Goal: Information Seeking & Learning: Check status

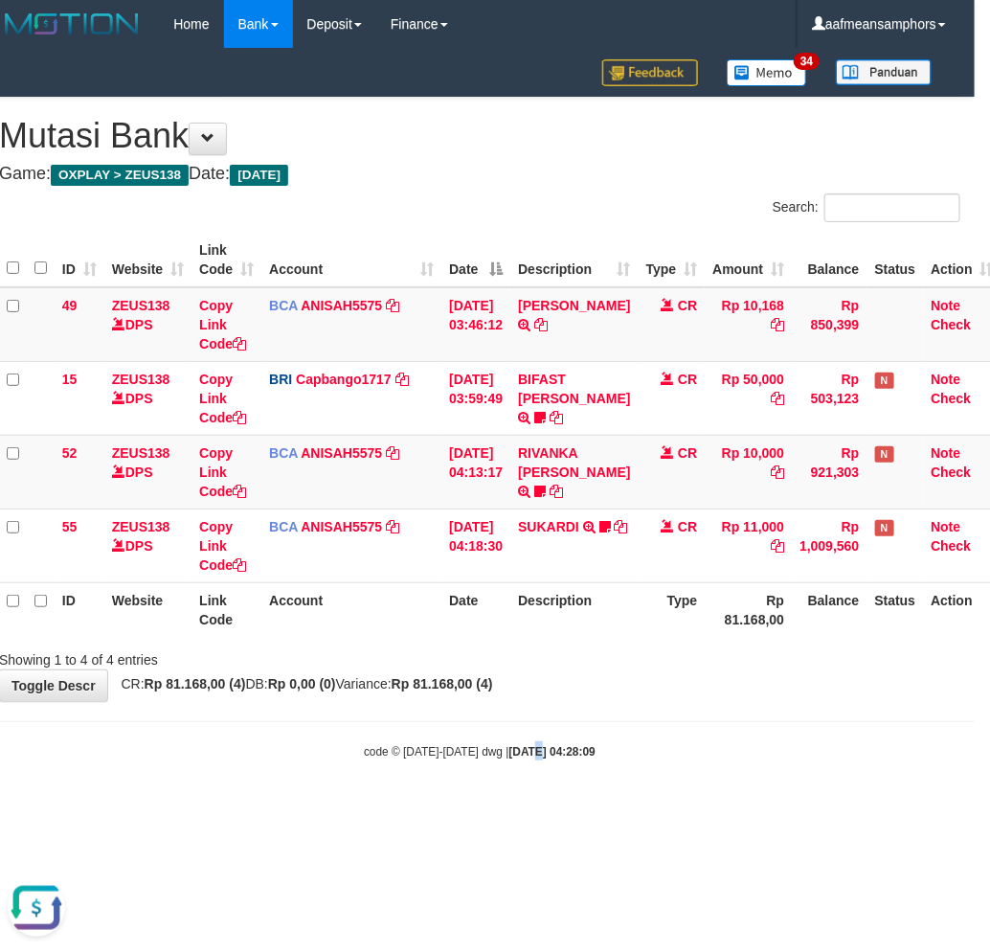
click at [517, 766] on body "Toggle navigation Home Bank Account List Load By Website Group [OXPLAY] ZEUS138…" at bounding box center [480, 404] width 990 height 808
click at [559, 735] on body "Toggle navigation Home Bank Account List Load By Website Group [OXPLAY] ZEUS138…" at bounding box center [480, 404] width 990 height 808
click at [729, 799] on body "Toggle navigation Home Bank Account List Load By Website Group [OXPLAY] ZEUS138…" at bounding box center [480, 404] width 990 height 808
click at [732, 798] on body "Toggle navigation Home Bank Account List Load By Website Group [OXPLAY] ZEUS138…" at bounding box center [480, 404] width 990 height 808
click at [733, 798] on body "Toggle navigation Home Bank Account List Load By Website Group [OXPLAY] ZEUS138…" at bounding box center [480, 404] width 990 height 808
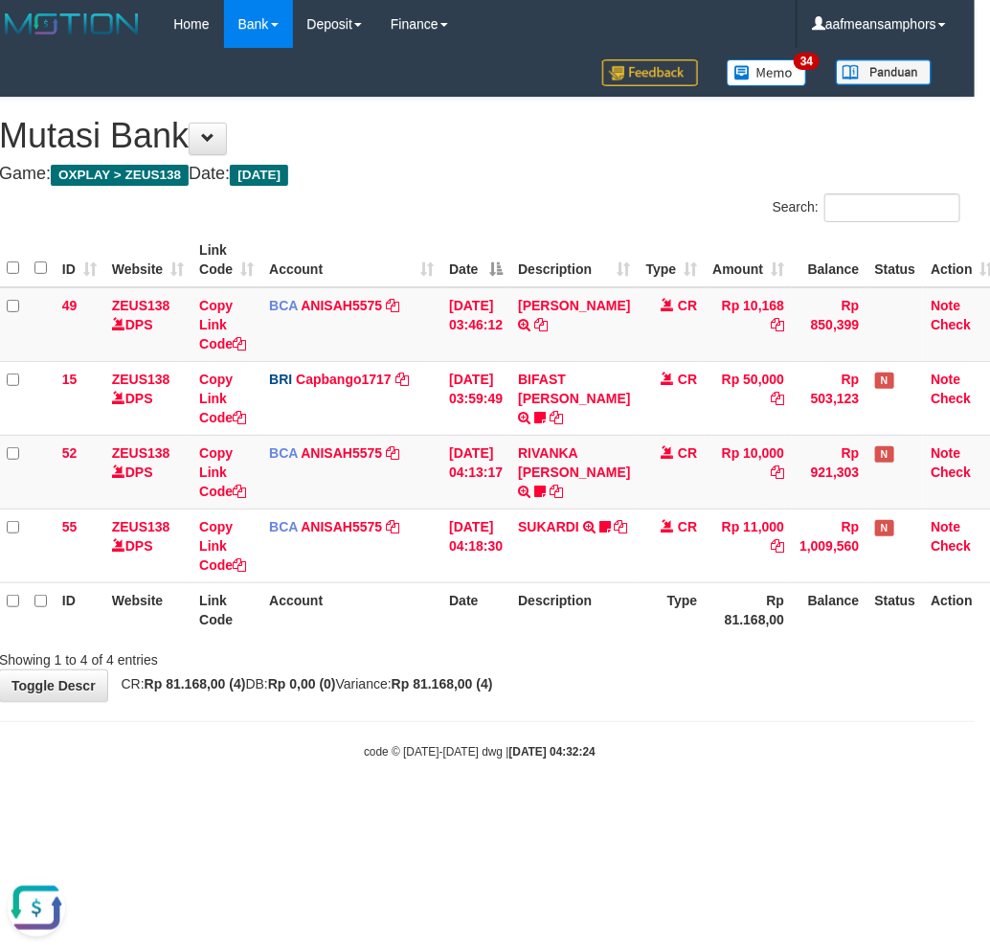
click at [733, 796] on body "Toggle navigation Home Bank Account List Load By Website Group [OXPLAY] ZEUS138…" at bounding box center [480, 404] width 990 height 808
click at [717, 709] on body "Toggle navigation Home Bank Account List Load By Website Group [OXPLAY] ZEUS138…" at bounding box center [480, 404] width 990 height 808
click at [717, 695] on body "Toggle navigation Home Bank Account List Load By Website Group [OXPLAY] ZEUS138…" at bounding box center [480, 404] width 990 height 808
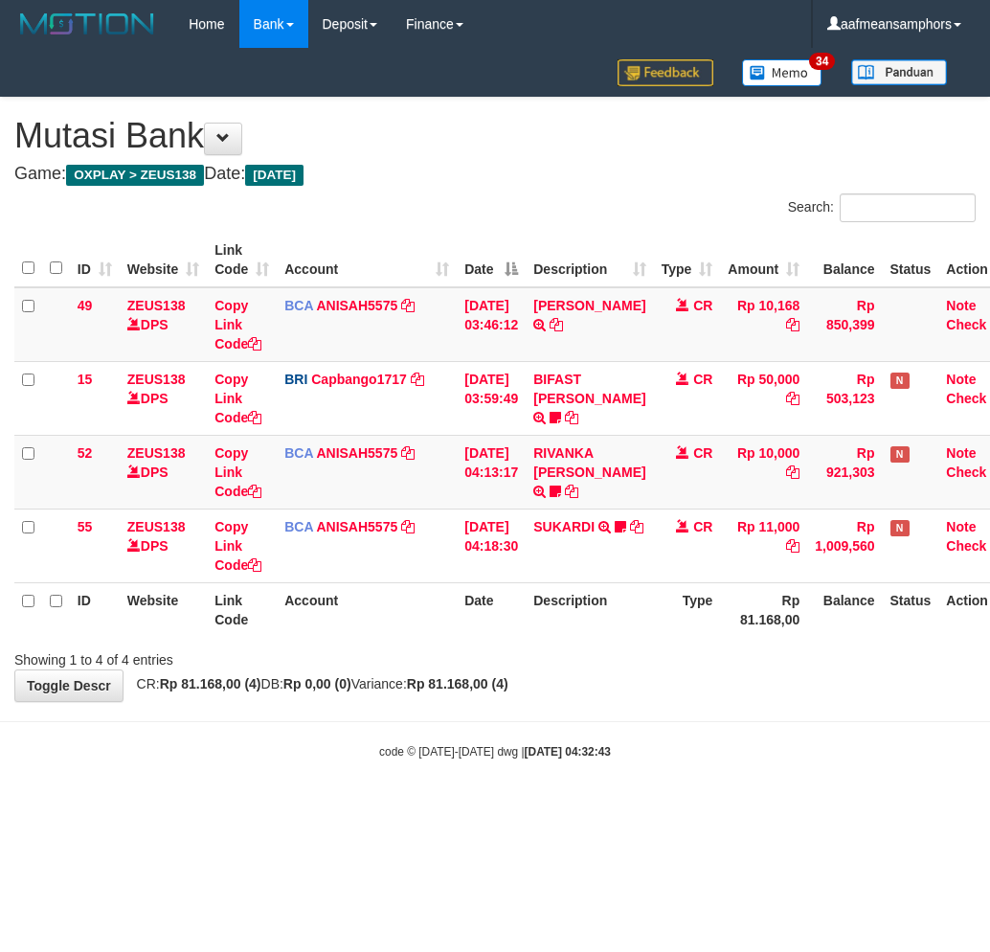
scroll to position [0, 15]
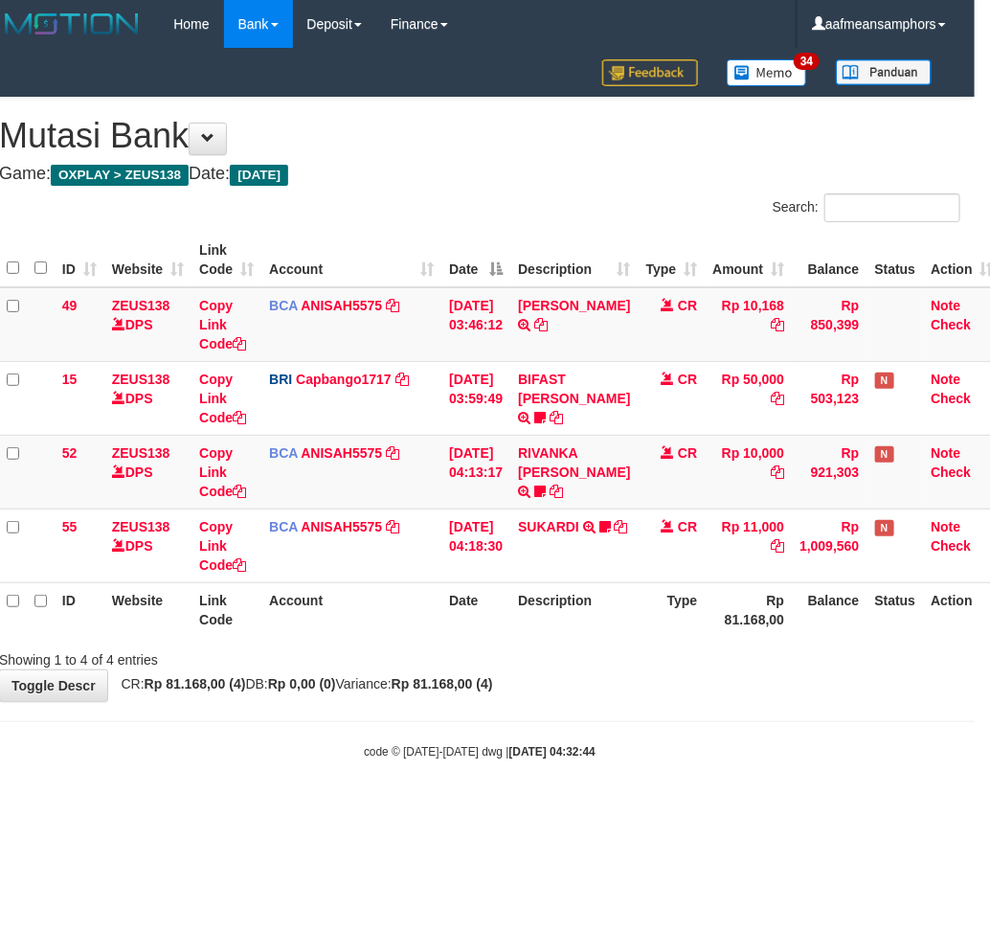
click at [730, 674] on div "**********" at bounding box center [480, 399] width 990 height 603
click at [755, 677] on div "**********" at bounding box center [480, 399] width 990 height 603
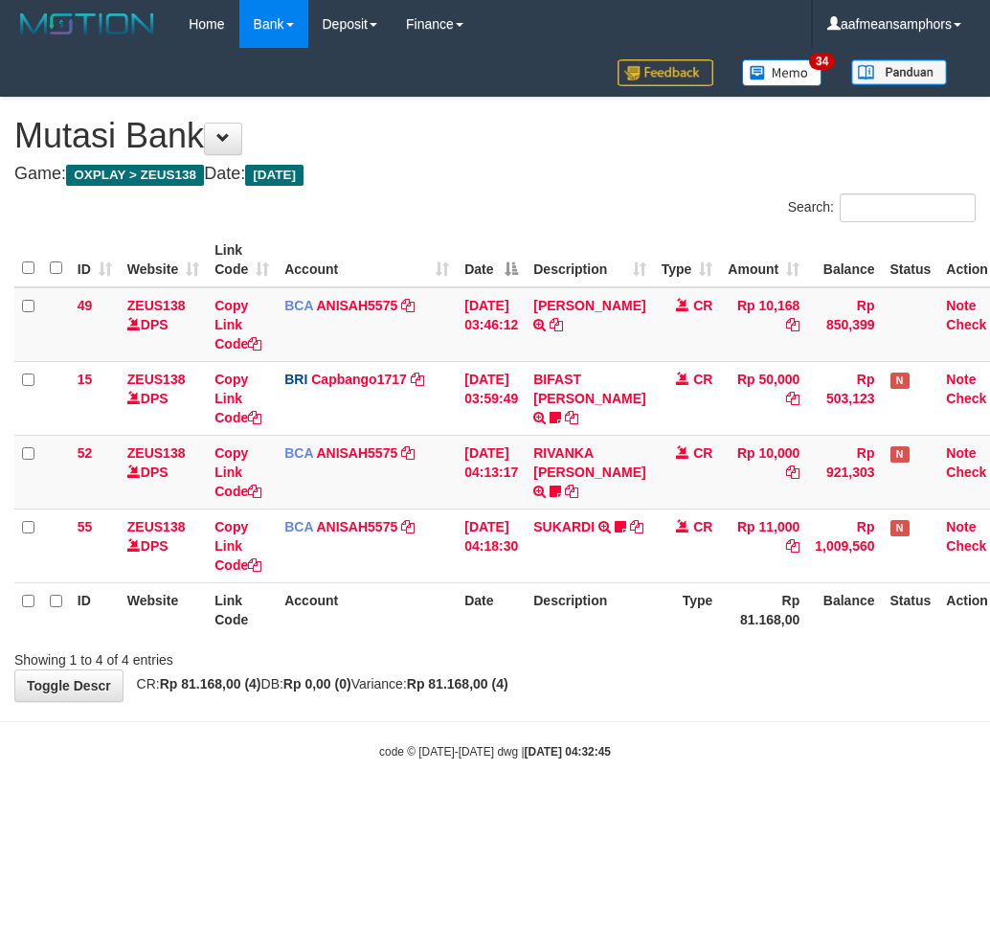
scroll to position [0, 15]
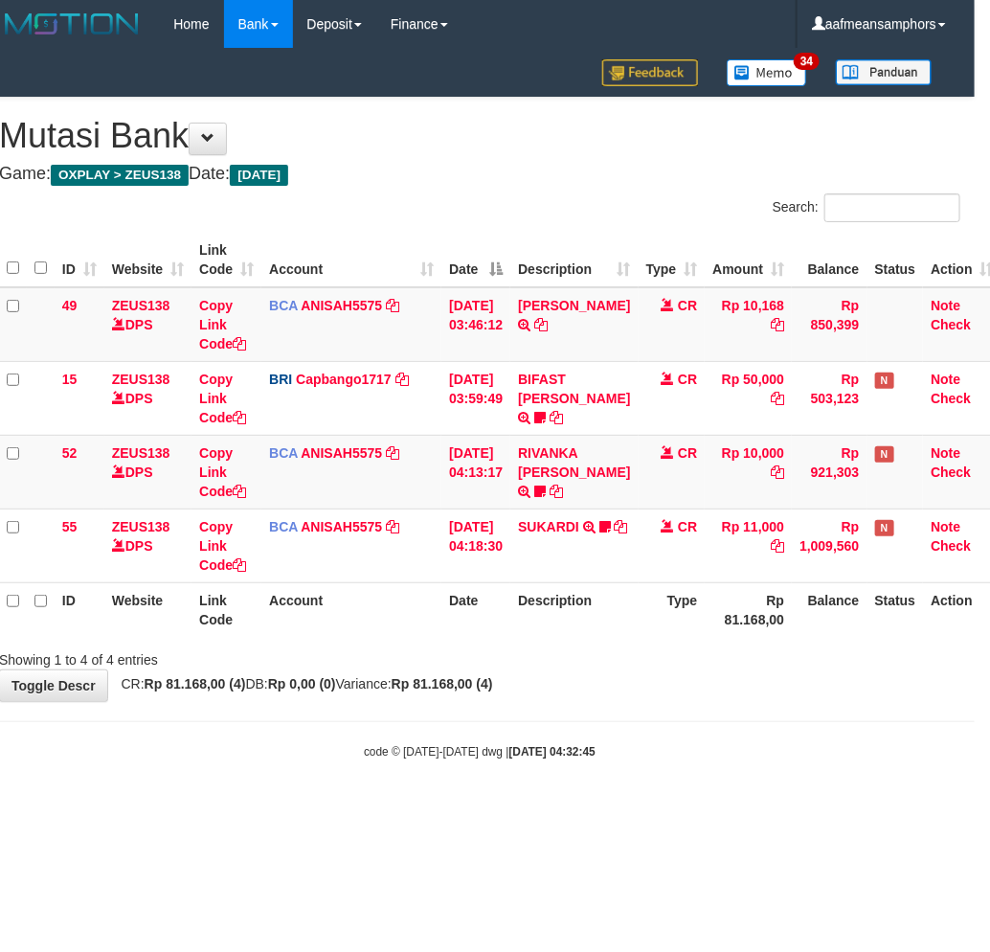
drag, startPoint x: 0, startPoint y: 0, endPoint x: 754, endPoint y: 676, distance: 1012.8
click at [754, 676] on div "**********" at bounding box center [480, 399] width 990 height 603
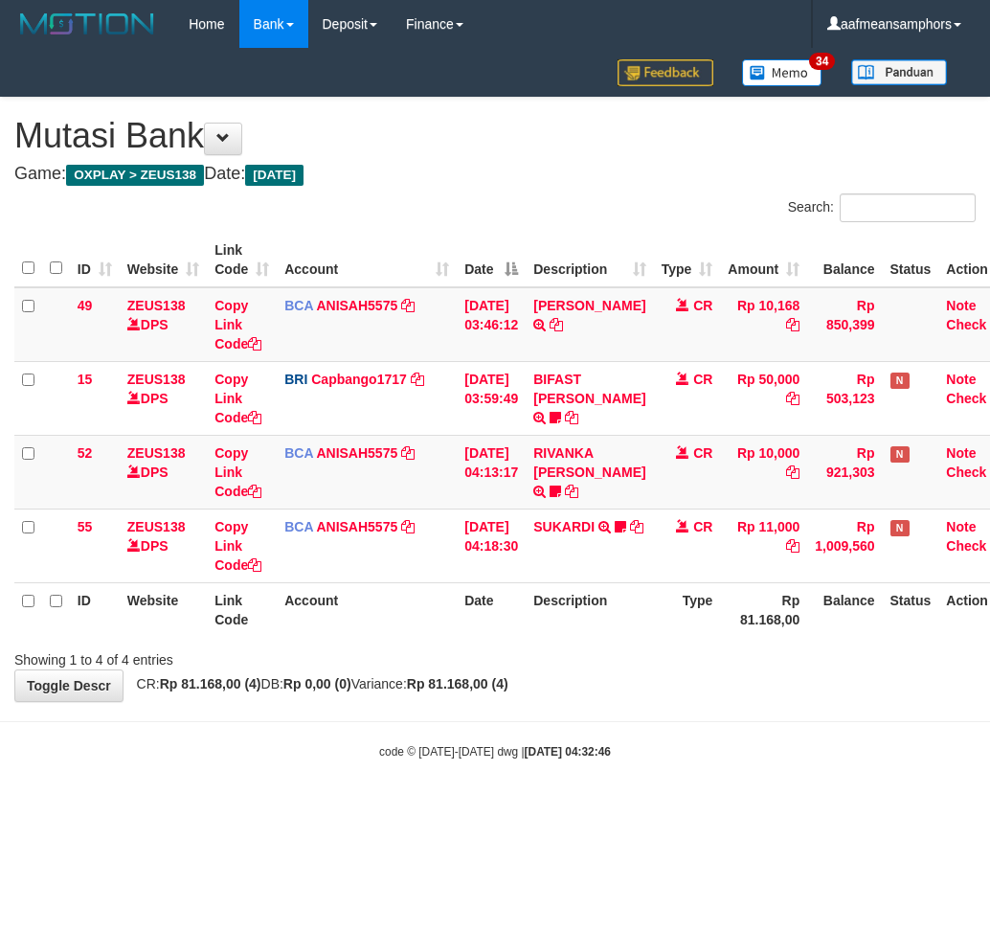
scroll to position [0, 15]
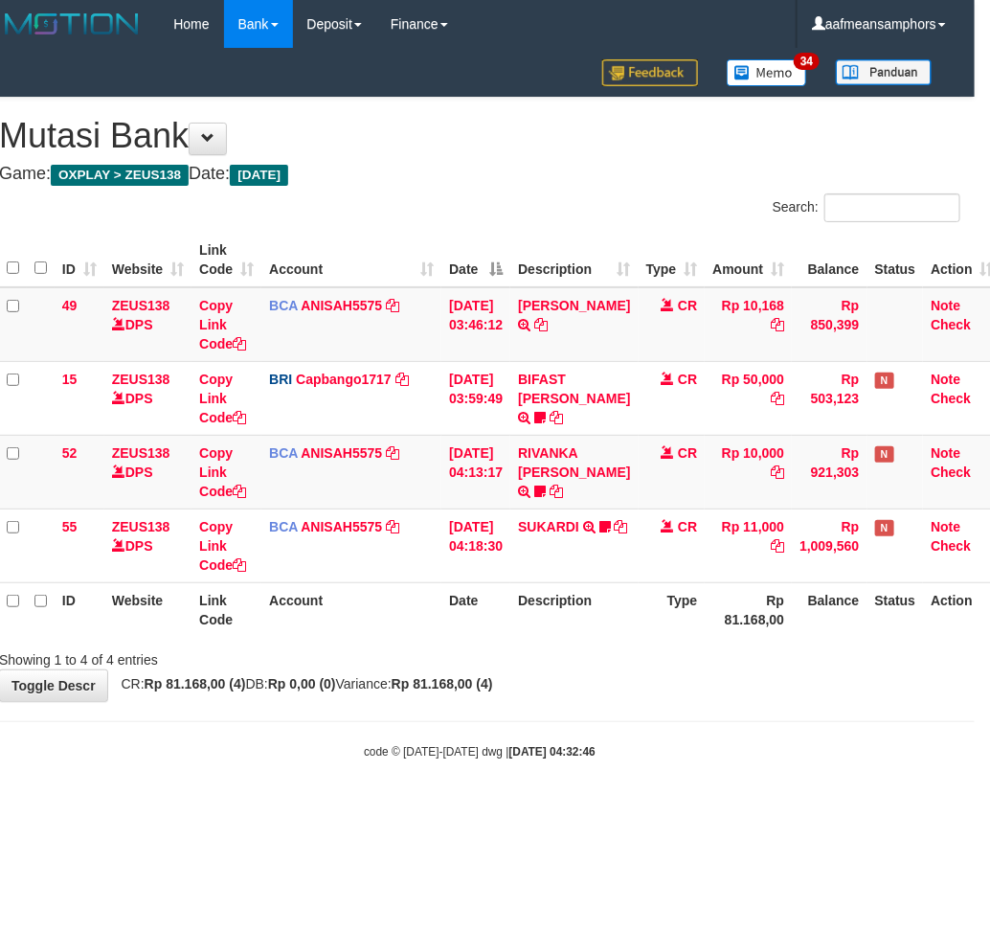
click at [758, 748] on body "Toggle navigation Home Bank Account List Load By Website Group [OXPLAY] ZEUS138…" at bounding box center [480, 404] width 990 height 808
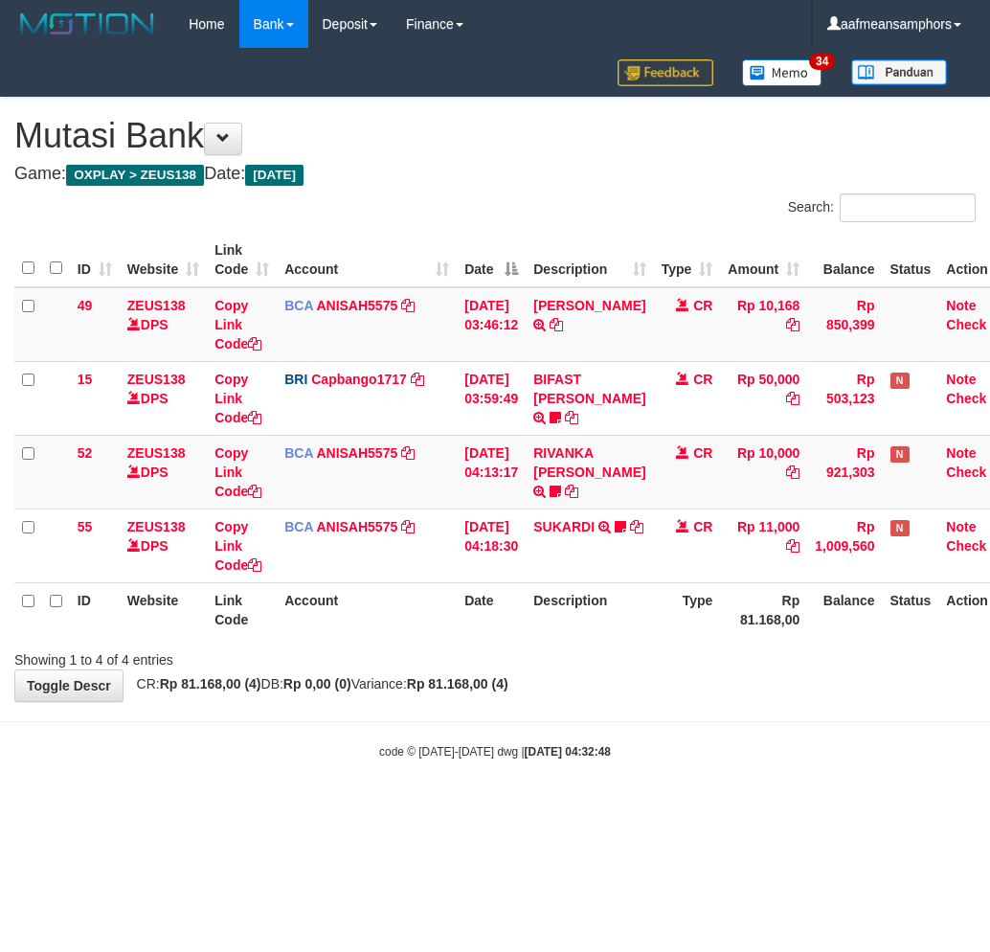
scroll to position [0, 15]
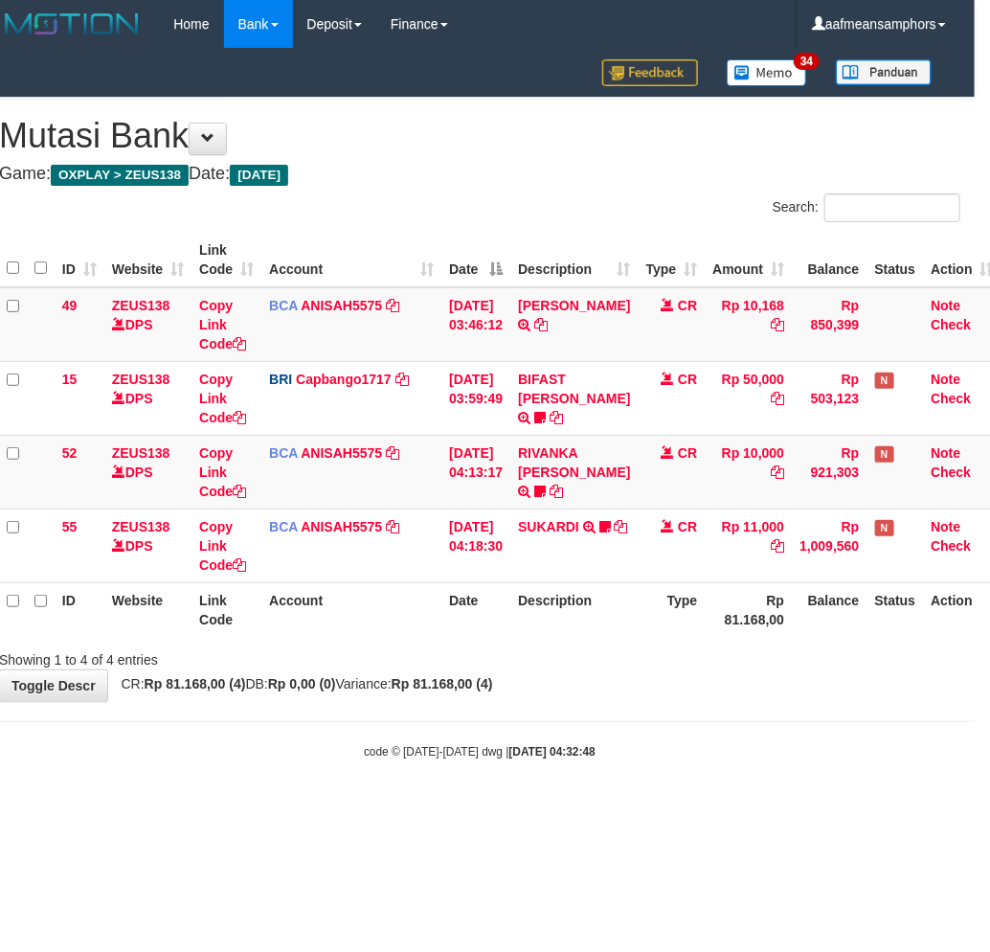
drag, startPoint x: 753, startPoint y: 715, endPoint x: 740, endPoint y: 731, distance: 21.1
click at [739, 730] on body "Toggle navigation Home Bank Account List Load By Website Group [OXPLAY] ZEUS138…" at bounding box center [480, 404] width 990 height 808
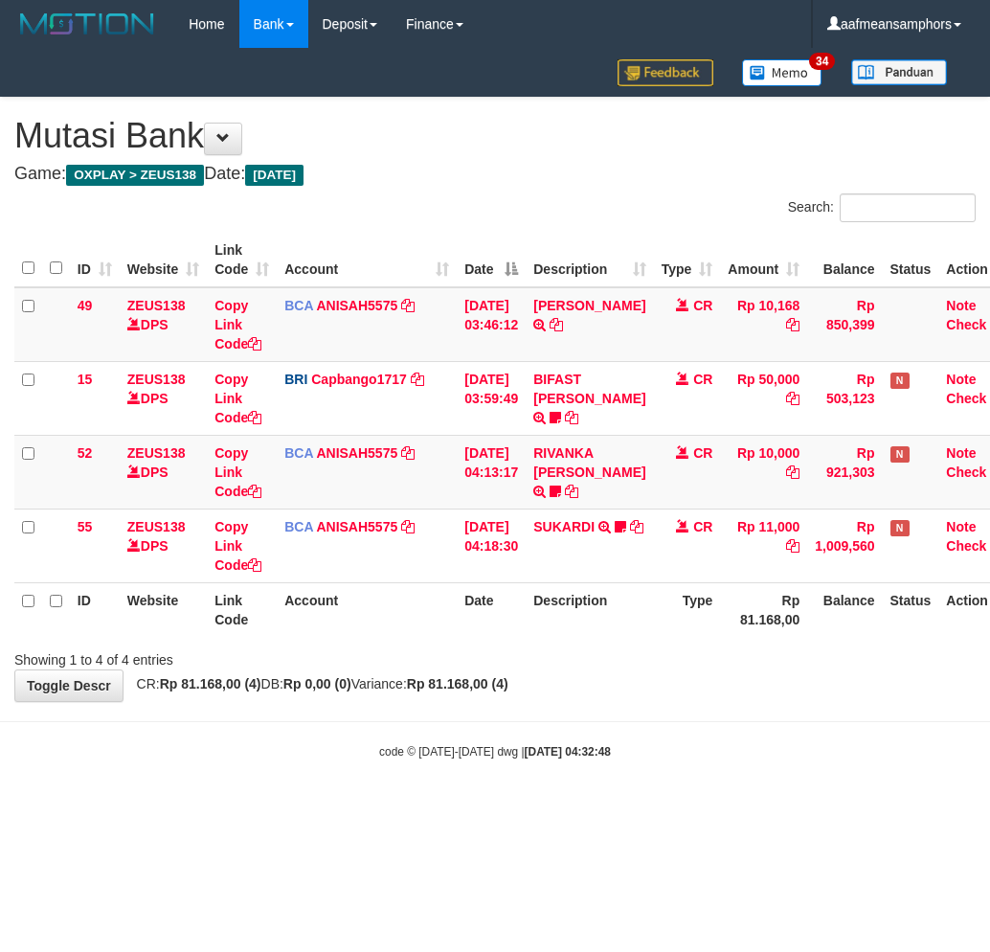
scroll to position [0, 15]
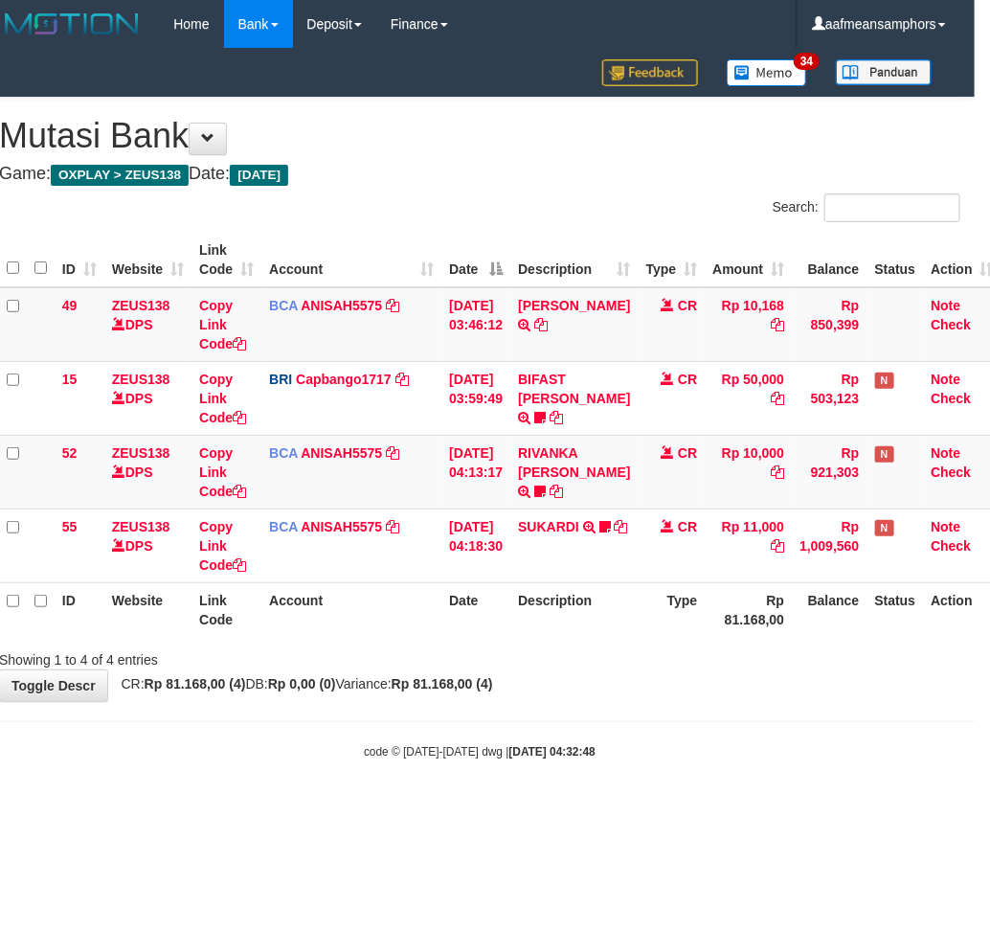
click at [742, 690] on div "**********" at bounding box center [480, 399] width 990 height 603
click at [664, 709] on body "Toggle navigation Home Bank Account List Load By Website Group [OXPLAY] ZEUS138…" at bounding box center [480, 404] width 990 height 808
click at [649, 695] on div "**********" at bounding box center [480, 399] width 990 height 603
click at [596, 688] on div "**********" at bounding box center [480, 399] width 990 height 603
click at [597, 669] on div "**********" at bounding box center [480, 399] width 990 height 603
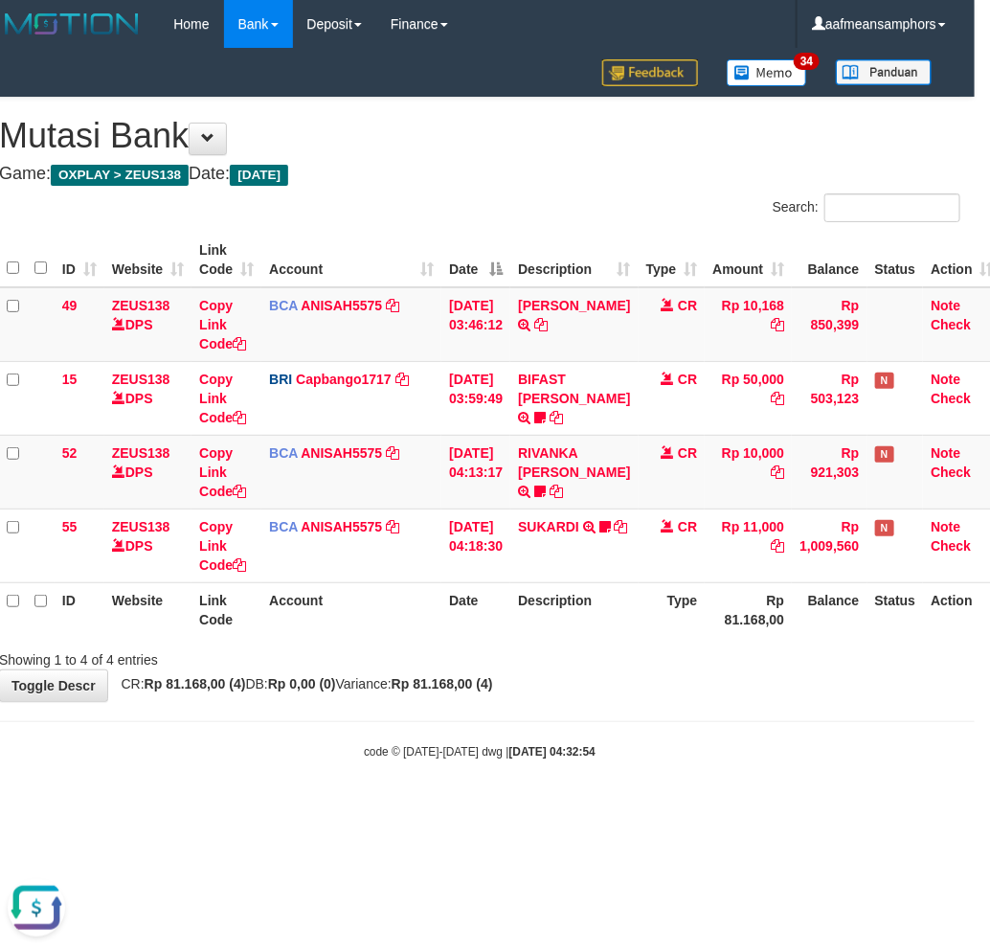
click at [635, 659] on div "Showing 1 to 4 of 4 entries" at bounding box center [480, 656] width 990 height 27
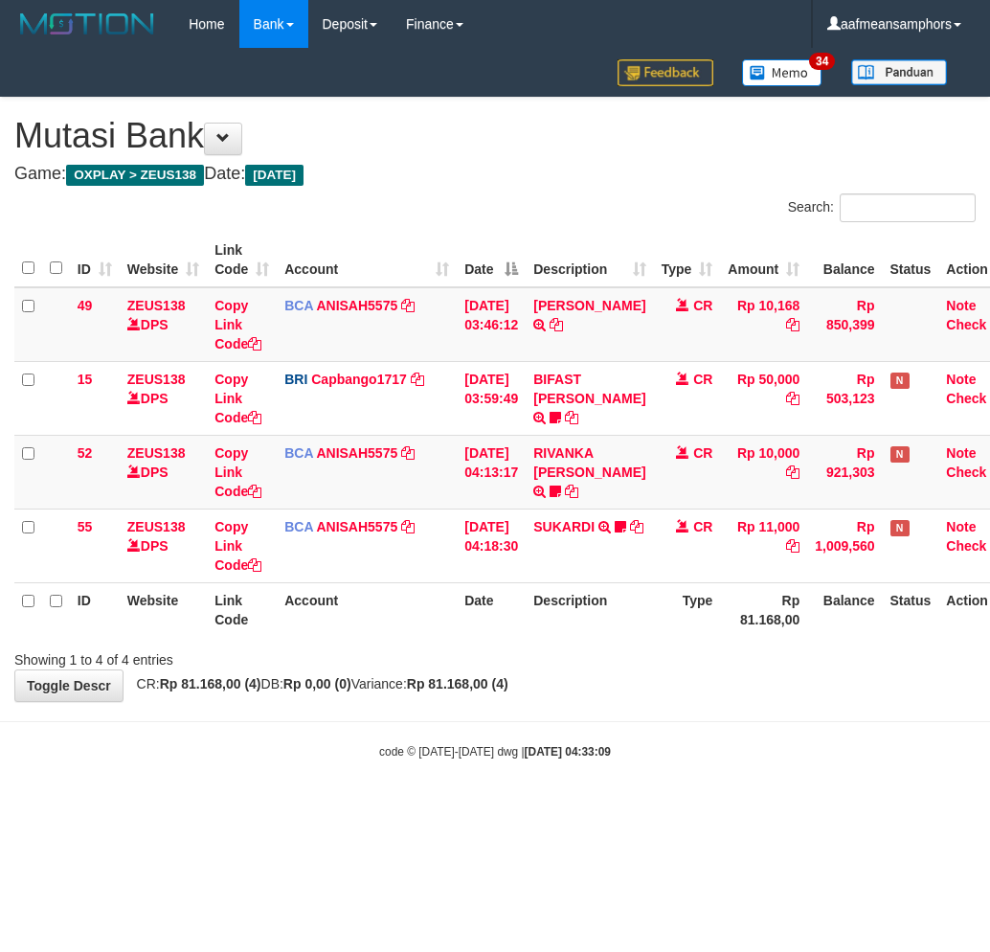
scroll to position [0, 15]
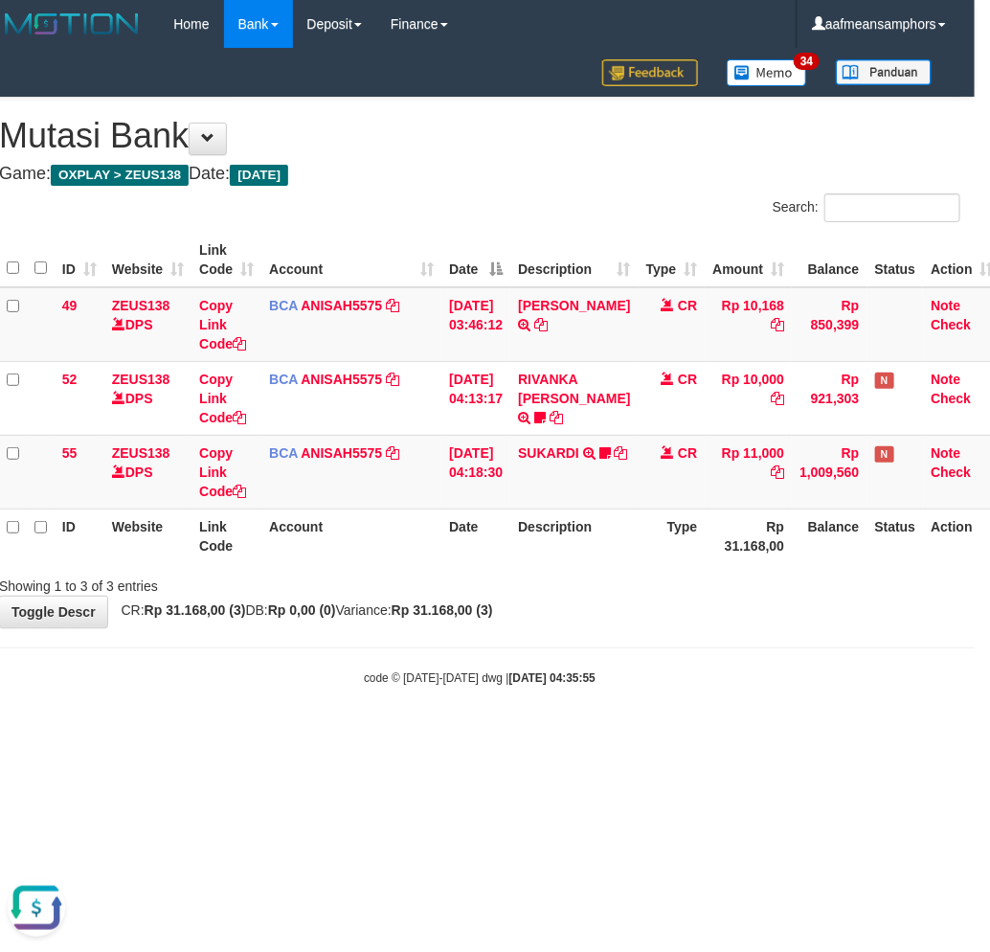
drag, startPoint x: 651, startPoint y: 675, endPoint x: 644, endPoint y: 665, distance: 13.0
click at [643, 676] on div "code © 2012-2018 dwg | 2025/10/01 04:35:55" at bounding box center [480, 677] width 990 height 19
drag, startPoint x: 584, startPoint y: 671, endPoint x: 562, endPoint y: 684, distance: 25.8
click at [566, 681] on strong "2025/10/01 04:35:55" at bounding box center [553, 677] width 86 height 13
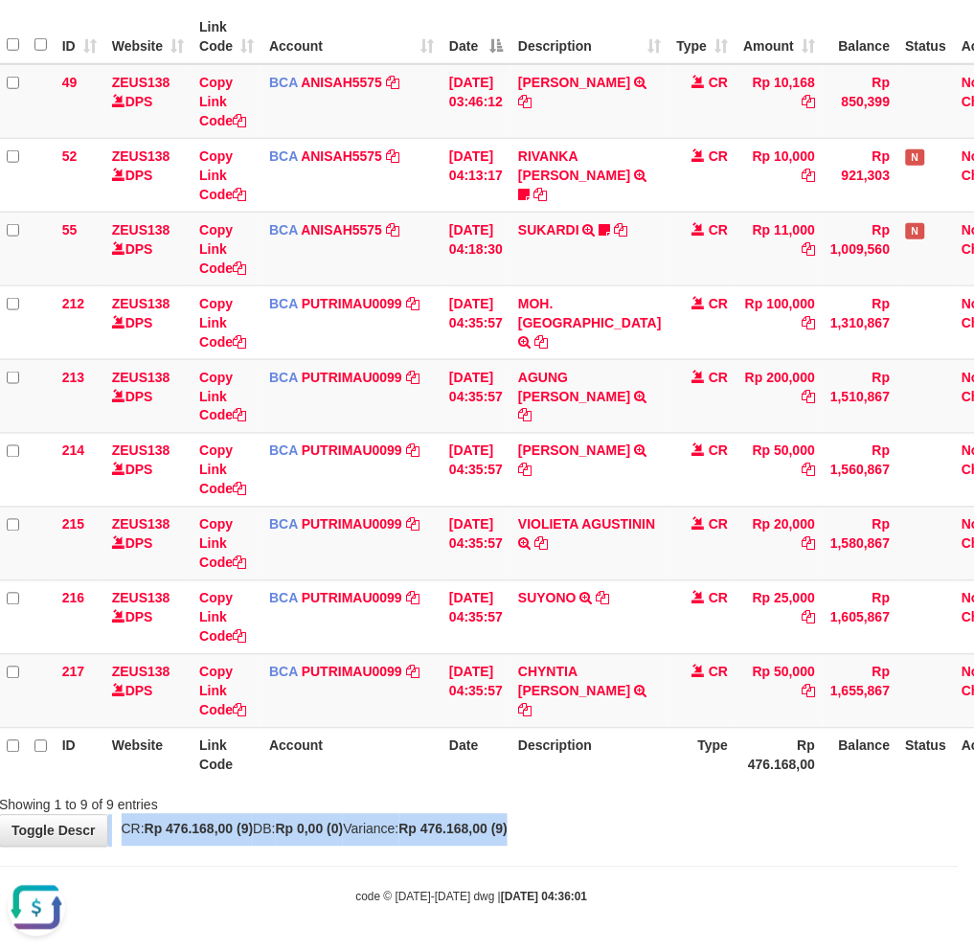
click at [680, 824] on div "**********" at bounding box center [472, 361] width 974 height 972
click at [682, 824] on div "**********" at bounding box center [472, 361] width 974 height 972
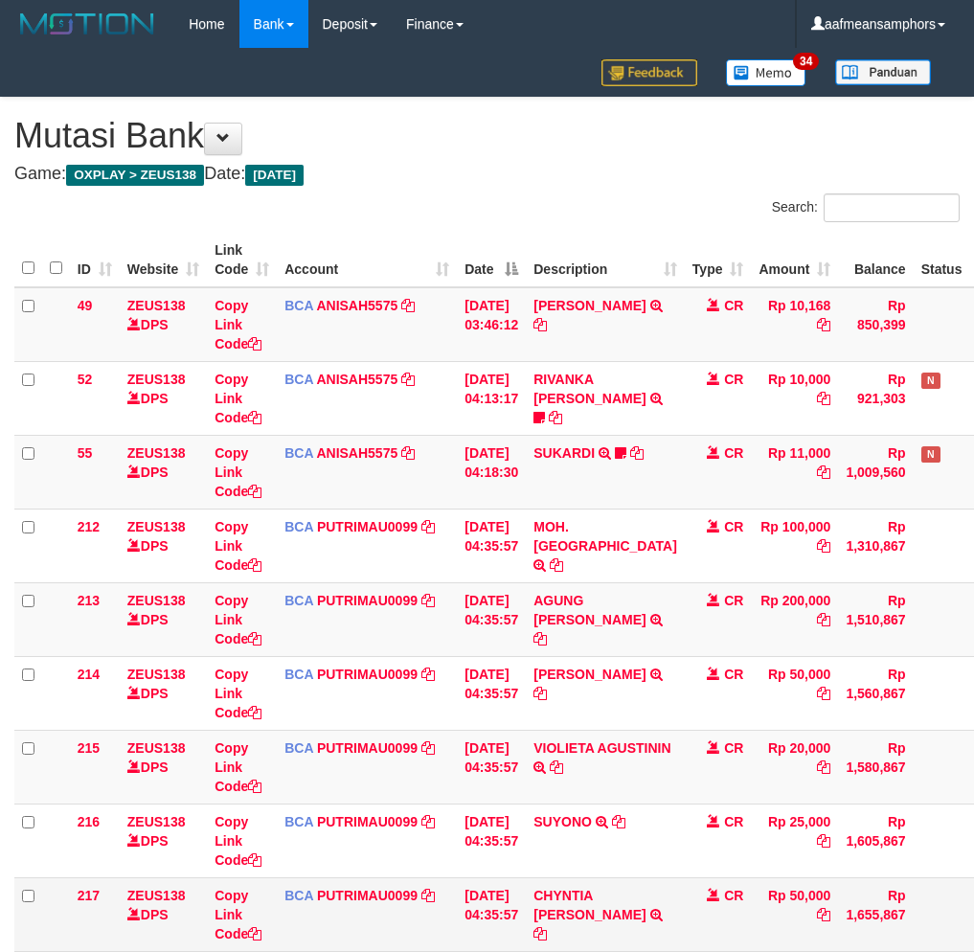
scroll to position [223, 15]
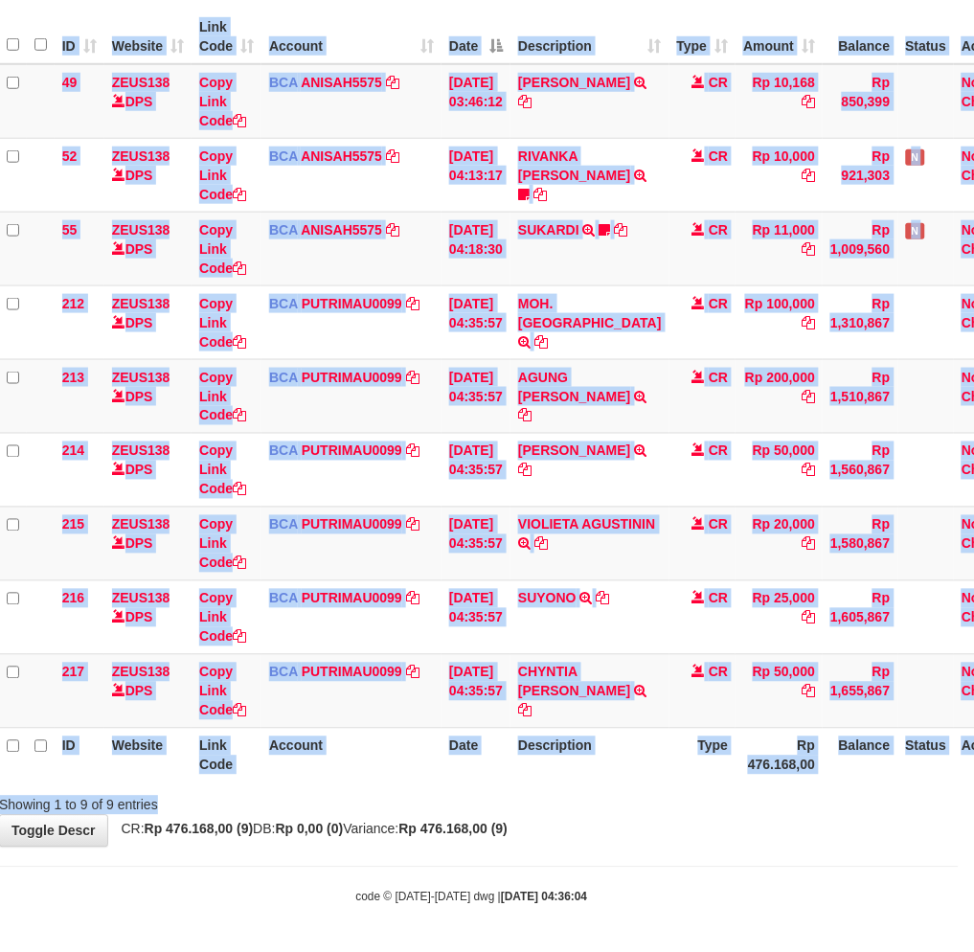
click at [632, 790] on div "Search: ID Website Link Code Account Date Description Type Amount Balance Statu…" at bounding box center [471, 392] width 945 height 845
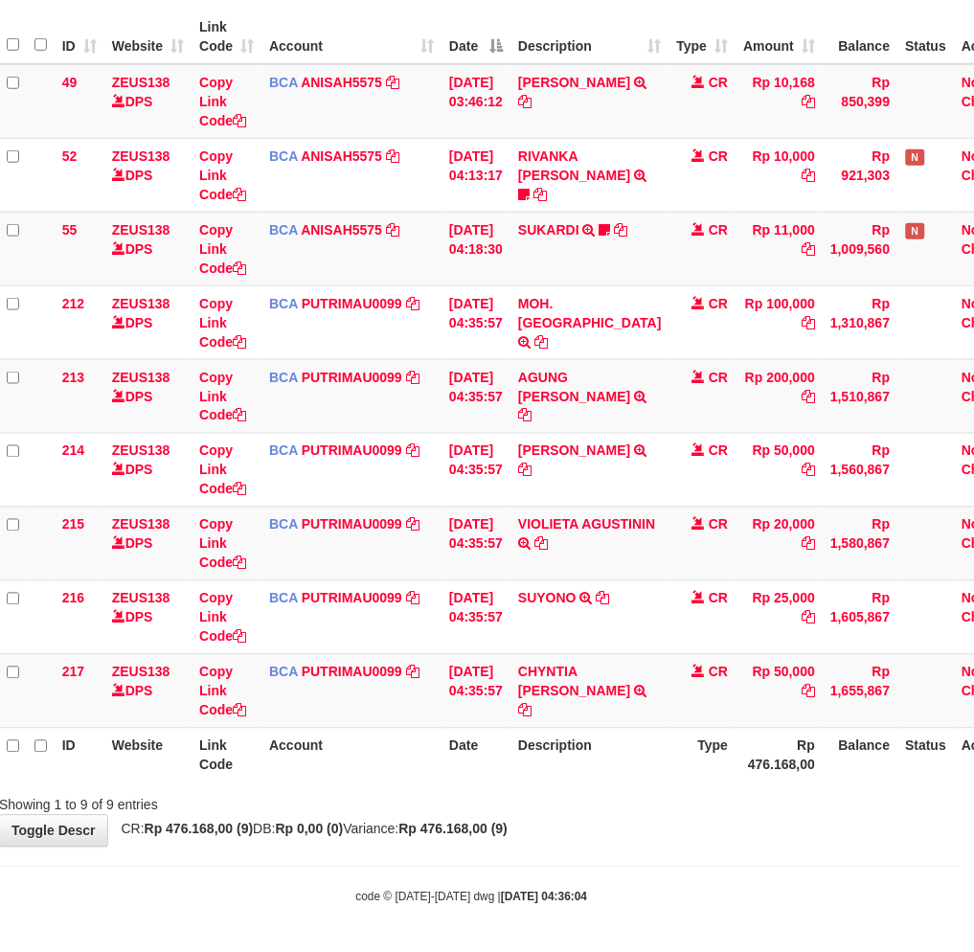
click at [605, 776] on th "Description" at bounding box center [590, 755] width 159 height 55
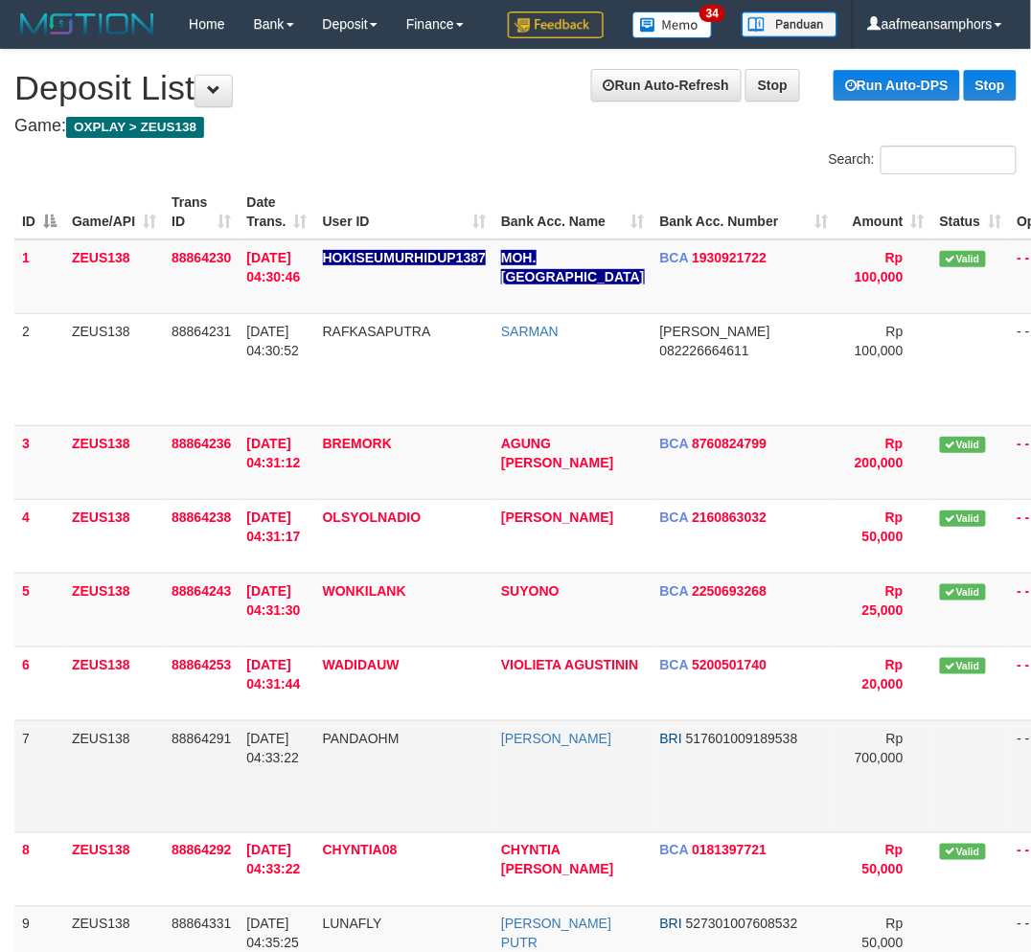
click at [403, 759] on td "PANDAOHM" at bounding box center [404, 776] width 178 height 112
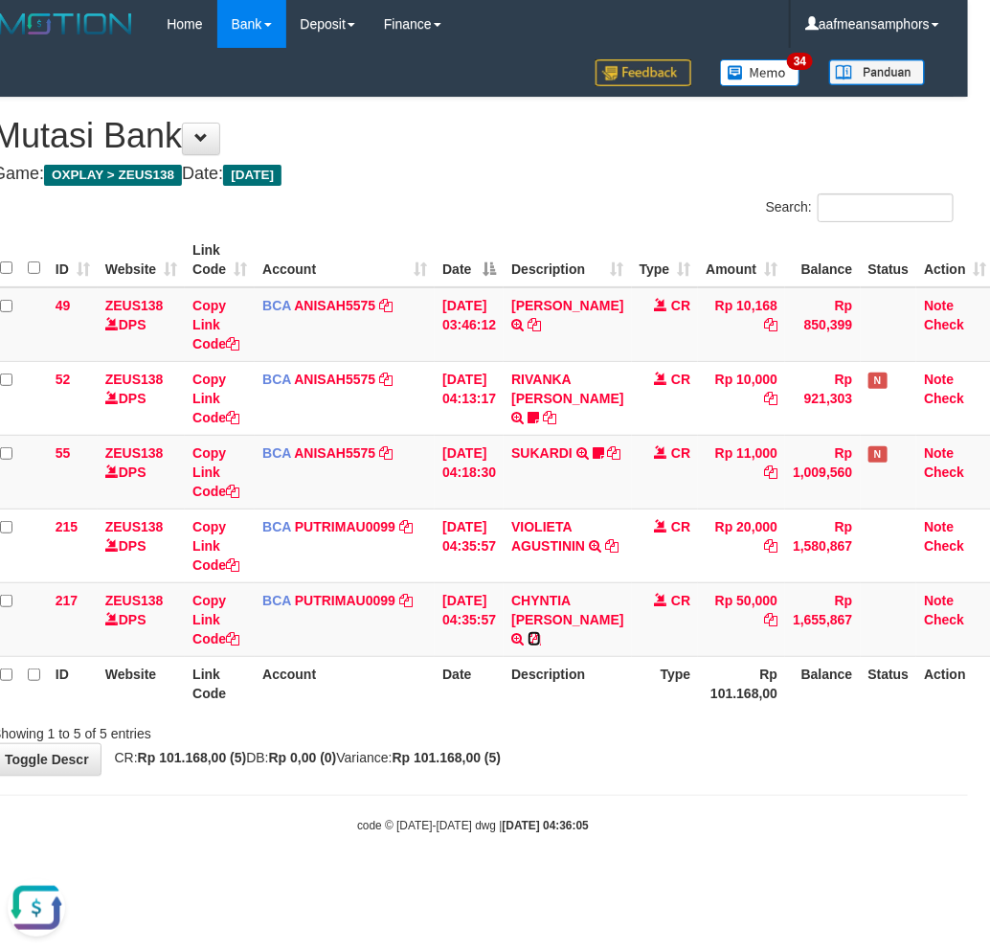
drag, startPoint x: 551, startPoint y: 637, endPoint x: 649, endPoint y: 671, distance: 103.6
click at [541, 637] on icon at bounding box center [534, 638] width 13 height 13
drag, startPoint x: 667, startPoint y: 773, endPoint x: 645, endPoint y: 672, distance: 103.0
click at [666, 772] on div "**********" at bounding box center [473, 436] width 990 height 677
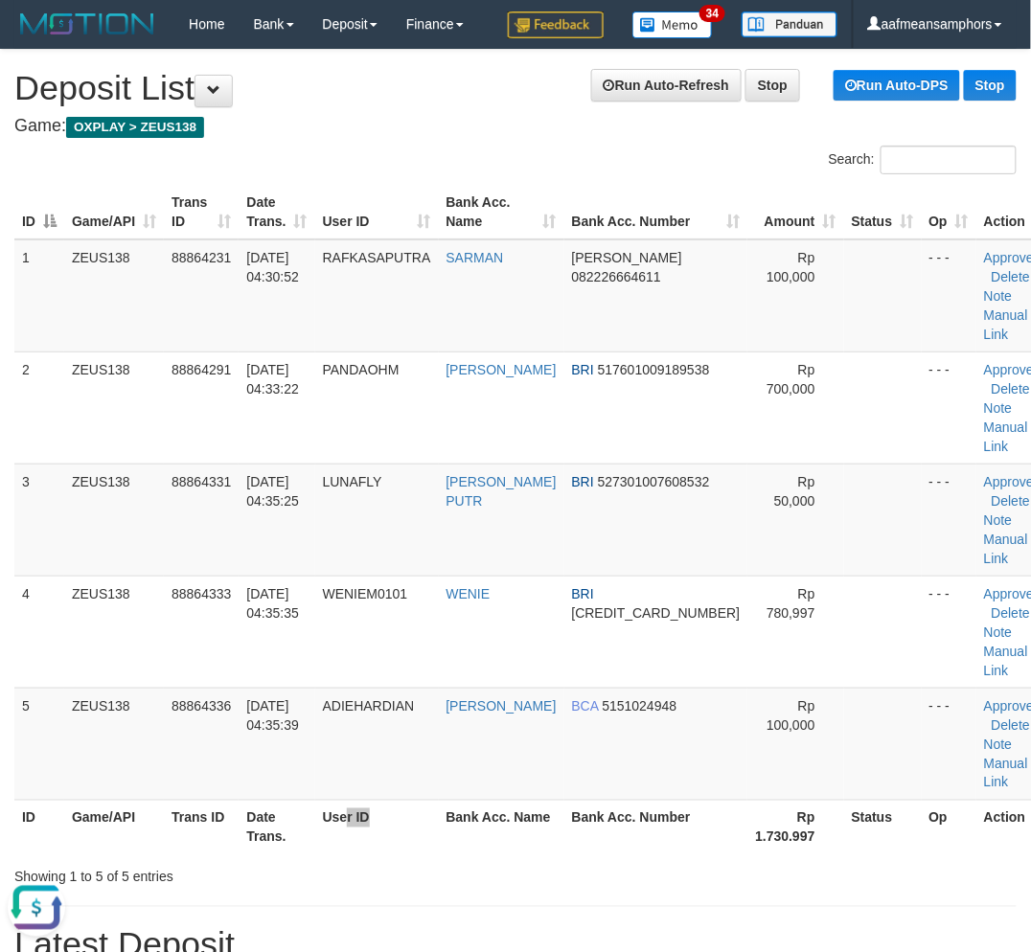
click at [384, 847] on th "User ID" at bounding box center [377, 827] width 124 height 55
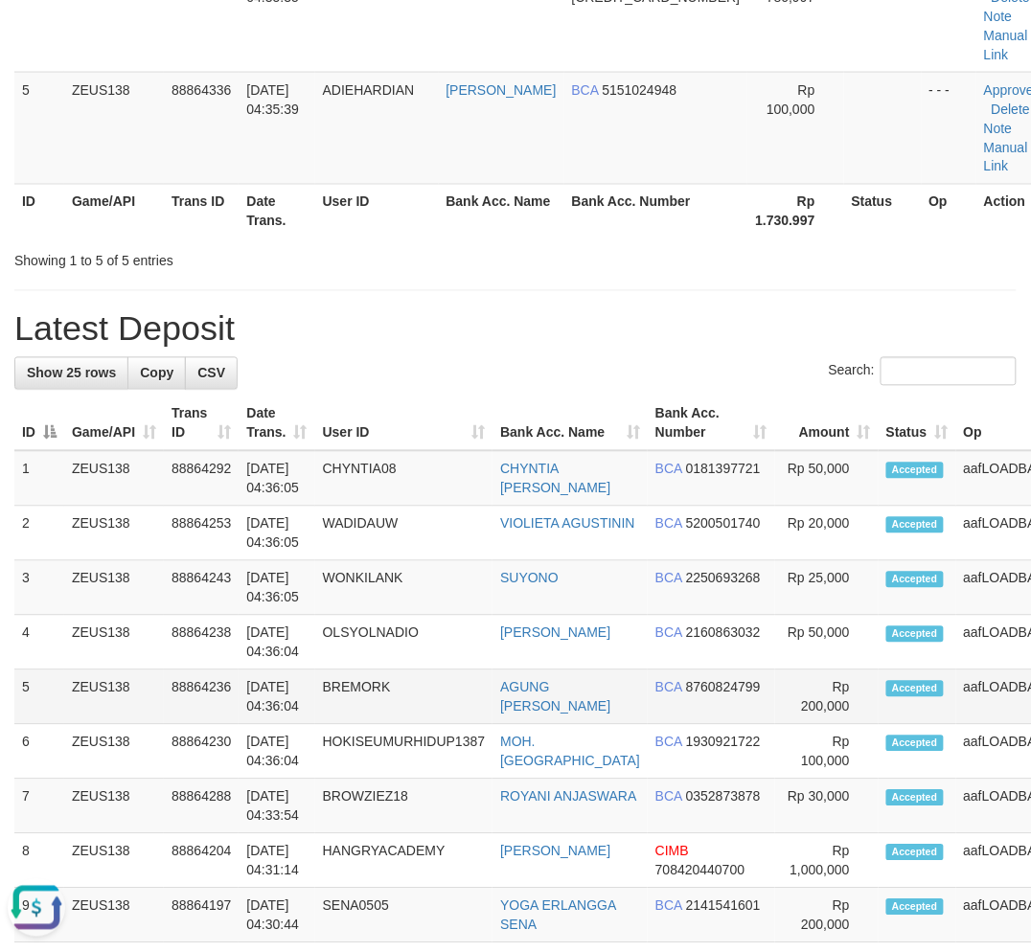
drag, startPoint x: 466, startPoint y: 781, endPoint x: 154, endPoint y: 730, distance: 315.4
click at [461, 778] on td "HOKISEUMURHIDUP1387" at bounding box center [404, 752] width 178 height 55
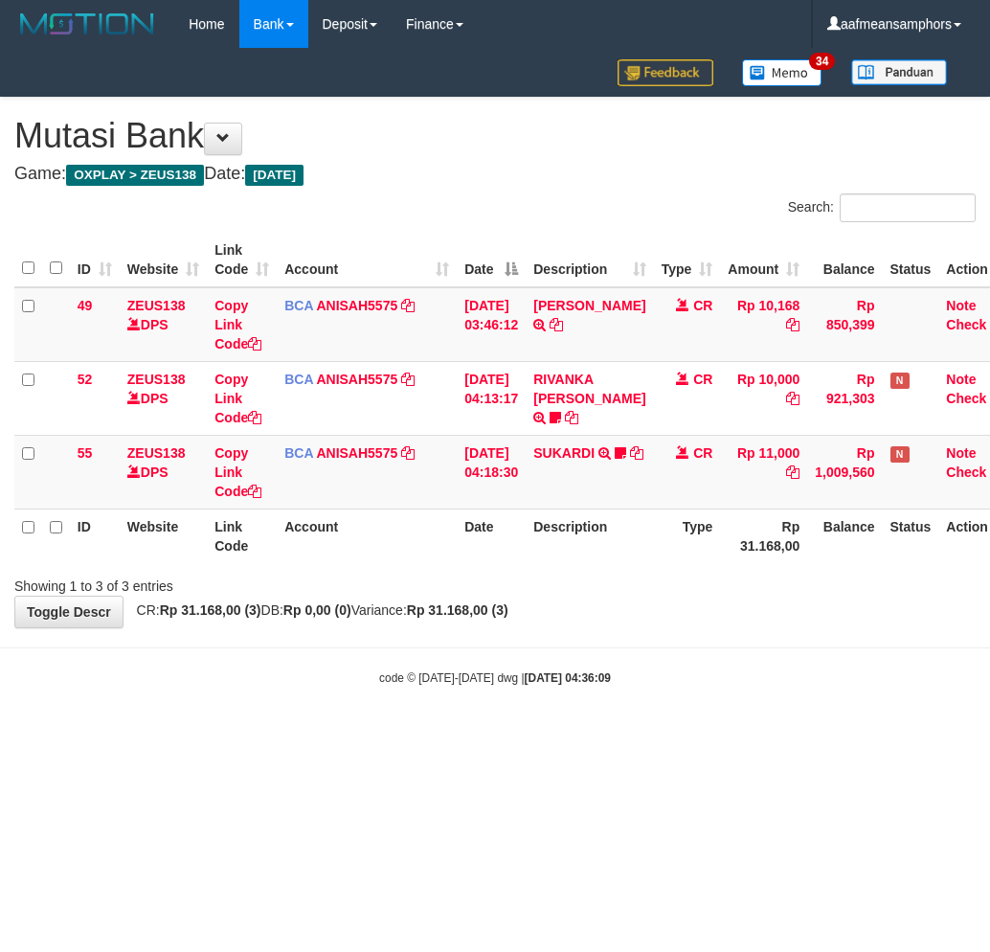
scroll to position [0, 22]
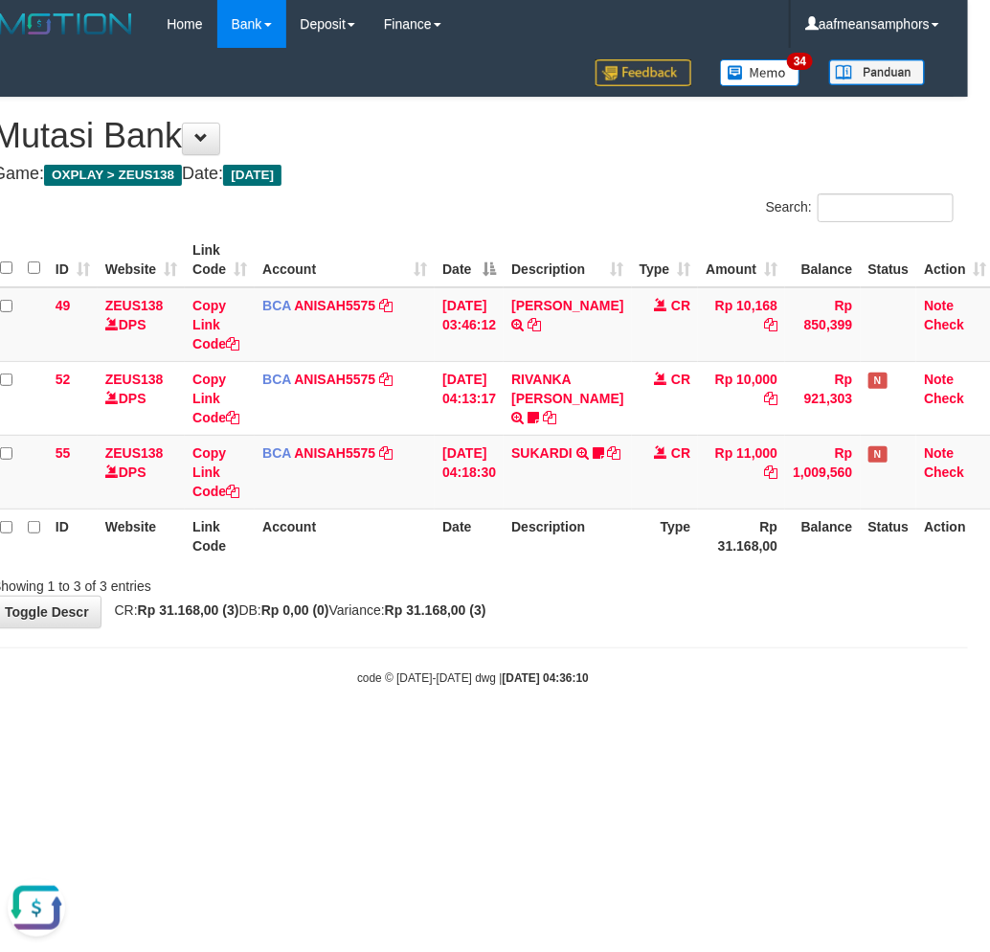
drag, startPoint x: 721, startPoint y: 718, endPoint x: 754, endPoint y: 695, distance: 39.9
click at [711, 721] on body "Toggle navigation Home Bank Account List Load By Website Group [OXPLAY] ZEUS138…" at bounding box center [473, 367] width 990 height 735
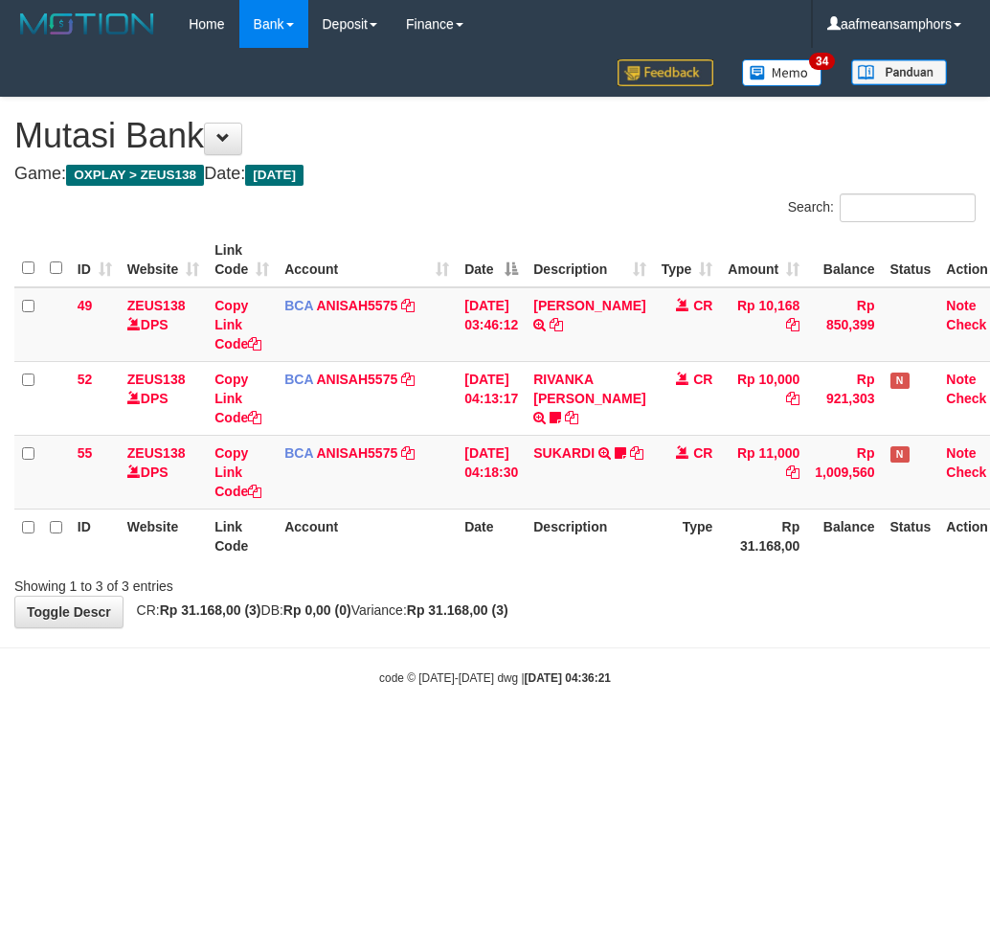
scroll to position [0, 22]
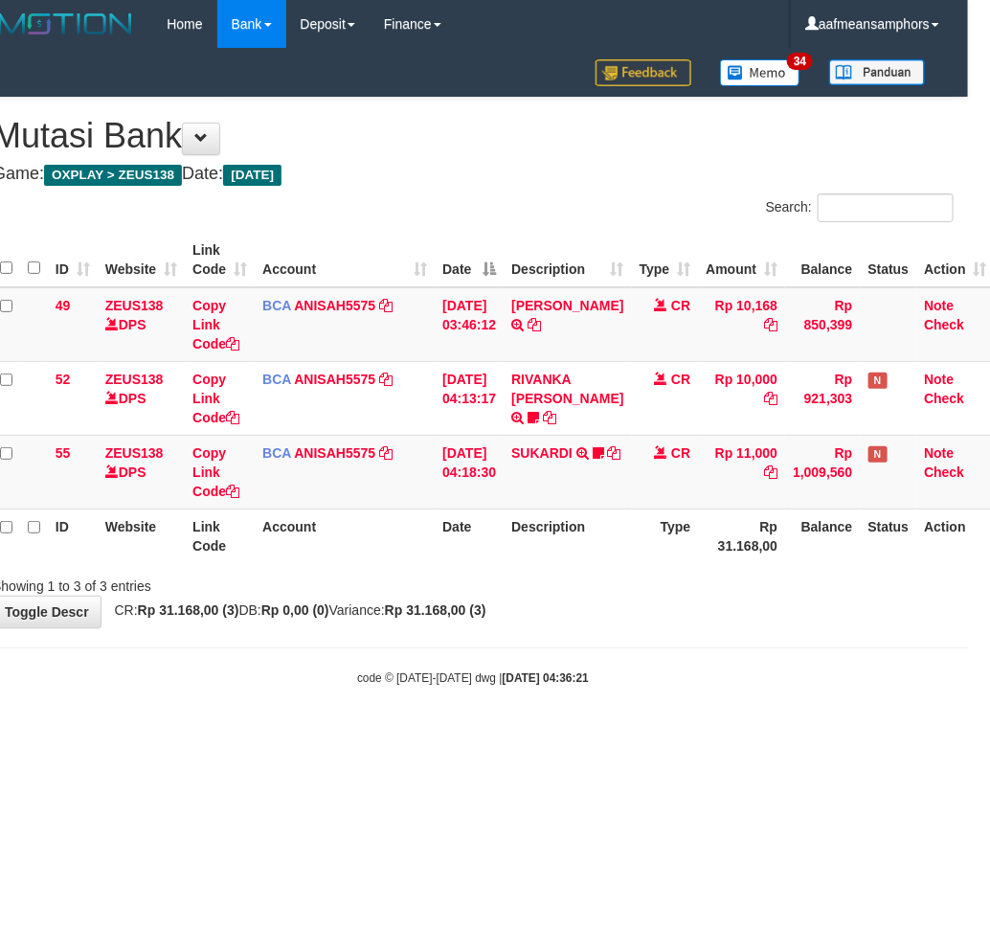
click at [633, 635] on body "Toggle navigation Home Bank Account List Load By Website Group [OXPLAY] ZEUS138…" at bounding box center [473, 367] width 990 height 735
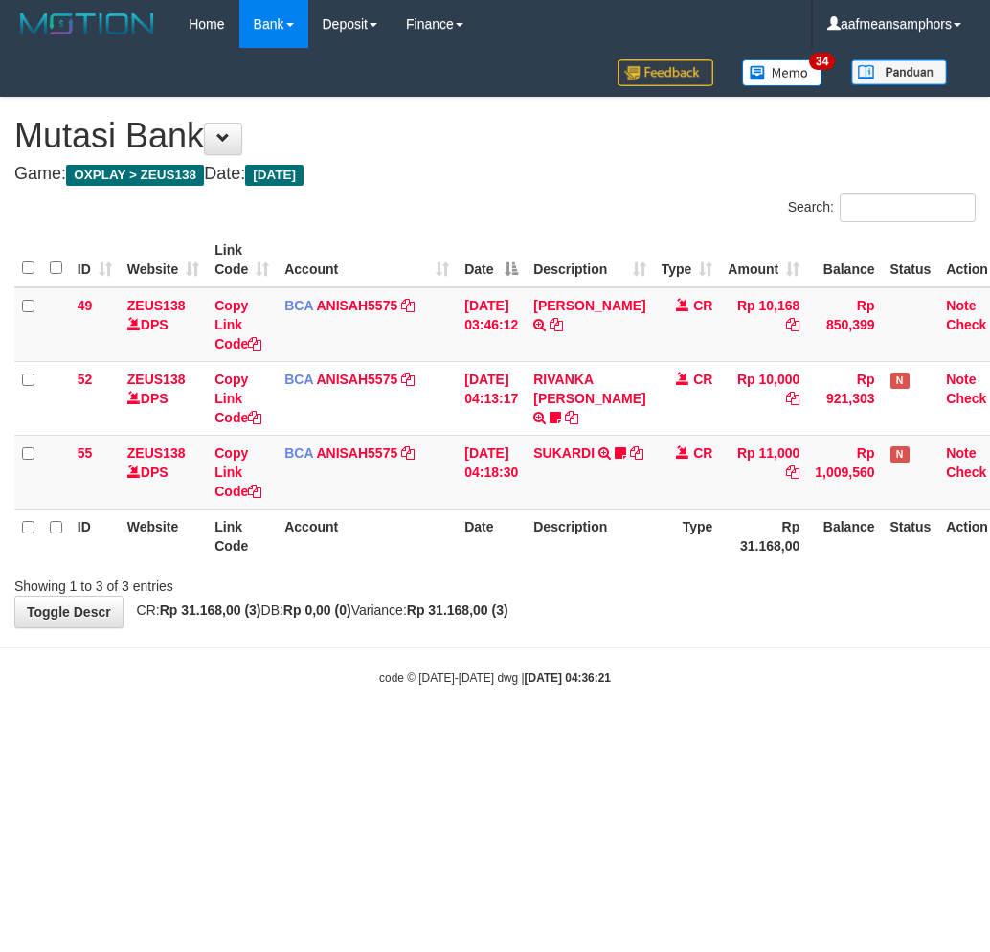
scroll to position [0, 22]
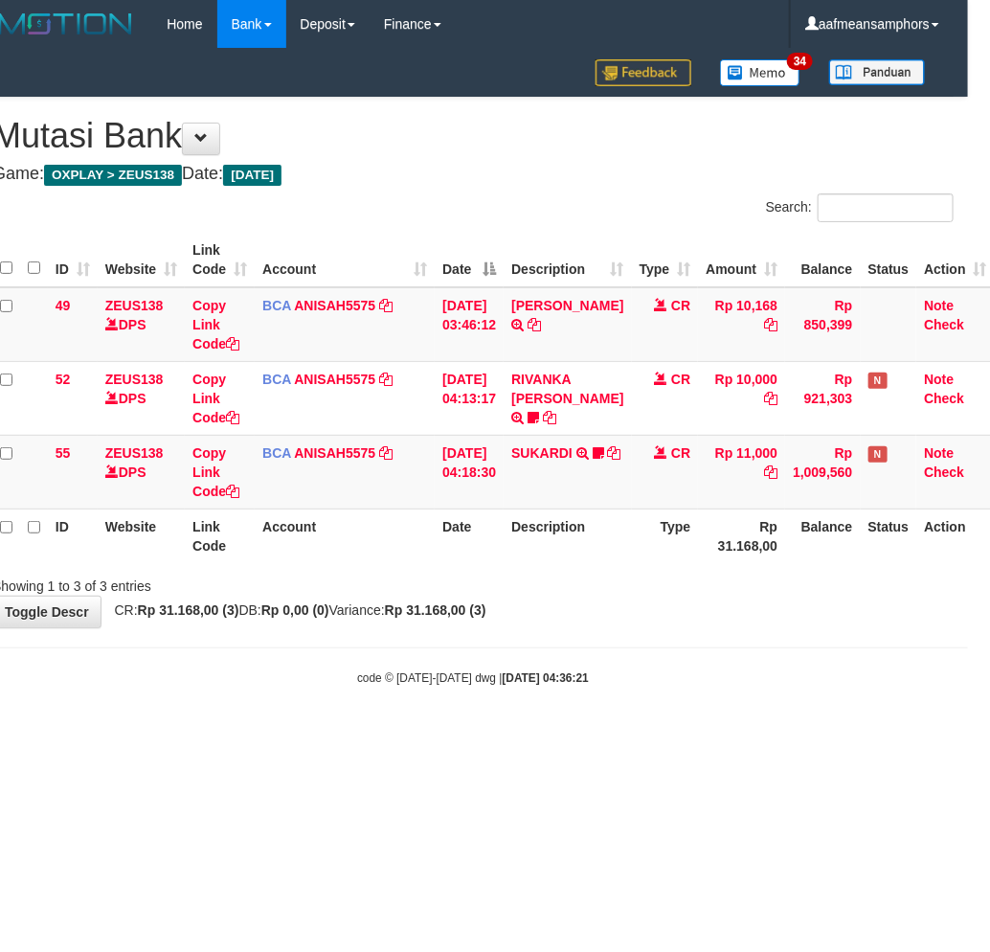
click at [712, 646] on body "Toggle navigation Home Bank Account List Load By Website Group [OXPLAY] ZEUS138…" at bounding box center [473, 367] width 990 height 735
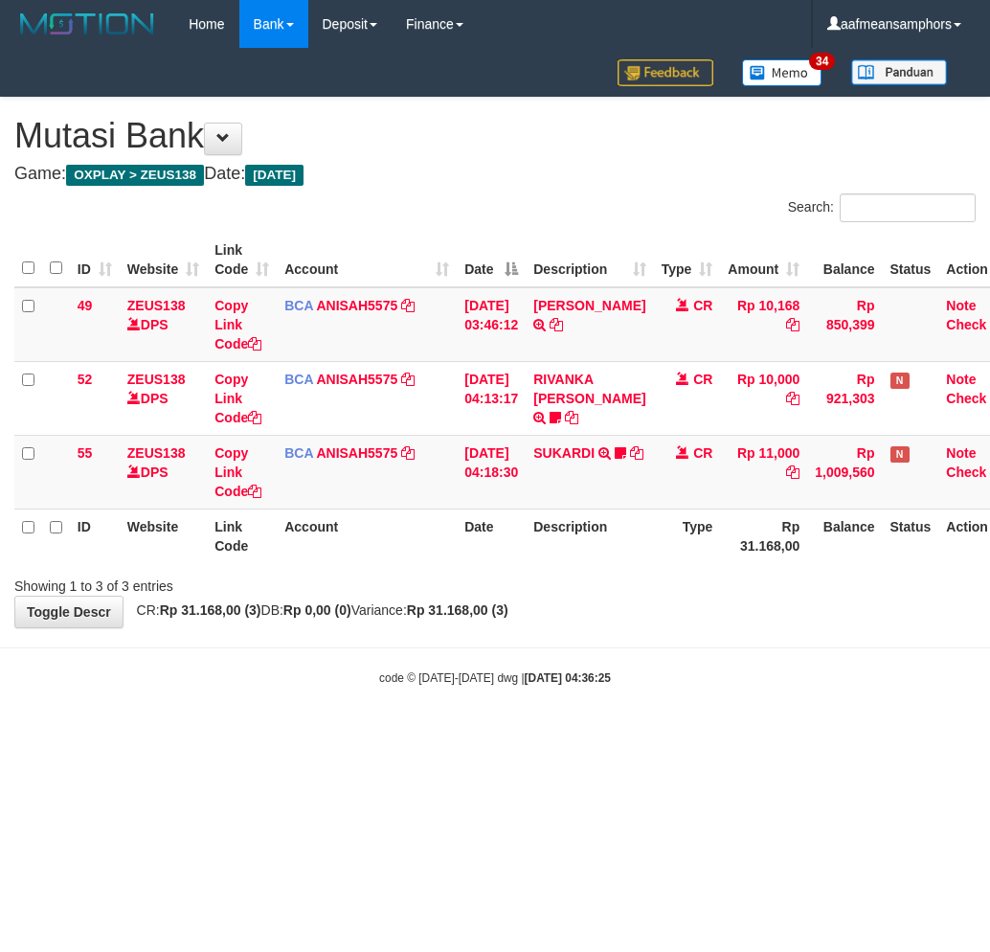
scroll to position [0, 22]
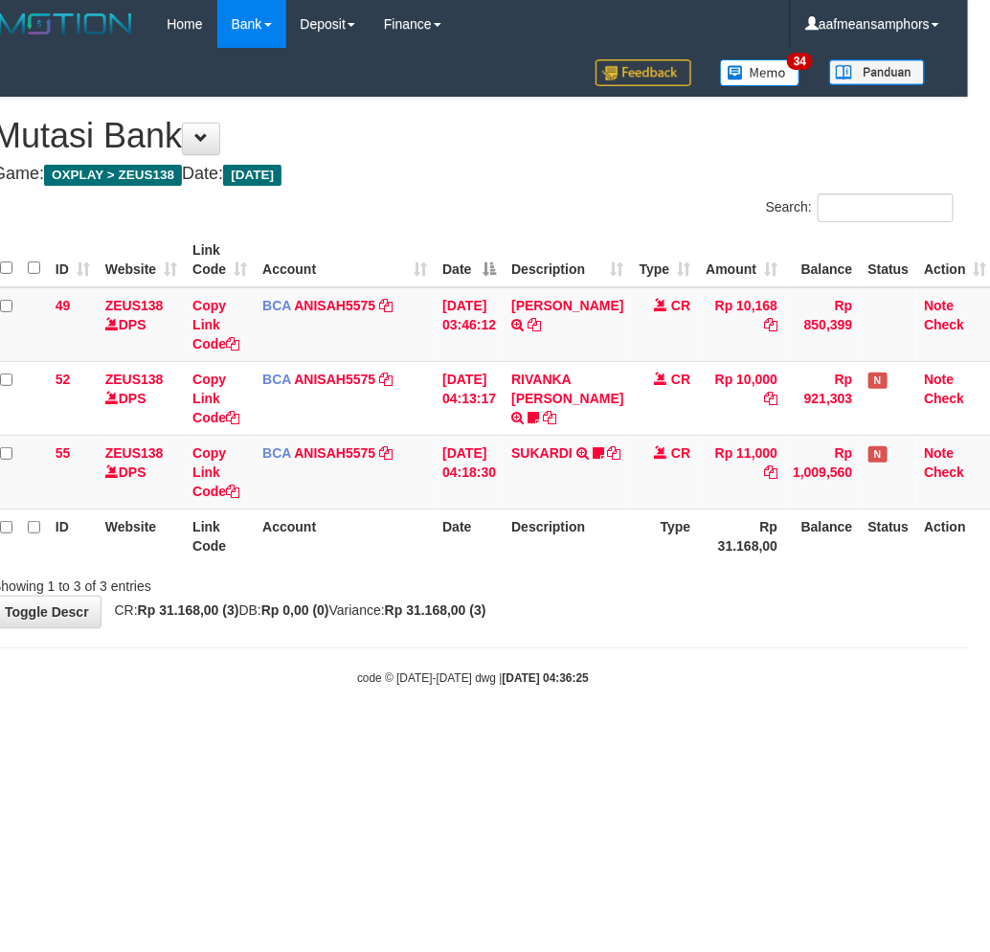
click at [560, 642] on body "Toggle navigation Home Bank Account List Load By Website Group [OXPLAY] ZEUS138…" at bounding box center [473, 367] width 990 height 735
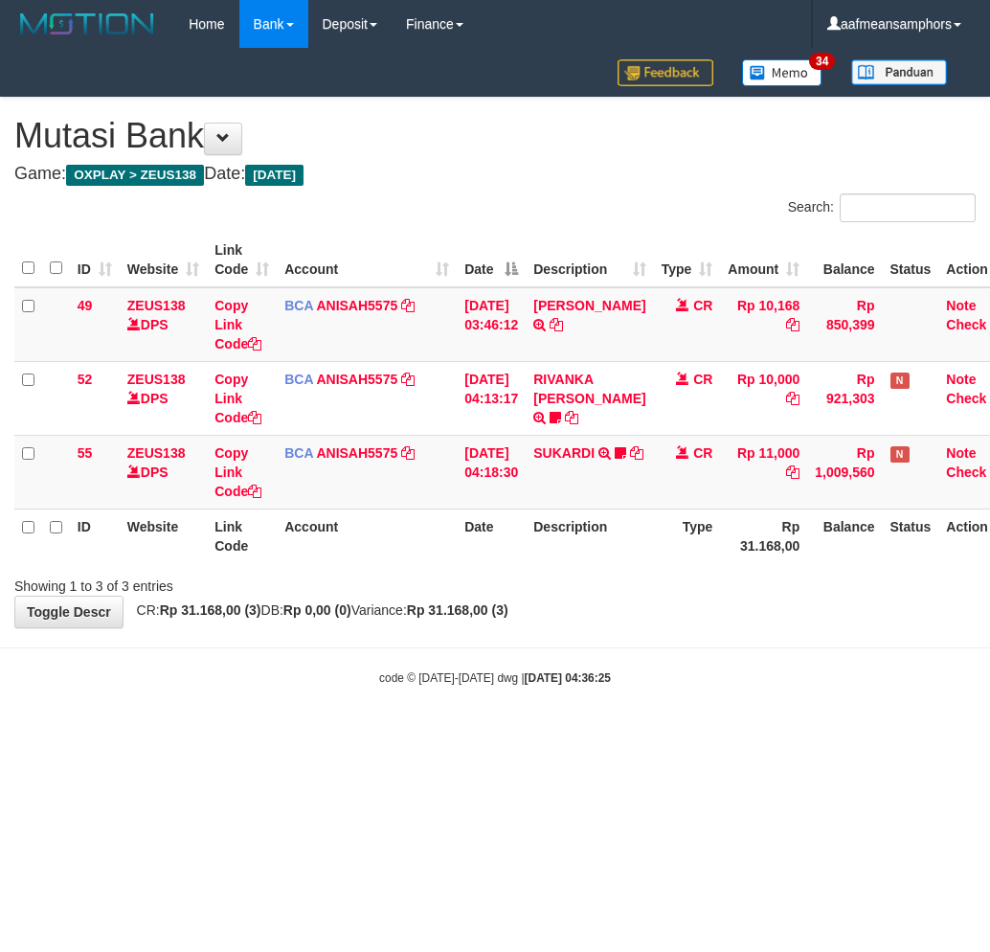
scroll to position [0, 22]
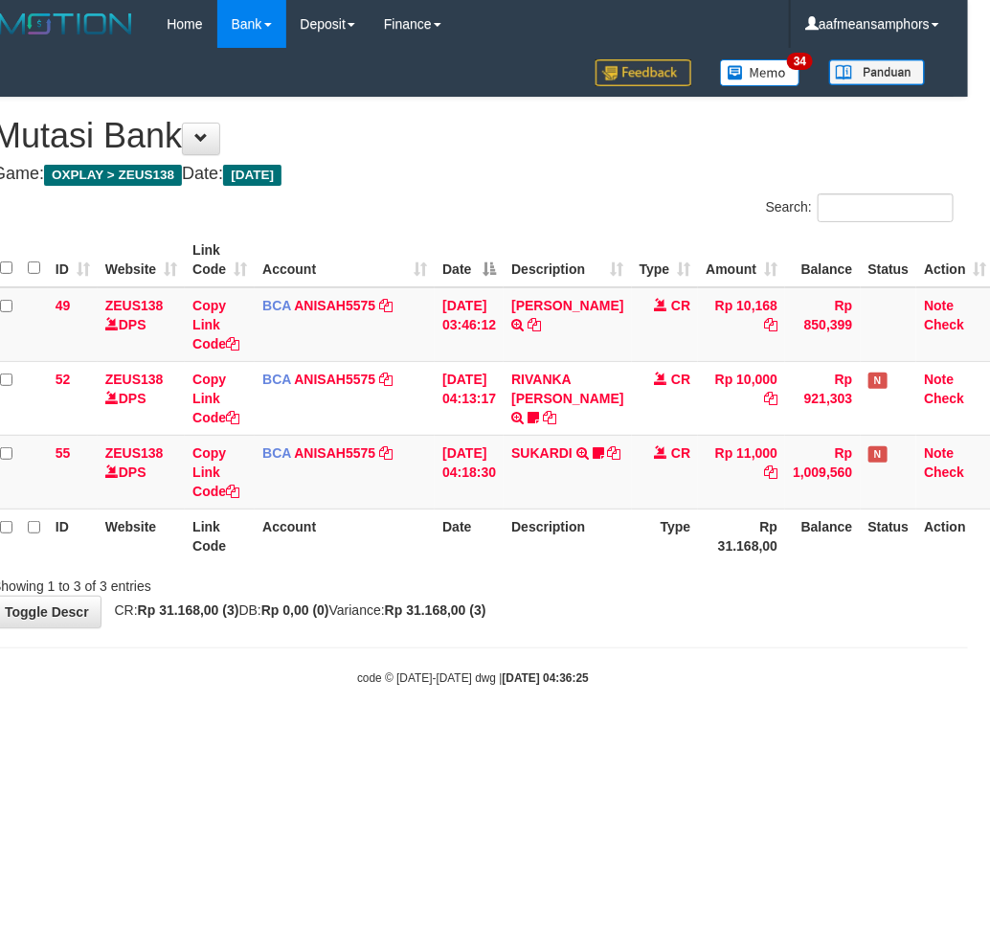
click at [615, 643] on body "Toggle navigation Home Bank Account List Load By Website Group [OXPLAY] ZEUS138…" at bounding box center [473, 367] width 990 height 735
click at [581, 640] on body "Toggle navigation Home Bank Account List Load By Website Group [OXPLAY] ZEUS138…" at bounding box center [473, 367] width 990 height 735
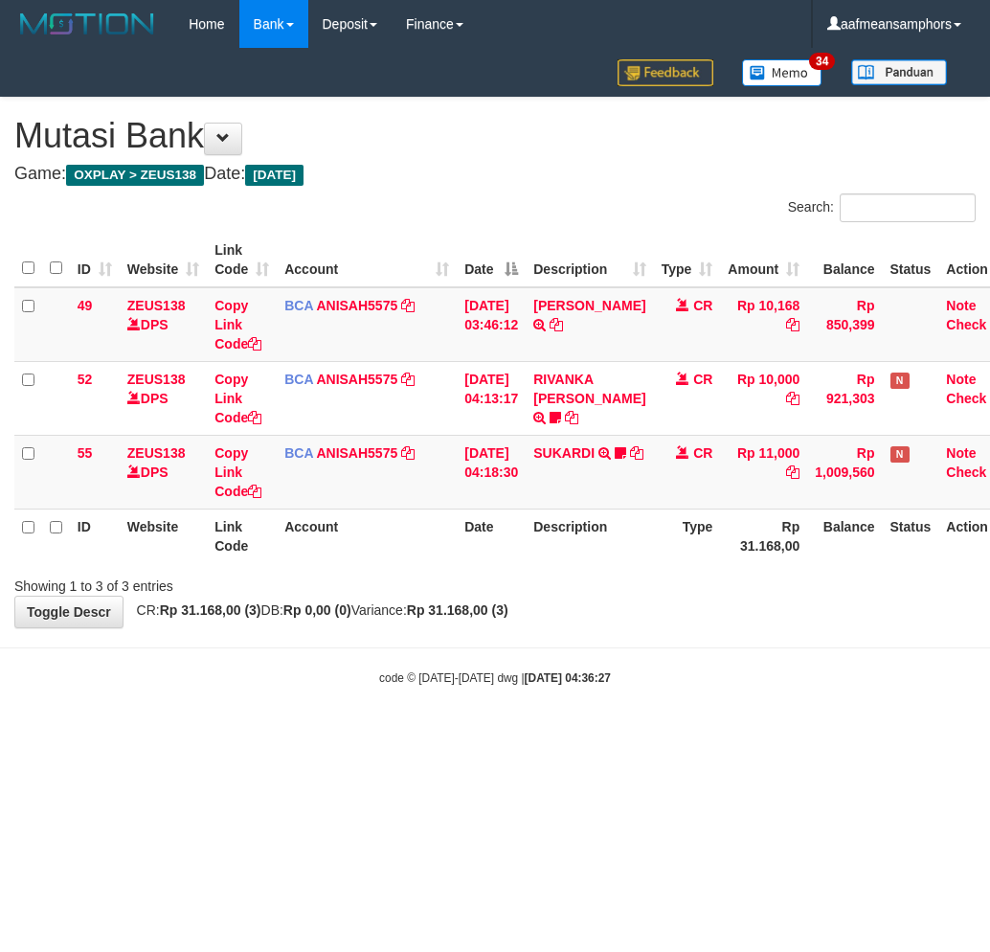
scroll to position [0, 22]
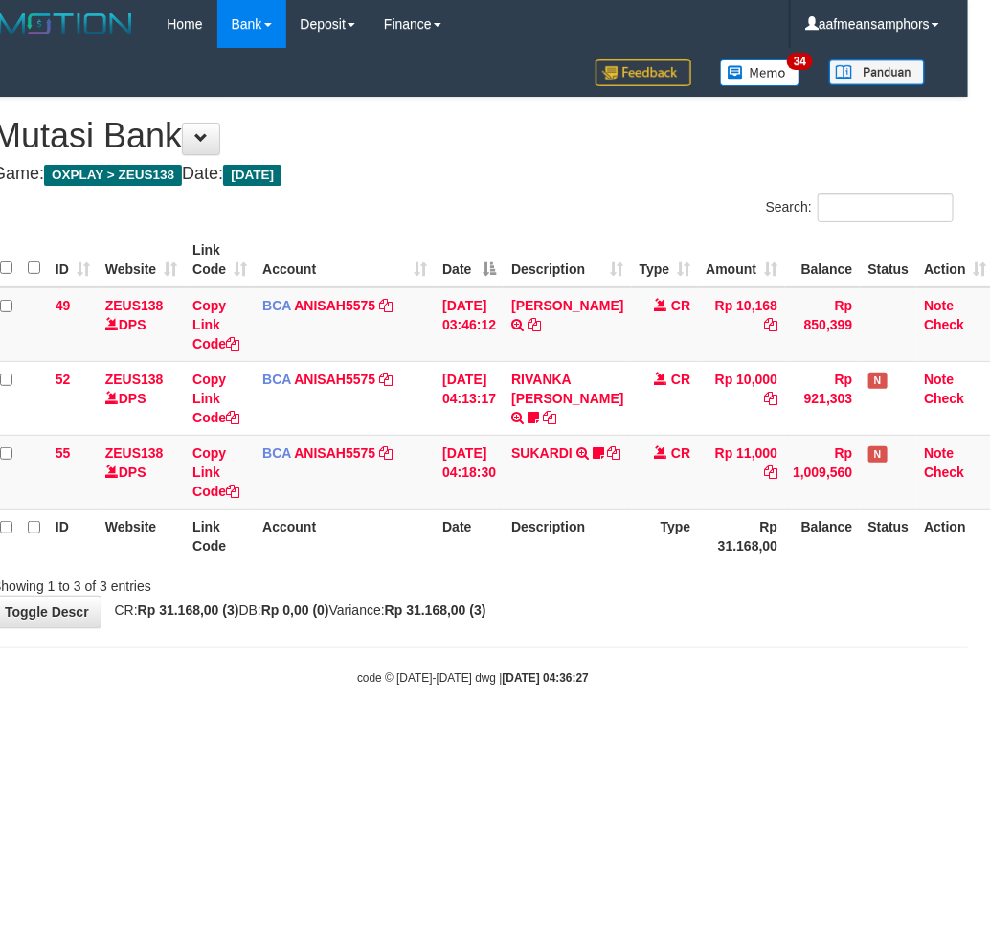
drag, startPoint x: 709, startPoint y: 715, endPoint x: 723, endPoint y: 702, distance: 19.0
click at [707, 715] on body "Toggle navigation Home Bank Account List Load By Website Group [OXPLAY] ZEUS138…" at bounding box center [473, 367] width 990 height 735
click at [648, 712] on body "Toggle navigation Home Bank Account List Load By Website Group [OXPLAY] ZEUS138…" at bounding box center [473, 367] width 990 height 735
drag, startPoint x: 616, startPoint y: 668, endPoint x: 651, endPoint y: 678, distance: 37.0
click at [604, 677] on div "code © 2012-2018 dwg | 2025/10/01 04:36:39" at bounding box center [473, 677] width 990 height 19
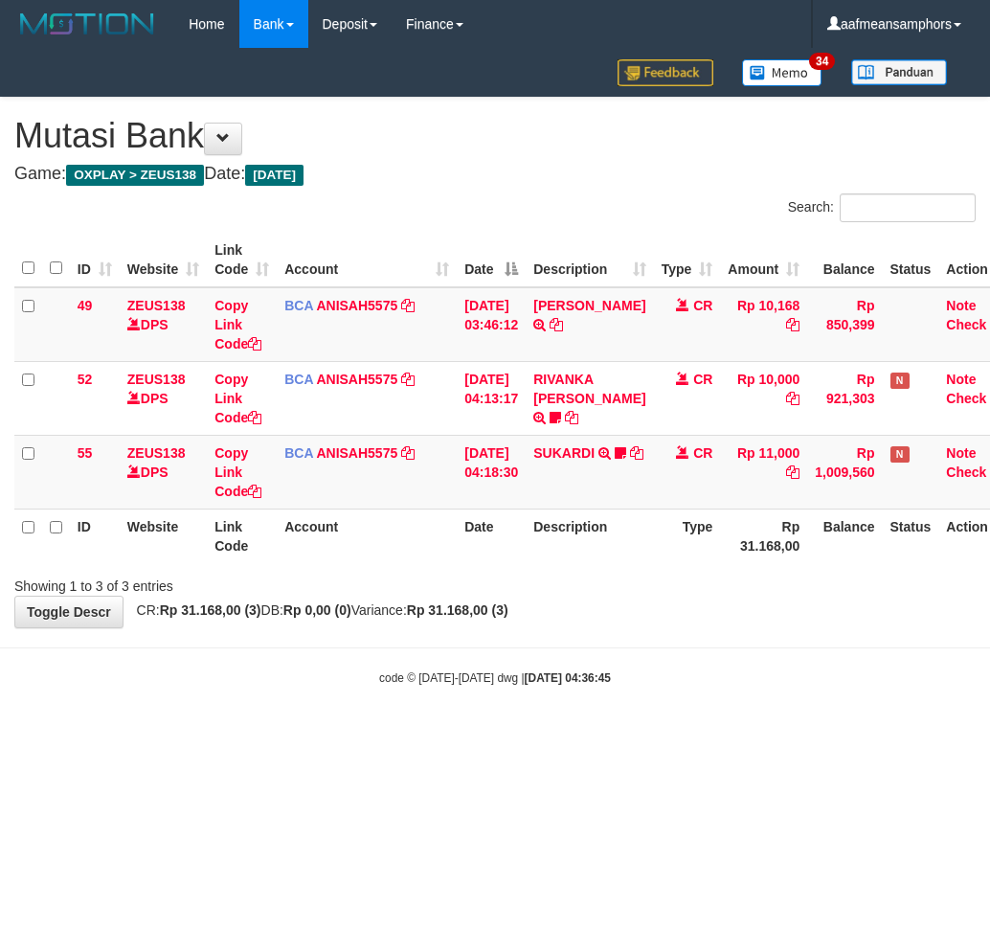
scroll to position [0, 22]
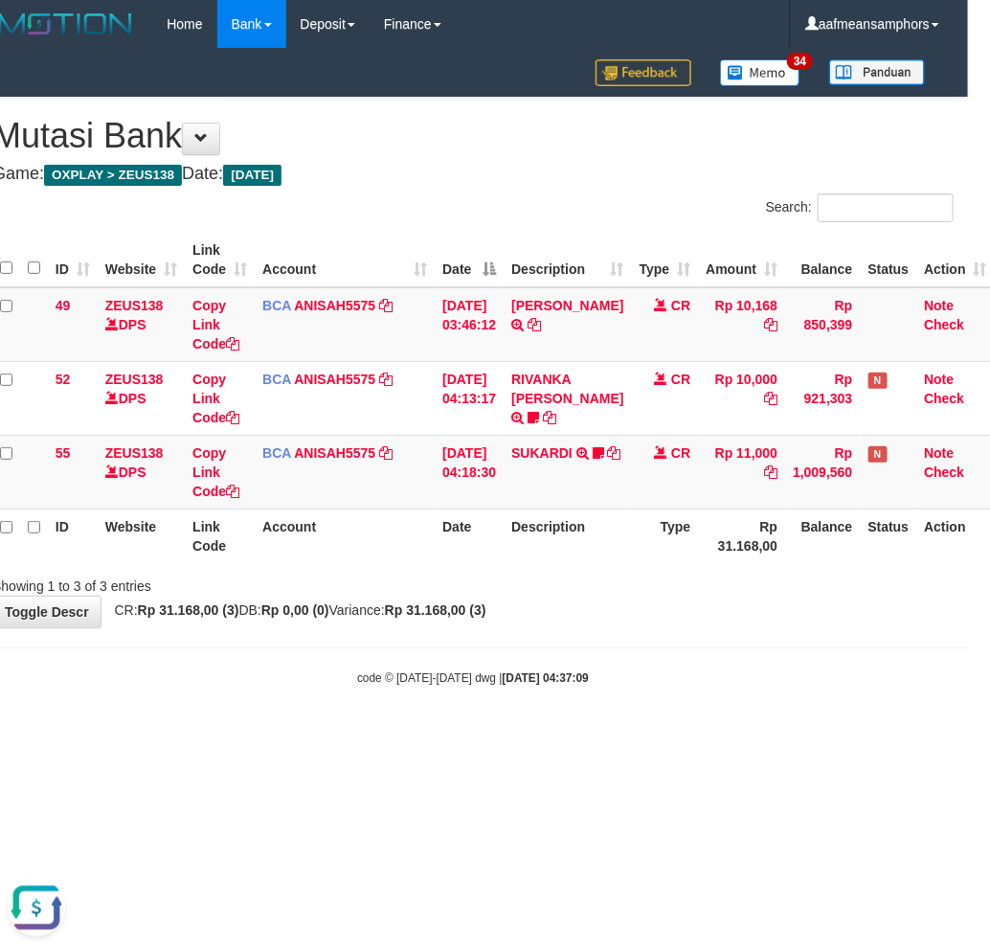
click at [699, 721] on body "Toggle navigation Home Bank Account List Load By Website Group [OXPLAY] ZEUS138…" at bounding box center [473, 367] width 990 height 735
click at [633, 690] on body "Toggle navigation Home Bank Account List Load By Website Group [OXPLAY] ZEUS138…" at bounding box center [473, 367] width 990 height 735
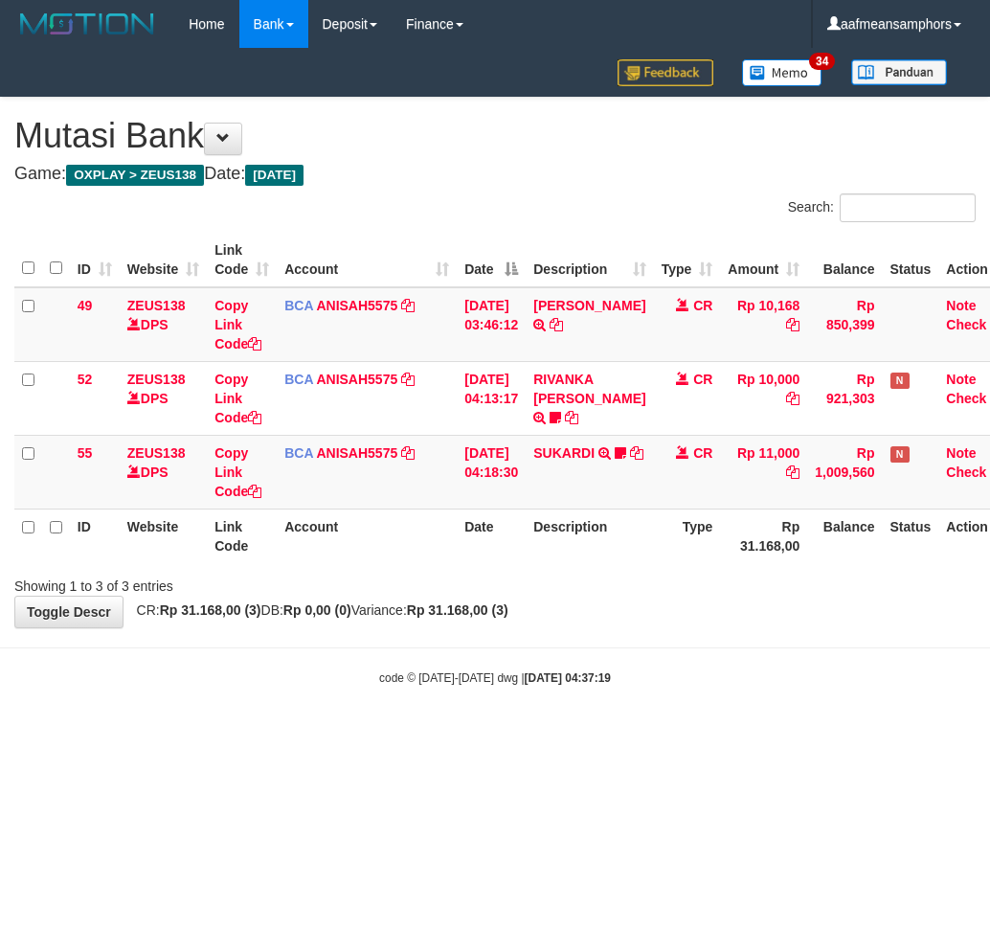
scroll to position [0, 22]
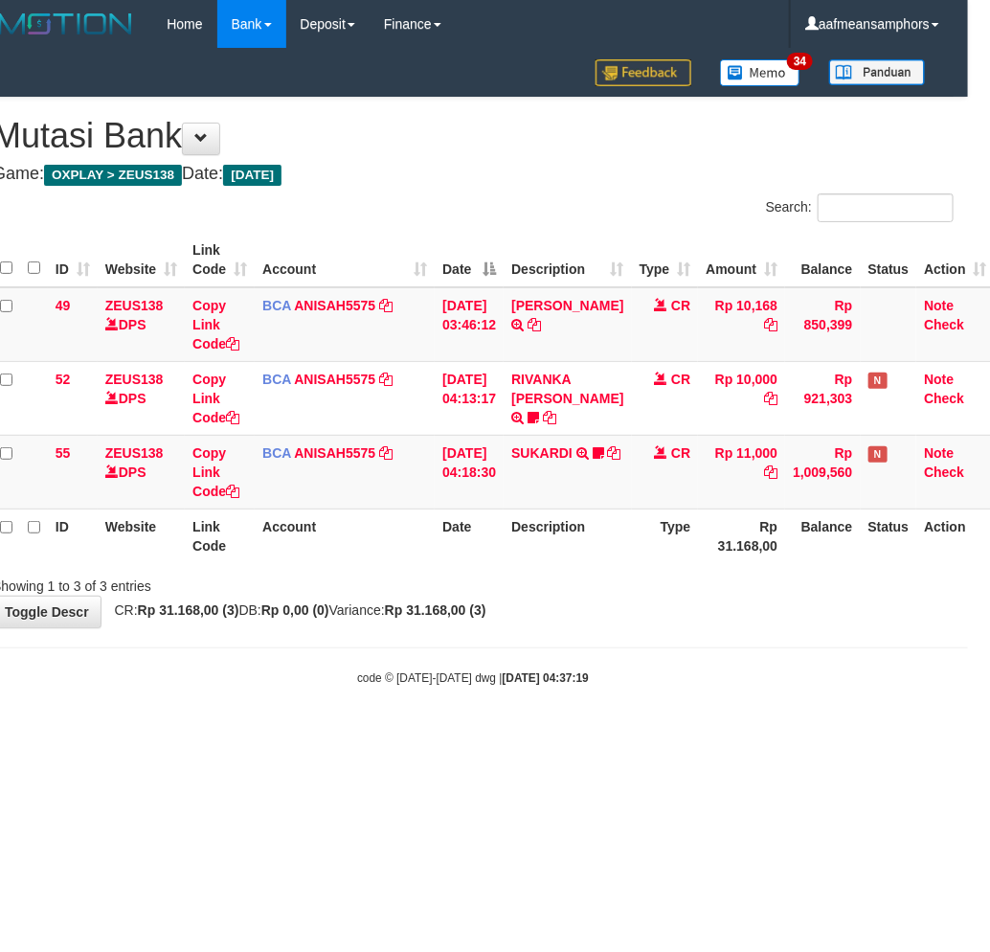
click at [262, 735] on html "Toggle navigation Home Bank Account List Load By Website Group [OXPLAY] ZEUS138…" at bounding box center [473, 367] width 990 height 735
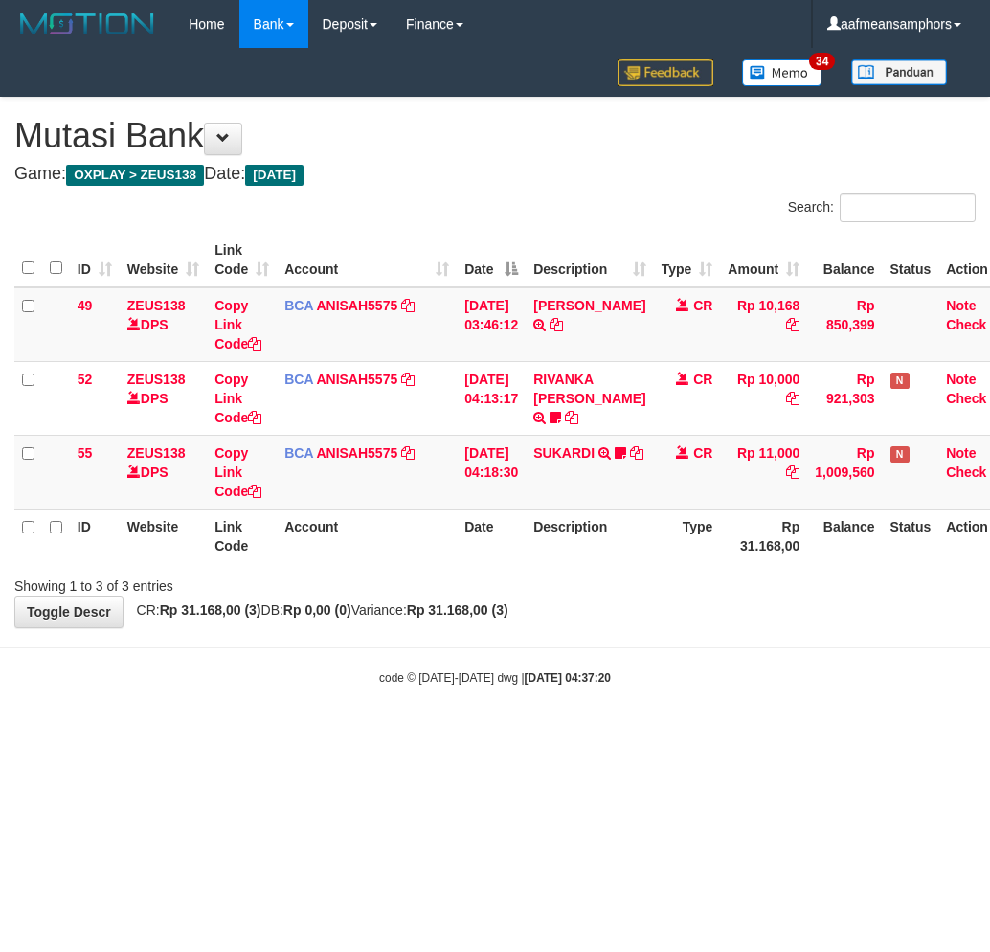
scroll to position [0, 22]
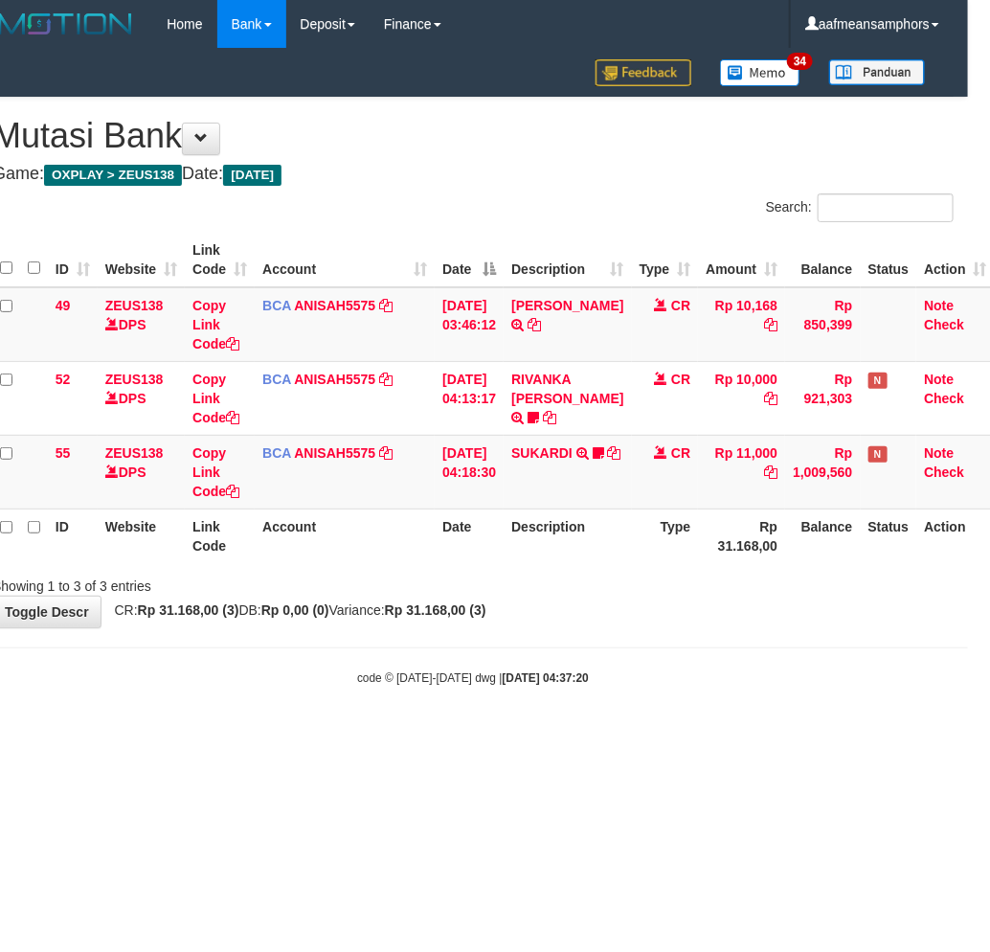
click at [811, 703] on body "Toggle navigation Home Bank Account List Load By Website Group [OXPLAY] ZEUS138…" at bounding box center [473, 367] width 990 height 735
click at [868, 668] on div "code © 2012-2018 dwg | 2025/10/01 04:37:20" at bounding box center [473, 677] width 990 height 19
click at [827, 735] on html "Toggle navigation Home Bank Account List Load By Website Group [OXPLAY] ZEUS138…" at bounding box center [473, 367] width 990 height 735
click at [826, 735] on html "Toggle navigation Home Bank Account List Load By Website Group [OXPLAY] ZEUS138…" at bounding box center [473, 367] width 990 height 735
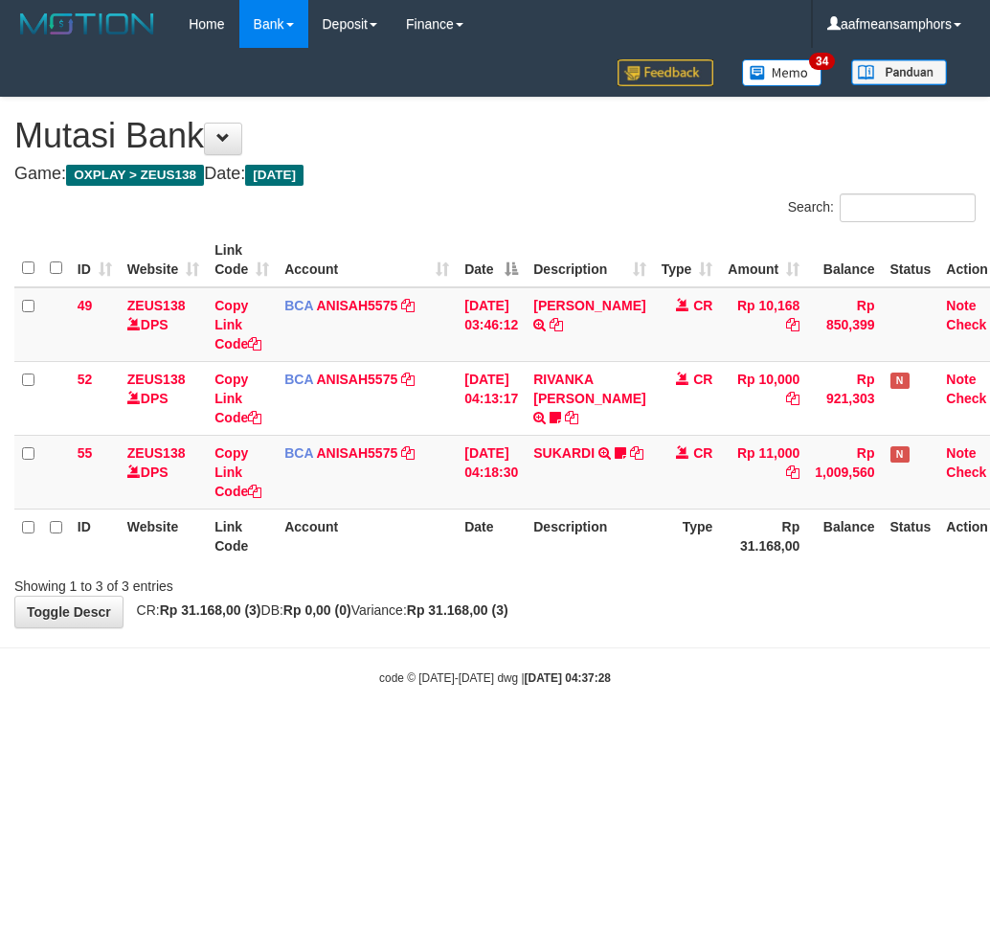
scroll to position [0, 22]
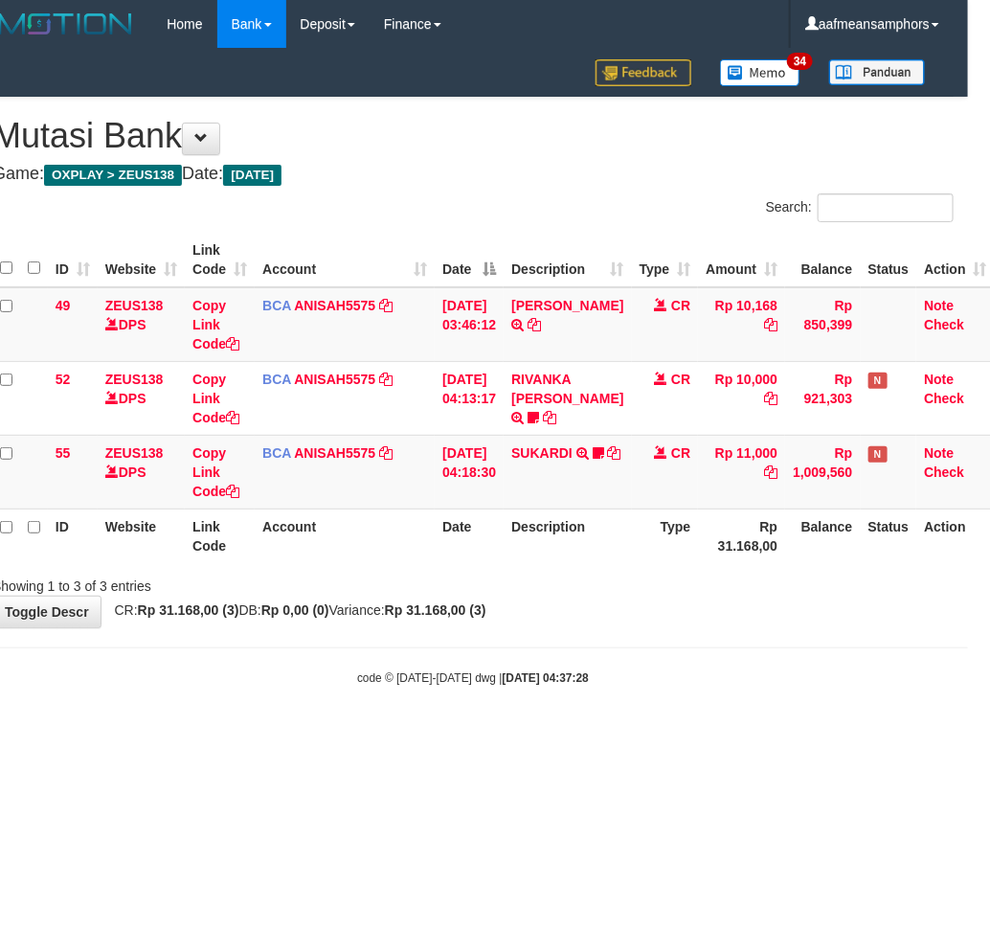
click at [818, 735] on html "Toggle navigation Home Bank Account List Load By Website Group [OXPLAY] ZEUS138…" at bounding box center [473, 367] width 990 height 735
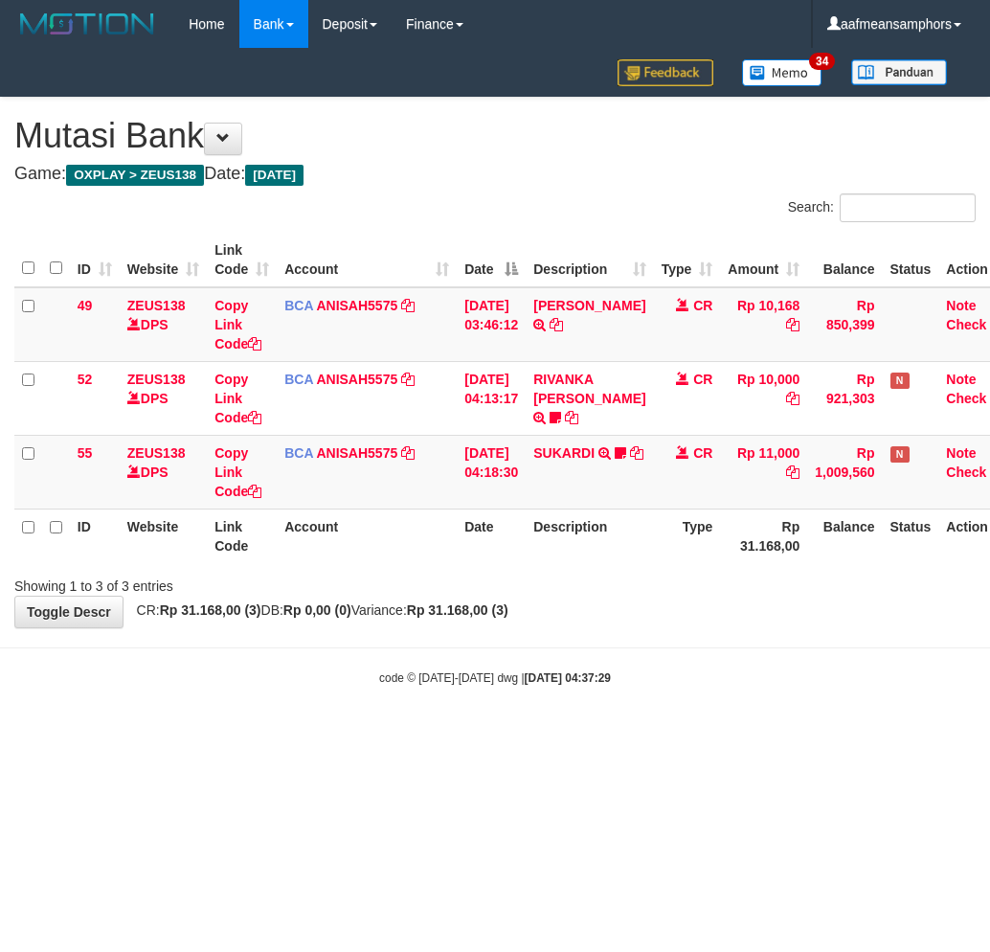
scroll to position [0, 22]
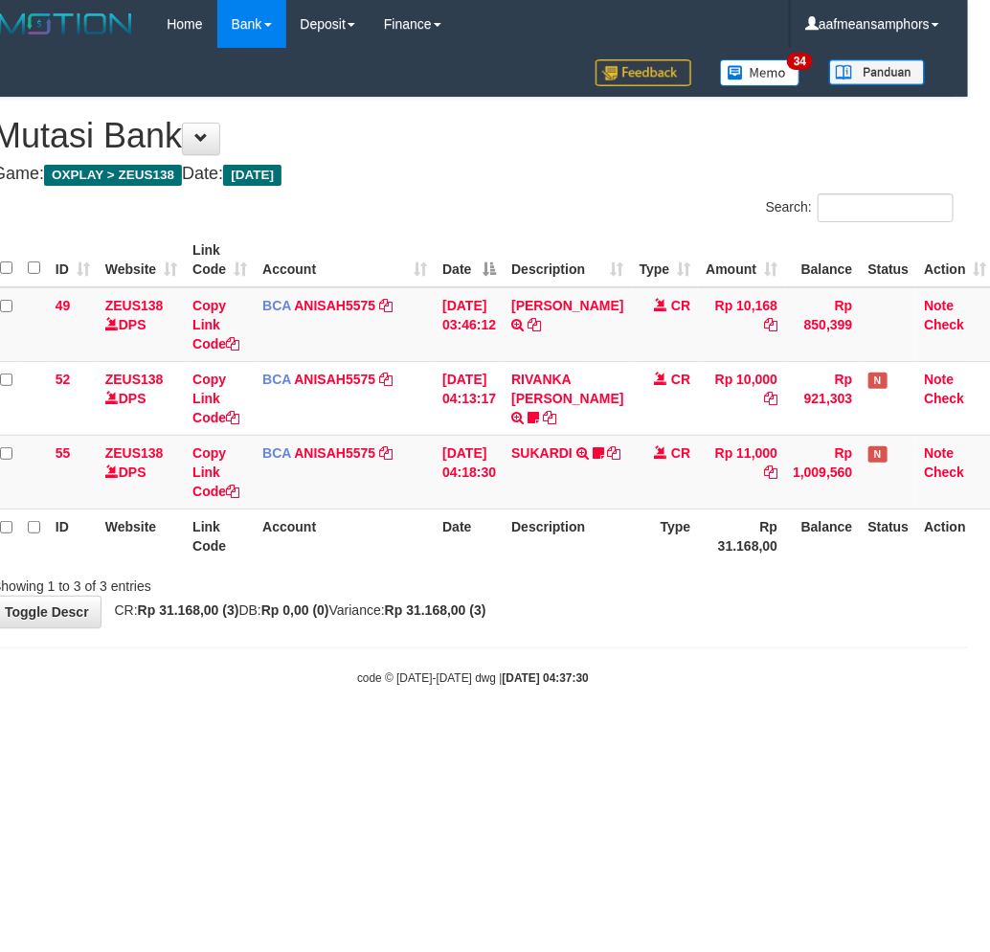
drag, startPoint x: 0, startPoint y: 0, endPoint x: 699, endPoint y: 760, distance: 1032.5
click at [699, 735] on html "Toggle navigation Home Bank Account List Load By Website Group [OXPLAY] ZEUS138…" at bounding box center [473, 367] width 990 height 735
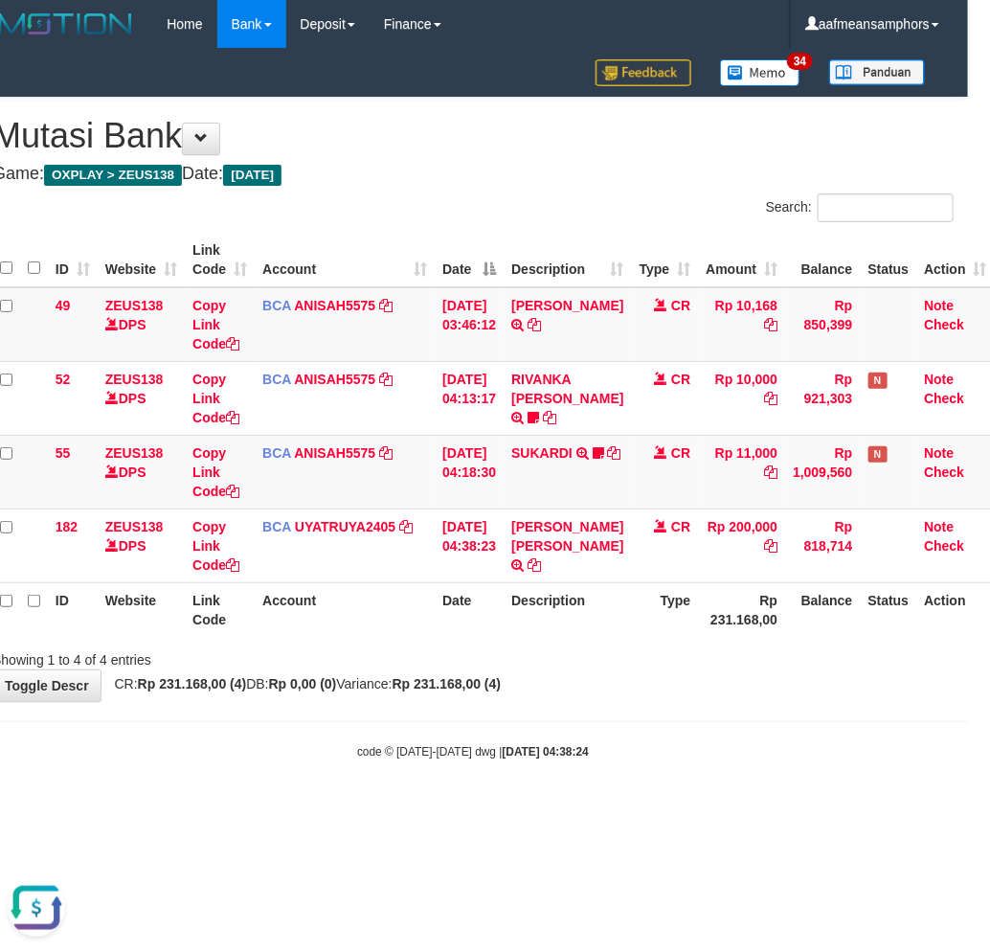
drag, startPoint x: 796, startPoint y: 822, endPoint x: 784, endPoint y: 807, distance: 19.7
click at [790, 808] on html "Toggle navigation Home Bank Account List Load By Website Group [OXPLAY] ZEUS138…" at bounding box center [473, 404] width 990 height 808
click at [693, 792] on body "Toggle navigation Home Bank Account List Load By Website Group [OXPLAY] ZEUS138…" at bounding box center [473, 404] width 990 height 808
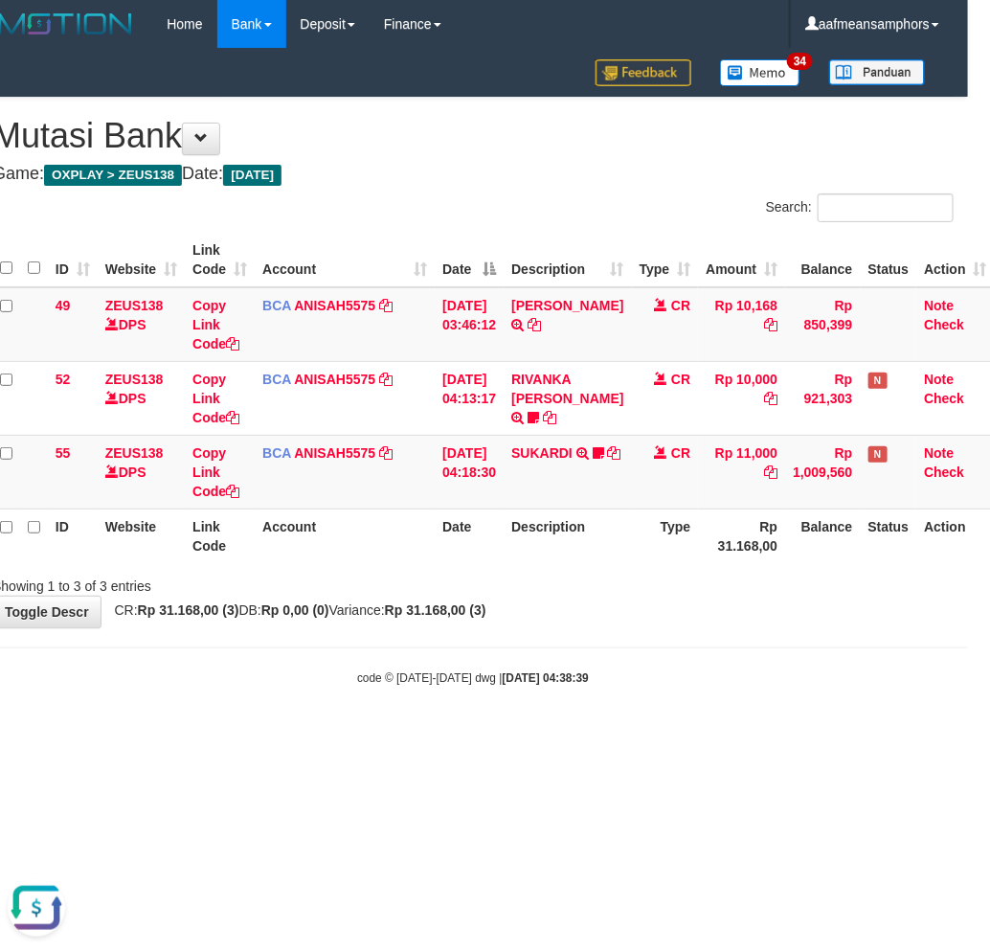
drag, startPoint x: 638, startPoint y: 860, endPoint x: 636, endPoint y: 850, distance: 10.7
click at [637, 735] on html "Toggle navigation Home Bank Account List Load By Website Group [OXPLAY] ZEUS138…" at bounding box center [473, 367] width 990 height 735
click at [630, 735] on html "Toggle navigation Home Bank Account List Load By Website Group [OXPLAY] ZEUS138…" at bounding box center [473, 367] width 990 height 735
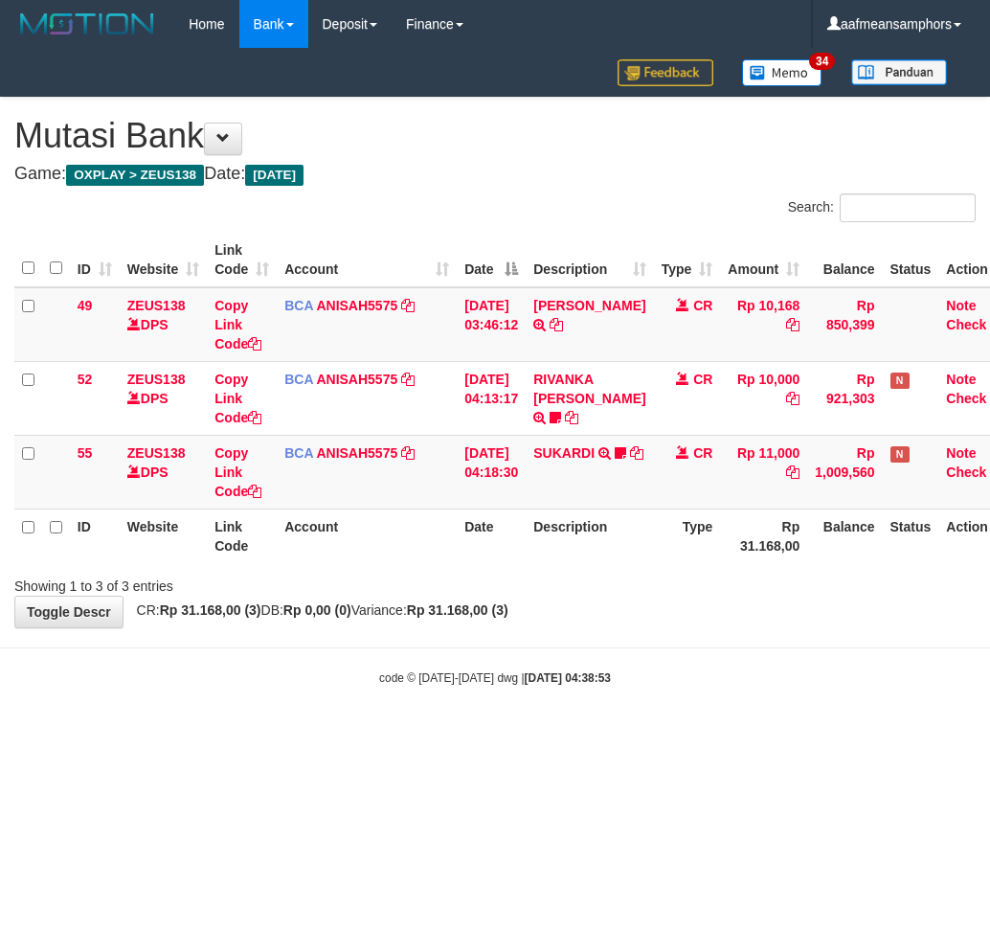
scroll to position [0, 22]
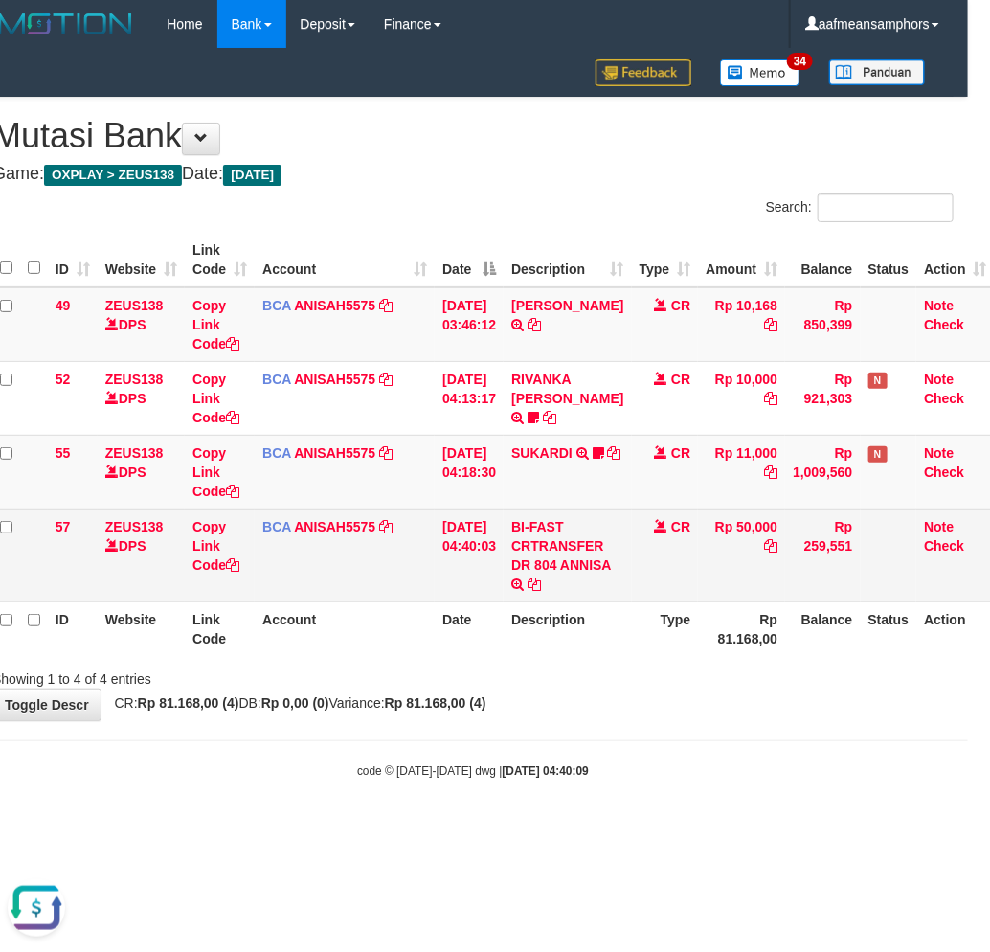
click at [540, 592] on td "BI-FAST CRTRANSFER DR 804 ANNISA" at bounding box center [567, 555] width 127 height 93
copy td "ANNISA"
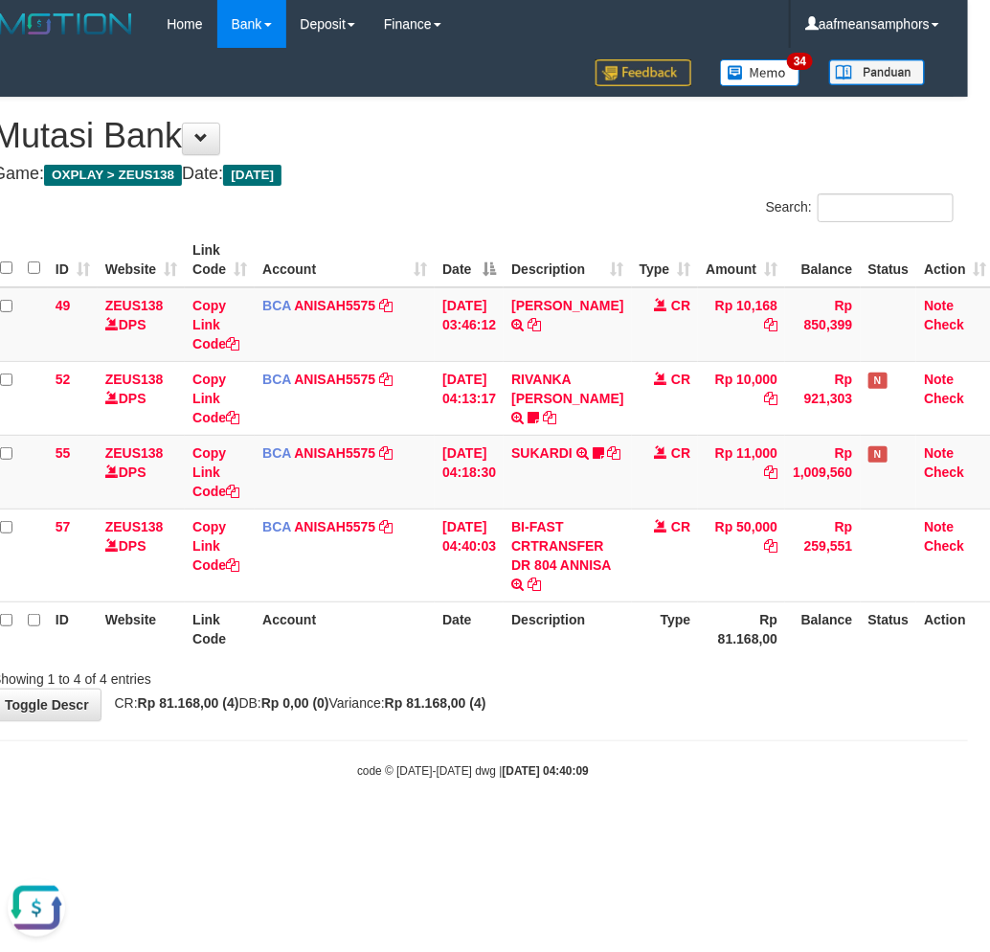
click at [614, 763] on div "code © 2012-2018 dwg | 2025/10/01 04:40:09" at bounding box center [473, 770] width 990 height 19
click at [611, 762] on div "code © 2012-2018 dwg | 2025/10/01 04:40:09" at bounding box center [473, 770] width 990 height 19
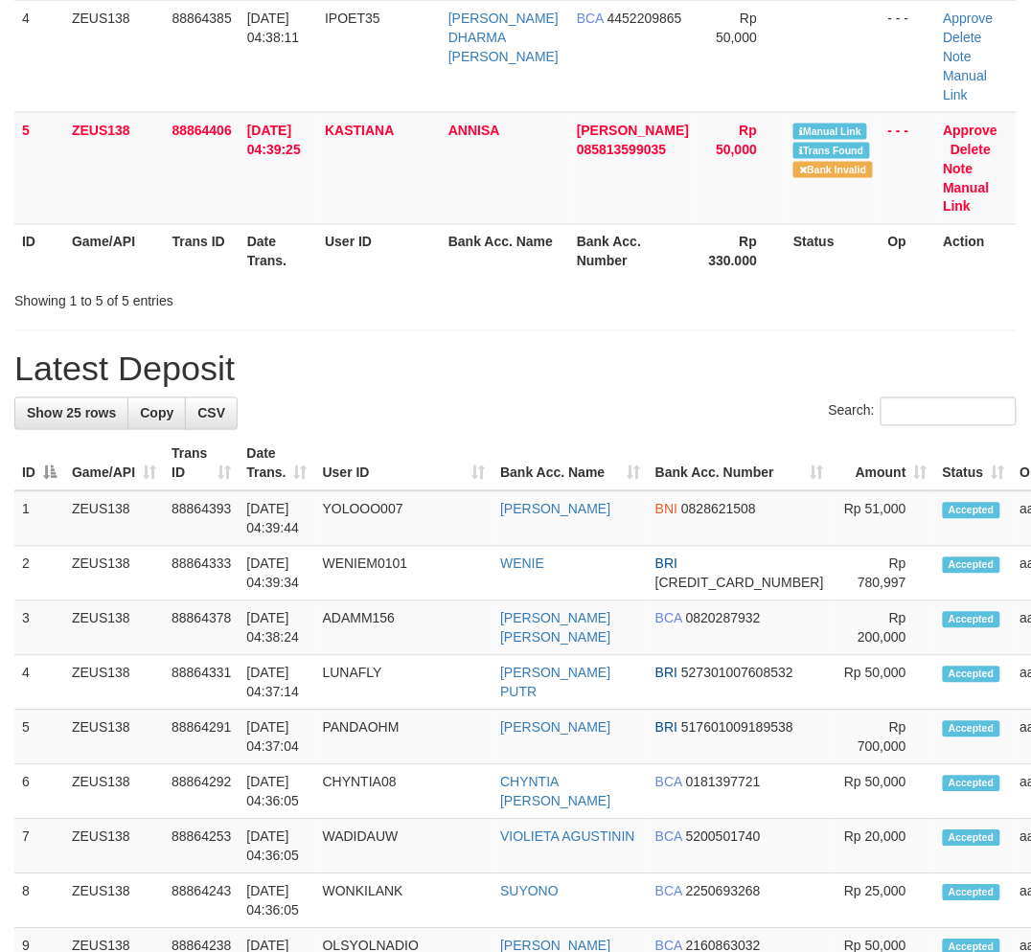
scroll to position [616, 0]
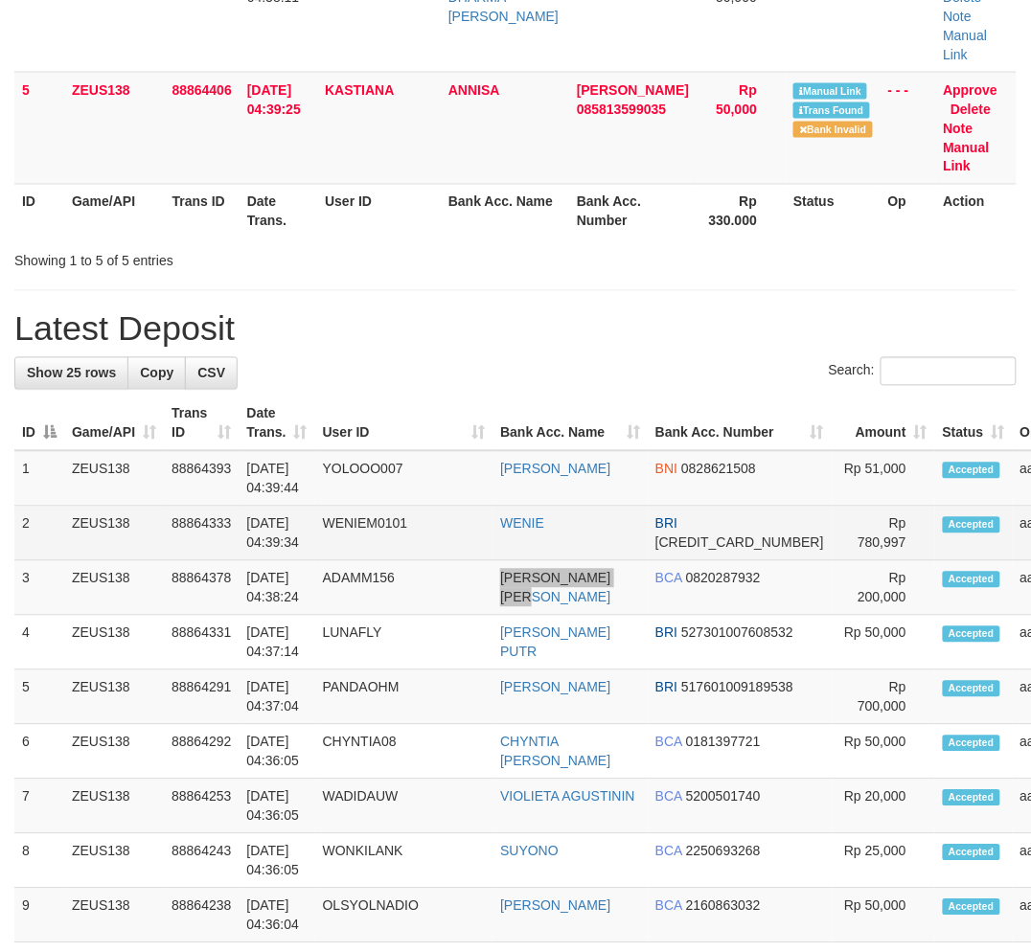
drag, startPoint x: 599, startPoint y: 607, endPoint x: 675, endPoint y: 538, distance: 103.1
click at [646, 569] on tr "3 ZEUS138 88864378 01/10/2025 04:38:24 ADAMM156 ADAM ANUGRAH PUTRA BCA 08202879…" at bounding box center [623, 588] width 1218 height 55
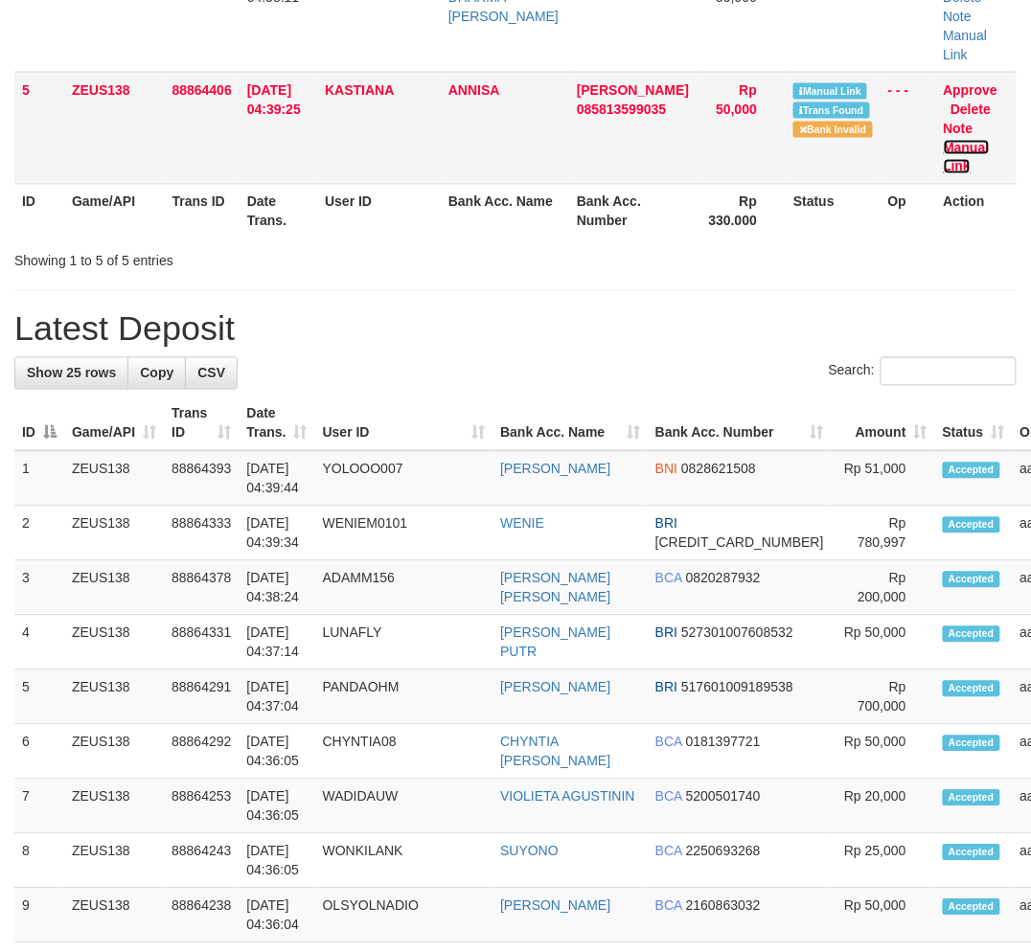
click at [975, 140] on link "Manual Link" at bounding box center [967, 157] width 46 height 34
drag, startPoint x: 322, startPoint y: 675, endPoint x: 0, endPoint y: 723, distance: 325.4
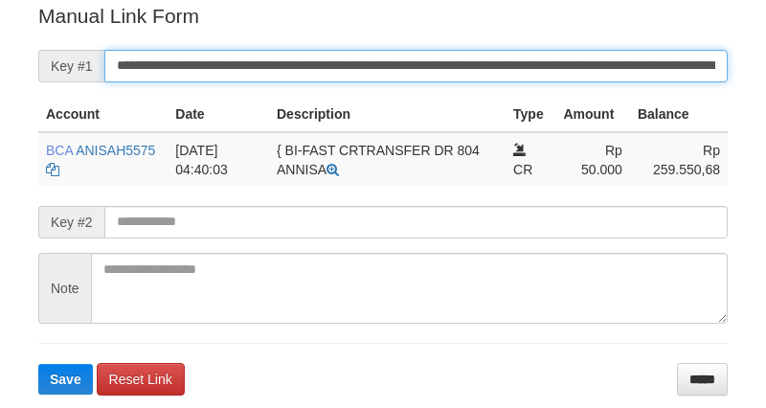
click at [487, 67] on input "**********" at bounding box center [416, 66] width 624 height 33
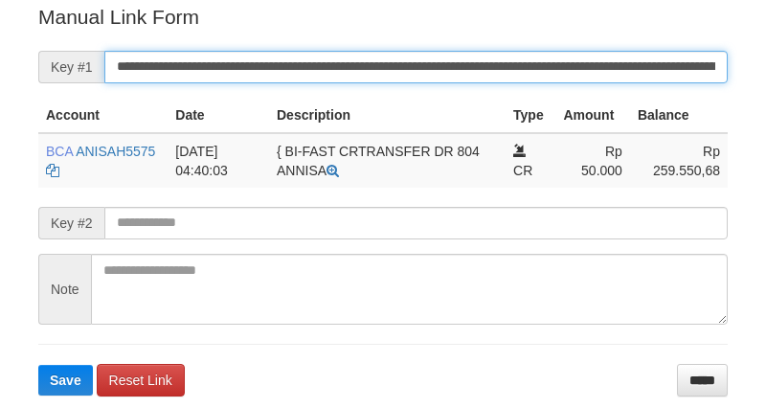
drag, startPoint x: 487, startPoint y: 65, endPoint x: 499, endPoint y: 70, distance: 13.3
click at [502, 69] on input "**********" at bounding box center [416, 67] width 624 height 33
click at [38, 365] on button "Save" at bounding box center [65, 380] width 55 height 31
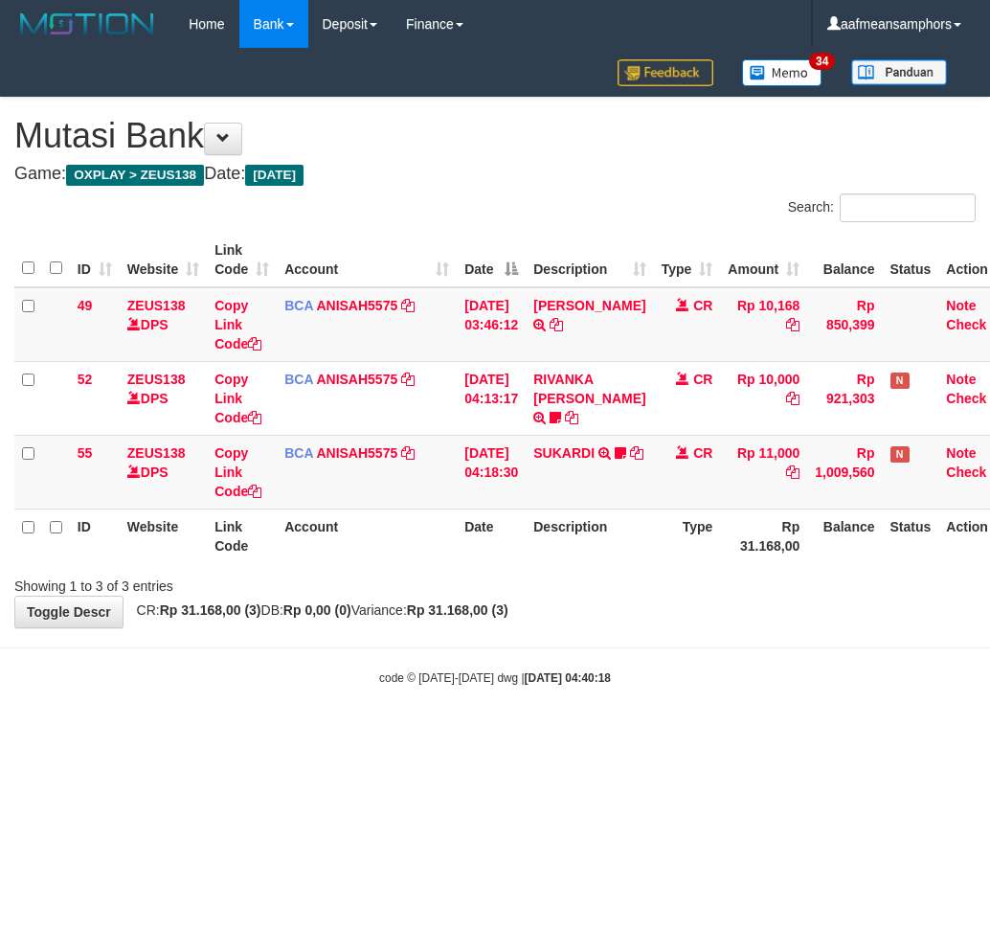
scroll to position [0, 22]
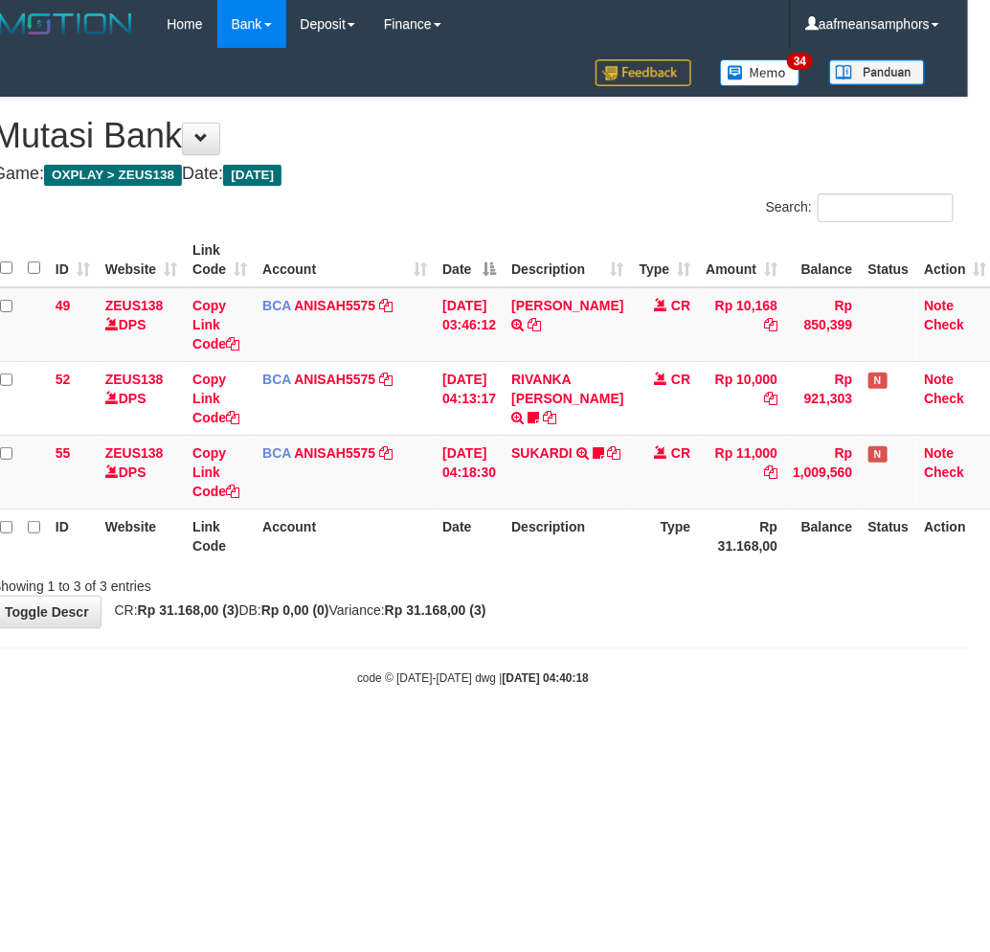
click at [656, 735] on html "Toggle navigation Home Bank Account List Load By Website Group [OXPLAY] ZEUS138…" at bounding box center [473, 367] width 990 height 735
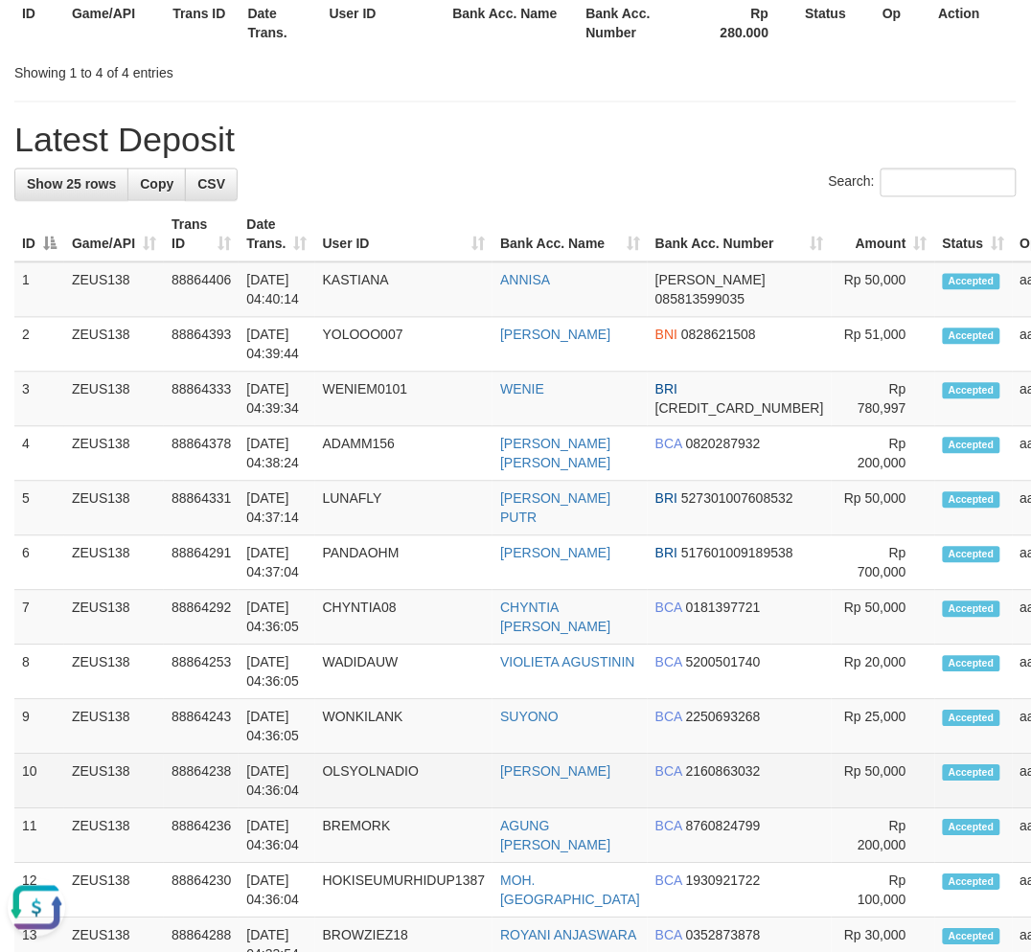
click at [436, 778] on td "OLSYOLNADIO" at bounding box center [404, 782] width 178 height 55
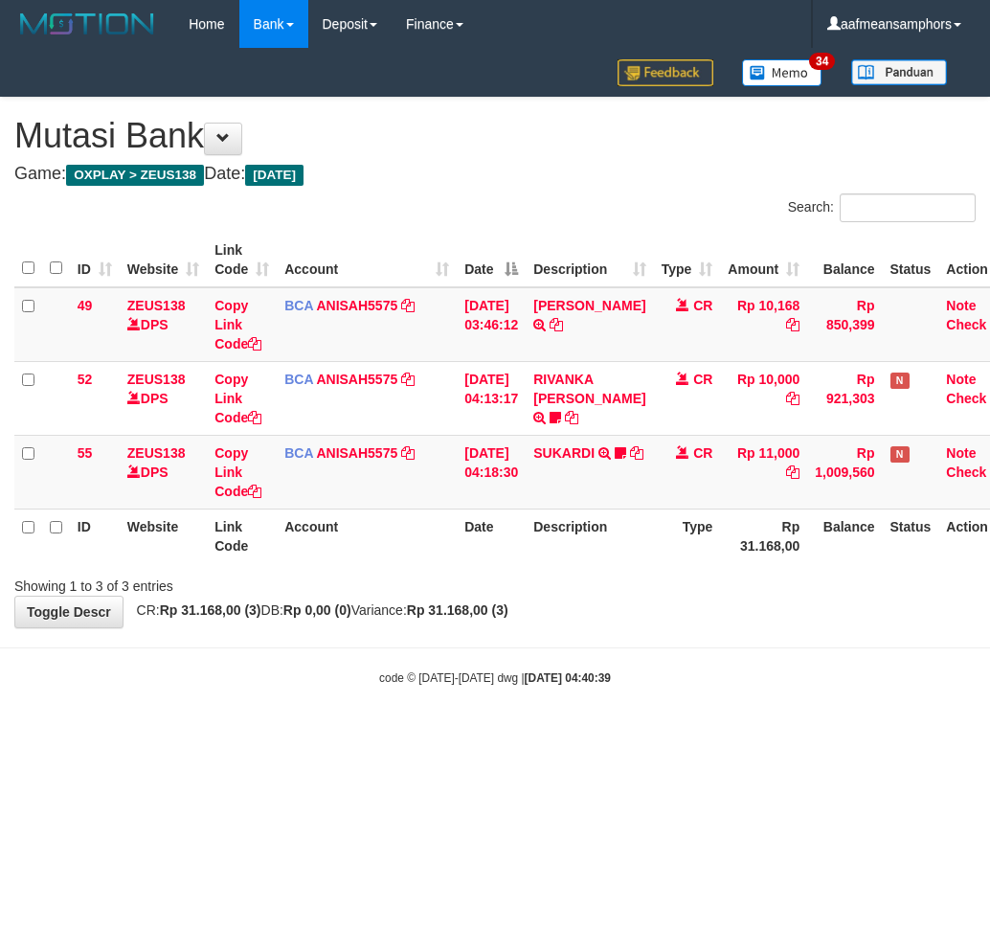
scroll to position [0, 22]
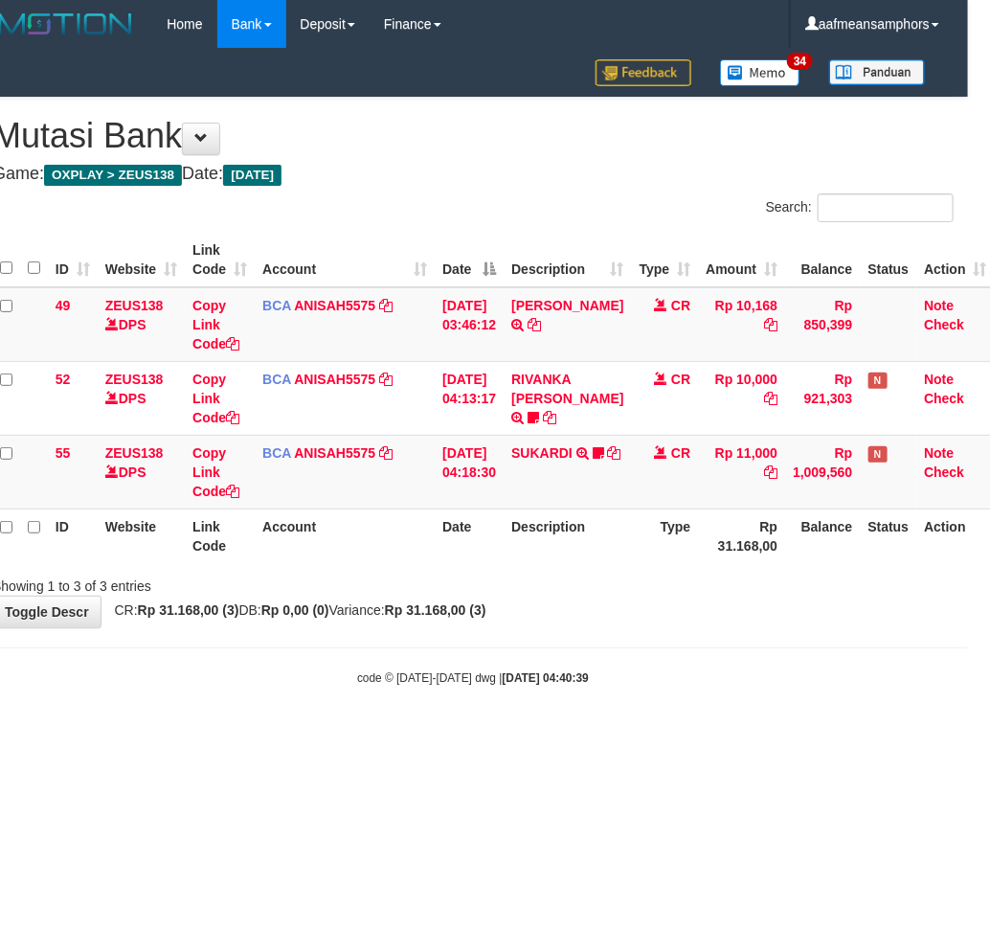
drag, startPoint x: 586, startPoint y: 700, endPoint x: 579, endPoint y: 709, distance: 11.5
click at [579, 709] on body "Toggle navigation Home Bank Account List Load By Website Group [OXPLAY] ZEUS138…" at bounding box center [473, 367] width 990 height 735
click at [671, 504] on td "CR" at bounding box center [665, 472] width 67 height 74
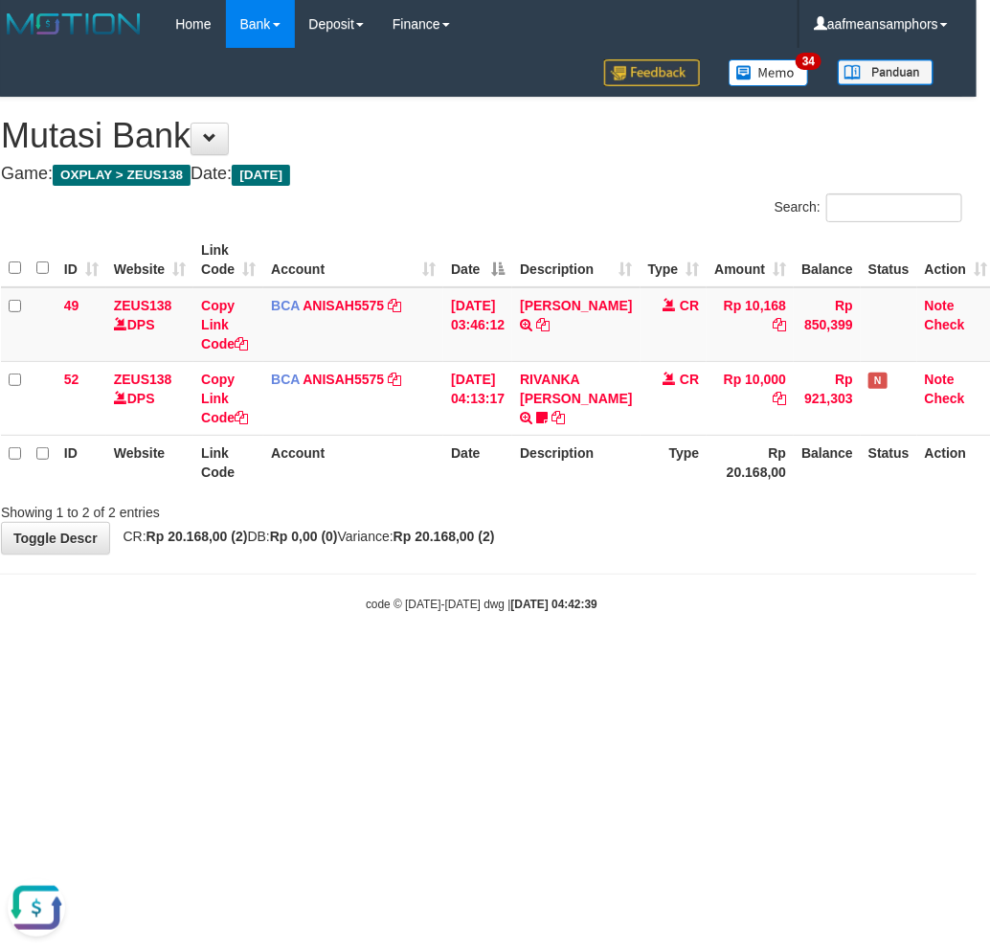
drag, startPoint x: 707, startPoint y: 626, endPoint x: 713, endPoint y: 615, distance: 12.0
click at [713, 615] on body "Toggle navigation Home Bank Account List Load By Website Group [OXPLAY] ZEUS138…" at bounding box center [482, 330] width 990 height 661
click at [694, 603] on div "code © 2012-2018 dwg | 2025/10/01 04:42:39" at bounding box center [482, 603] width 990 height 19
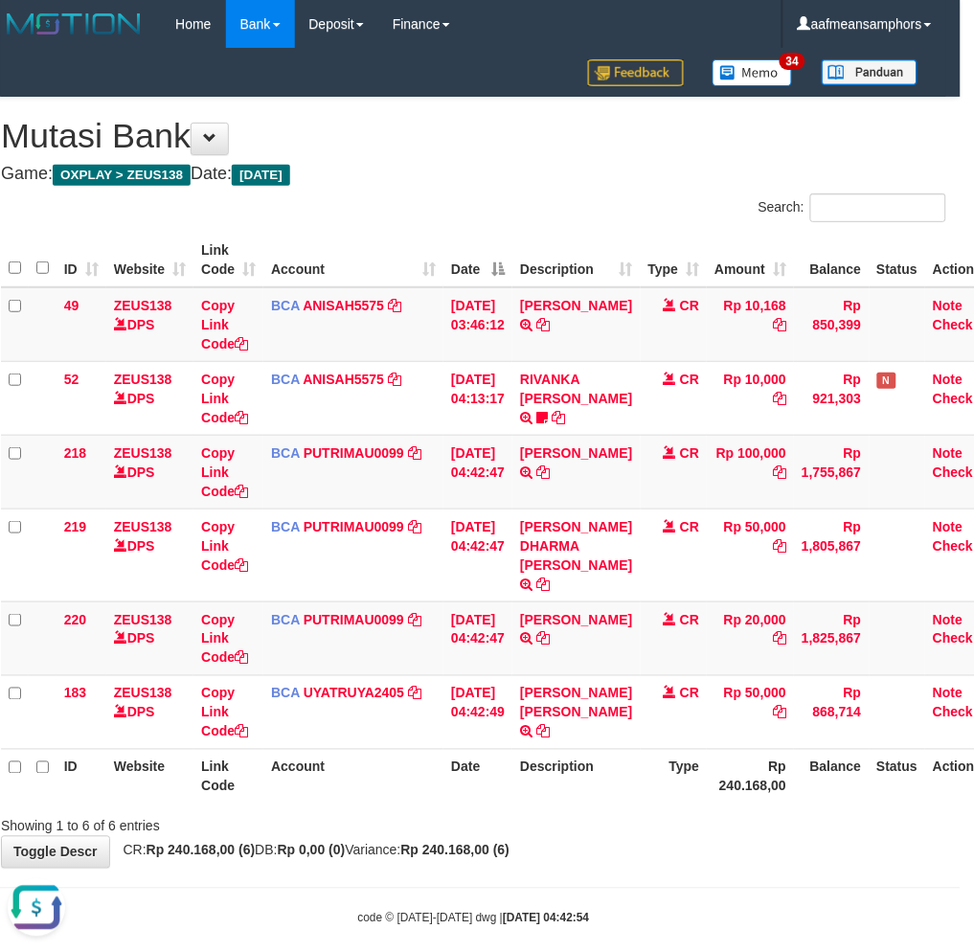
click at [647, 855] on body "Toggle navigation Home Bank Account List Load By Website Group [OXPLAY] ZEUS138…" at bounding box center [474, 487] width 974 height 975
click at [647, 849] on body "Toggle navigation Home Bank Account List Load By Website Group [OXPLAY] ZEUS138…" at bounding box center [474, 487] width 974 height 975
click at [654, 840] on div "**********" at bounding box center [474, 483] width 974 height 770
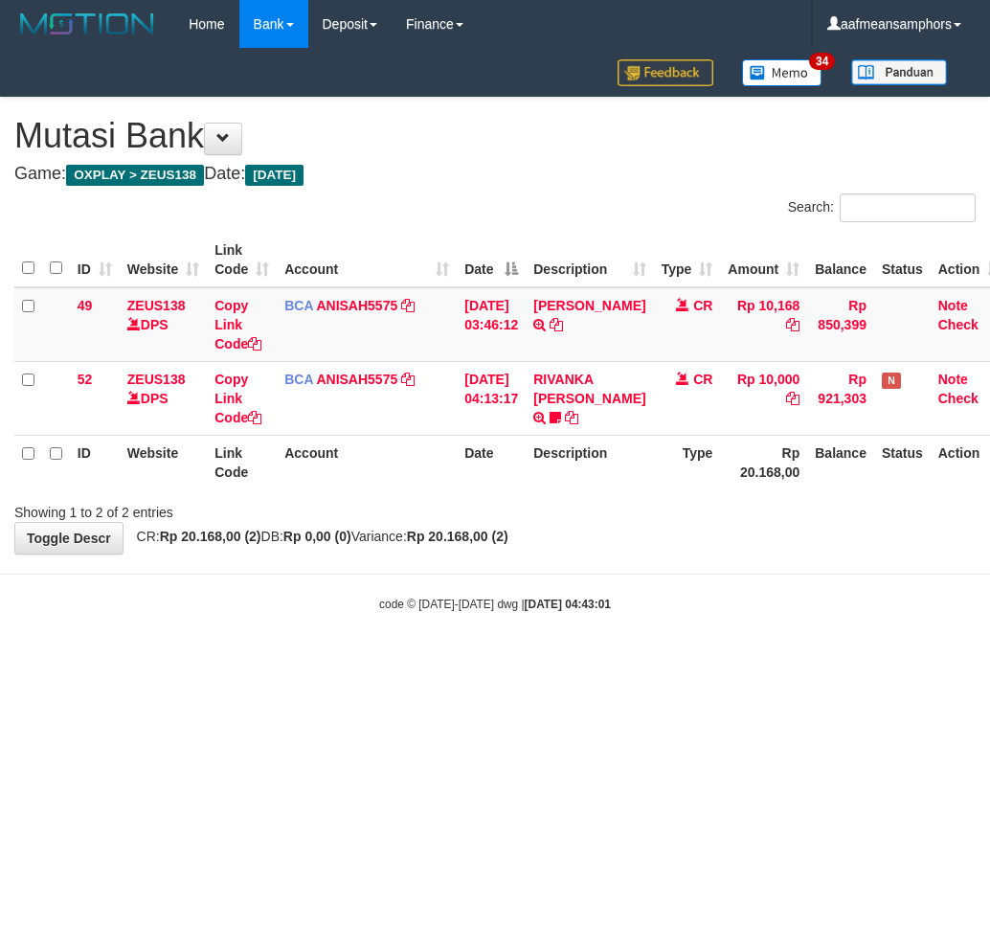
scroll to position [0, 13]
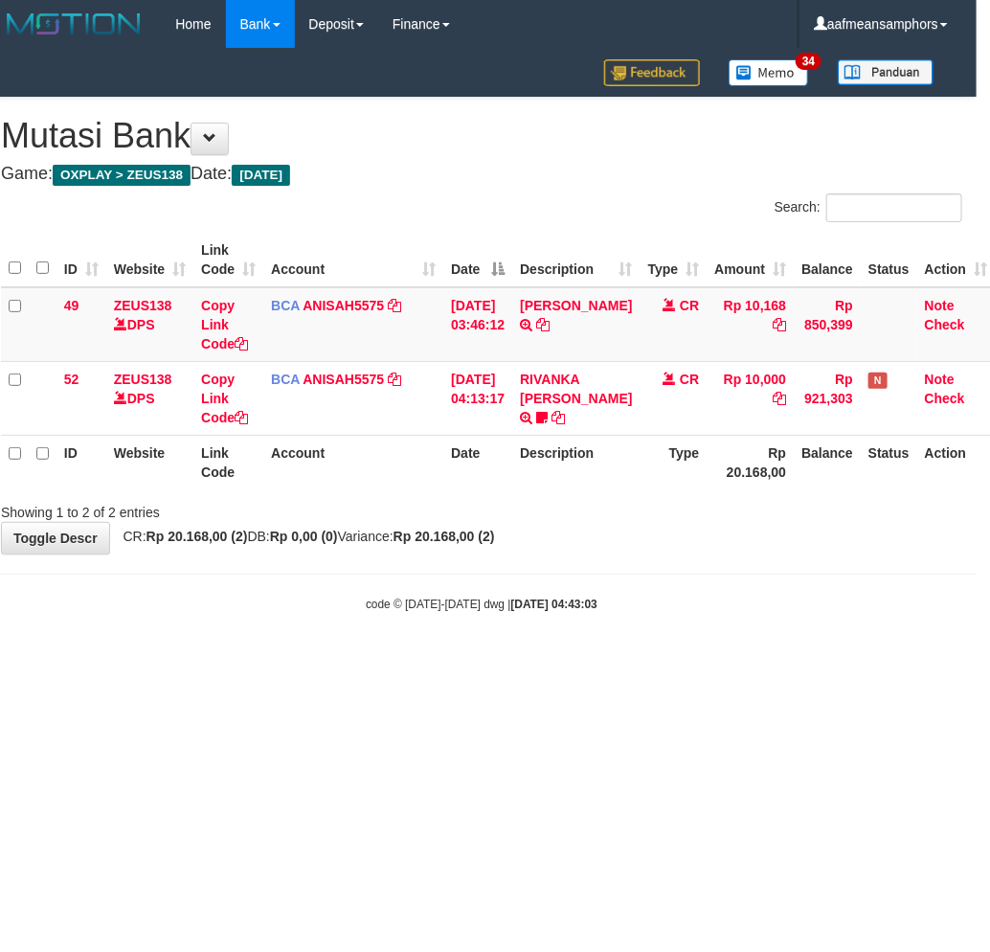
click at [661, 661] on html "Toggle navigation Home Bank Account List Load By Website Group [OXPLAY] ZEUS138…" at bounding box center [482, 330] width 990 height 661
click at [635, 652] on body "Toggle navigation Home Bank Account List Load By Website Group [OXPLAY] ZEUS138…" at bounding box center [482, 330] width 990 height 661
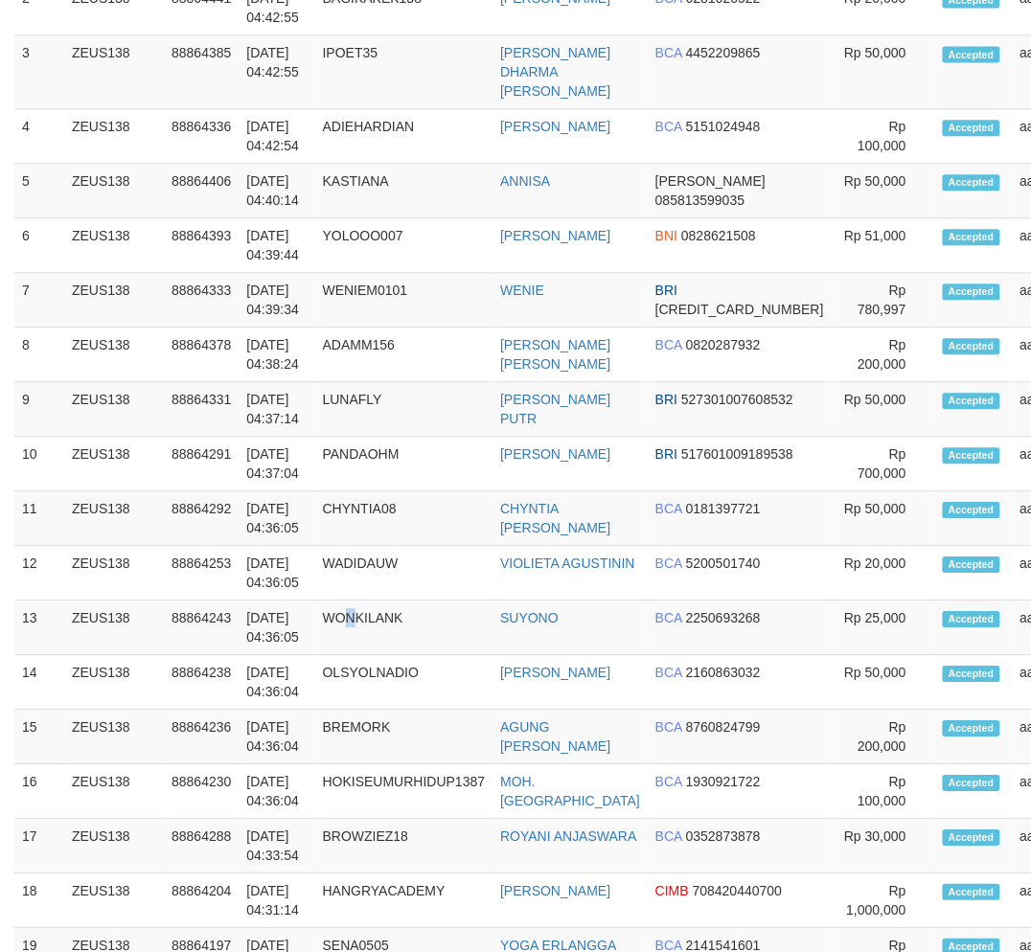
click at [359, 655] on td "WONKILANK" at bounding box center [404, 628] width 178 height 55
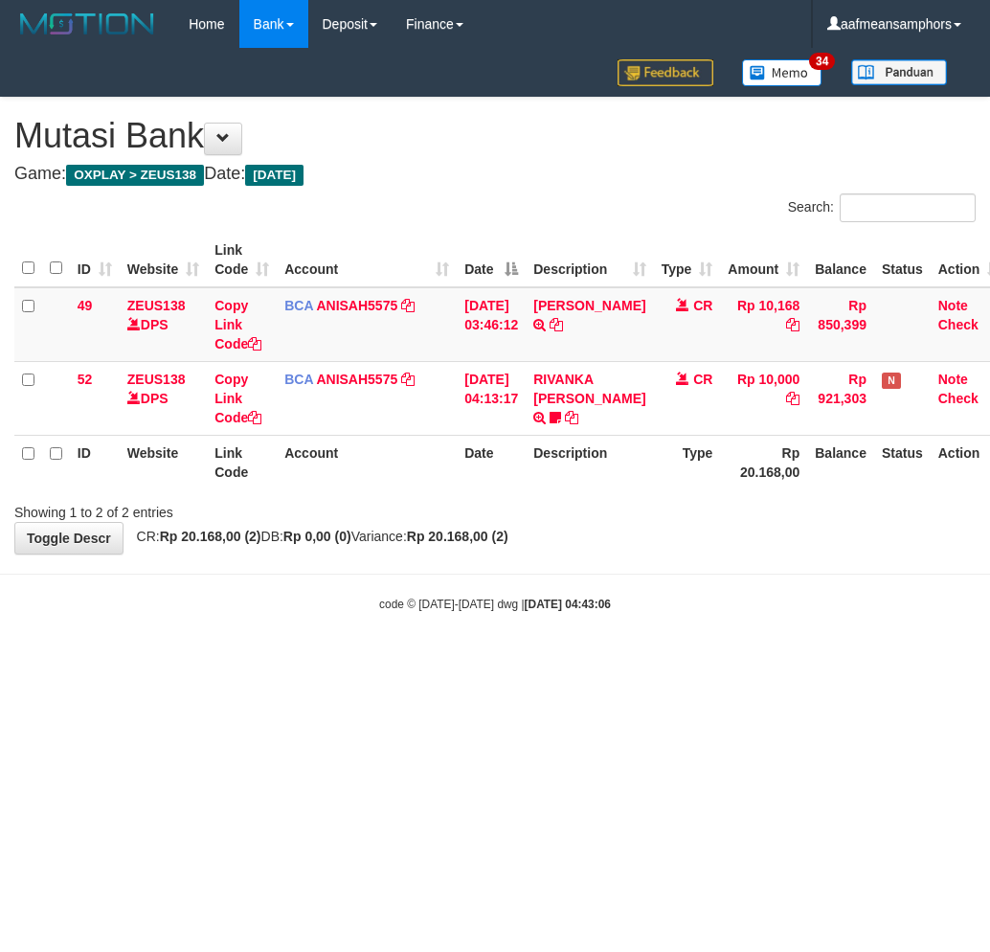
scroll to position [0, 13]
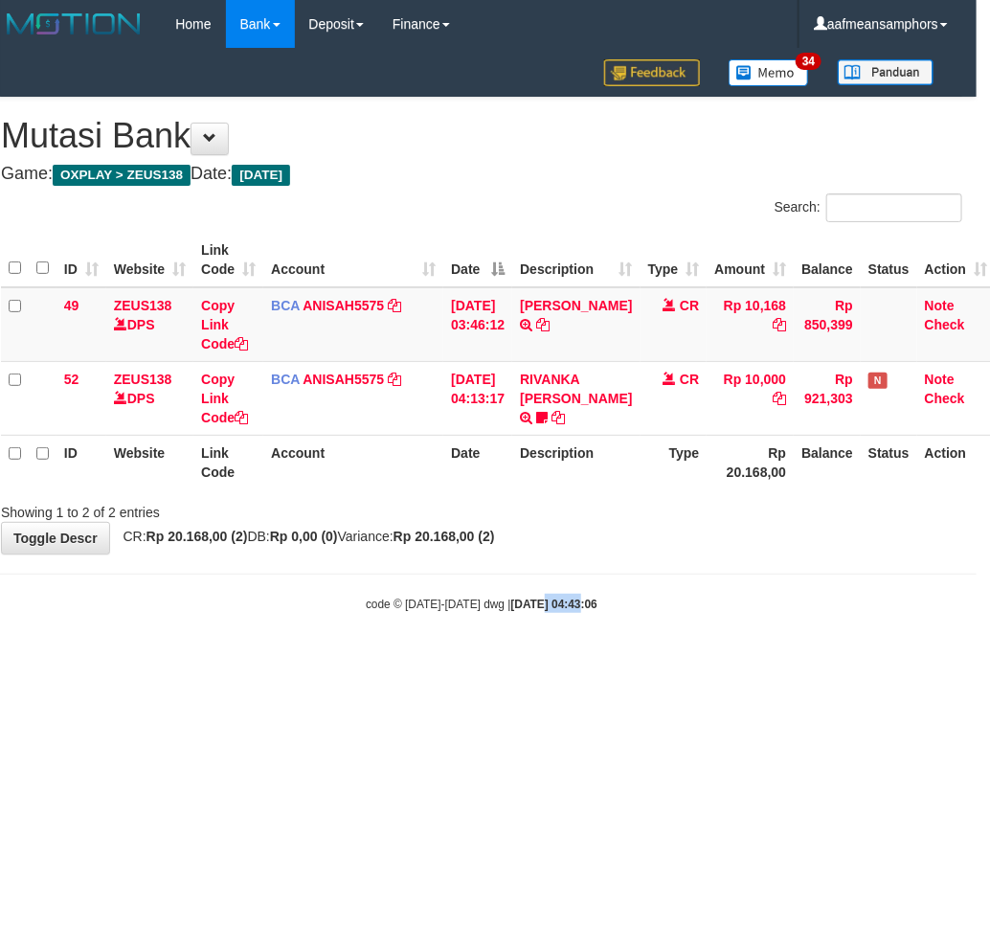
click at [540, 661] on html "Toggle navigation Home Bank Account List Load By Website Group [OXPLAY] ZEUS138…" at bounding box center [482, 330] width 990 height 661
click at [504, 661] on html "Toggle navigation Home Bank Account List Load By Website Group [OXPLAY] ZEUS138…" at bounding box center [482, 330] width 990 height 661
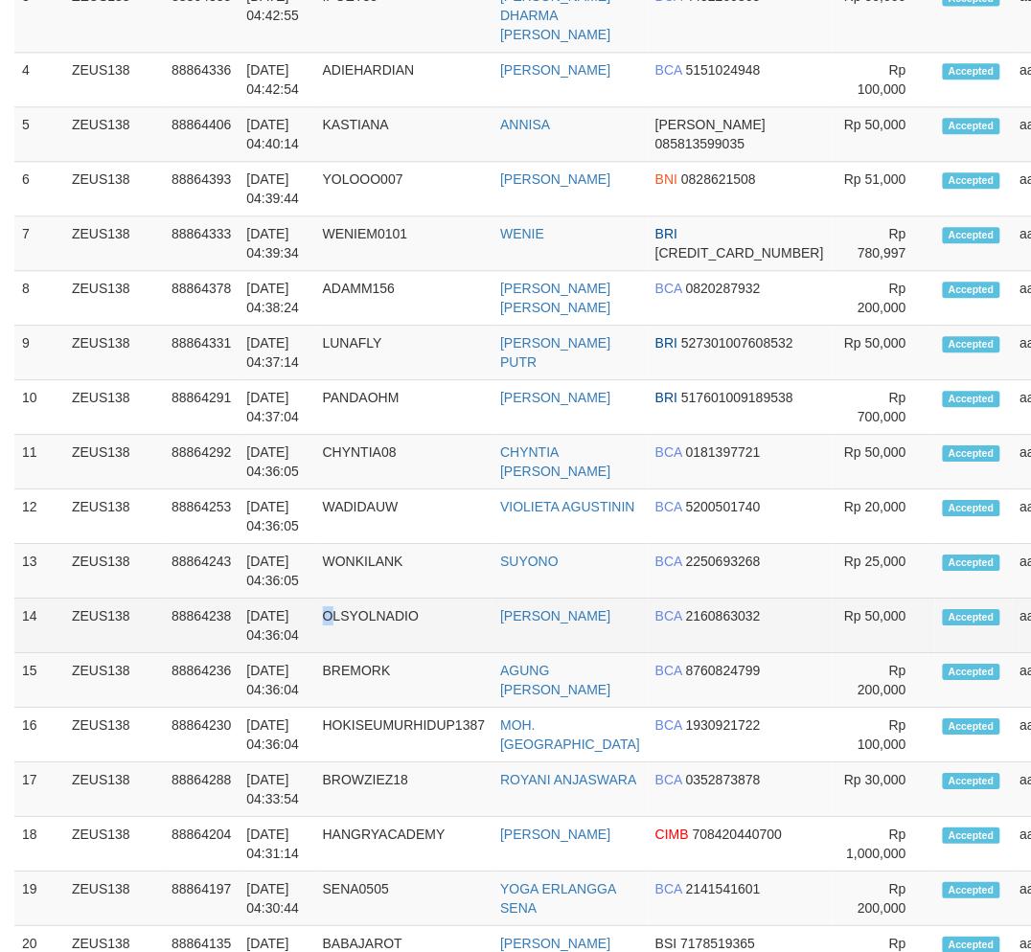
drag, startPoint x: 337, startPoint y: 668, endPoint x: 312, endPoint y: 664, distance: 25.2
click at [331, 653] on td "OLSYOLNADIO" at bounding box center [404, 626] width 178 height 55
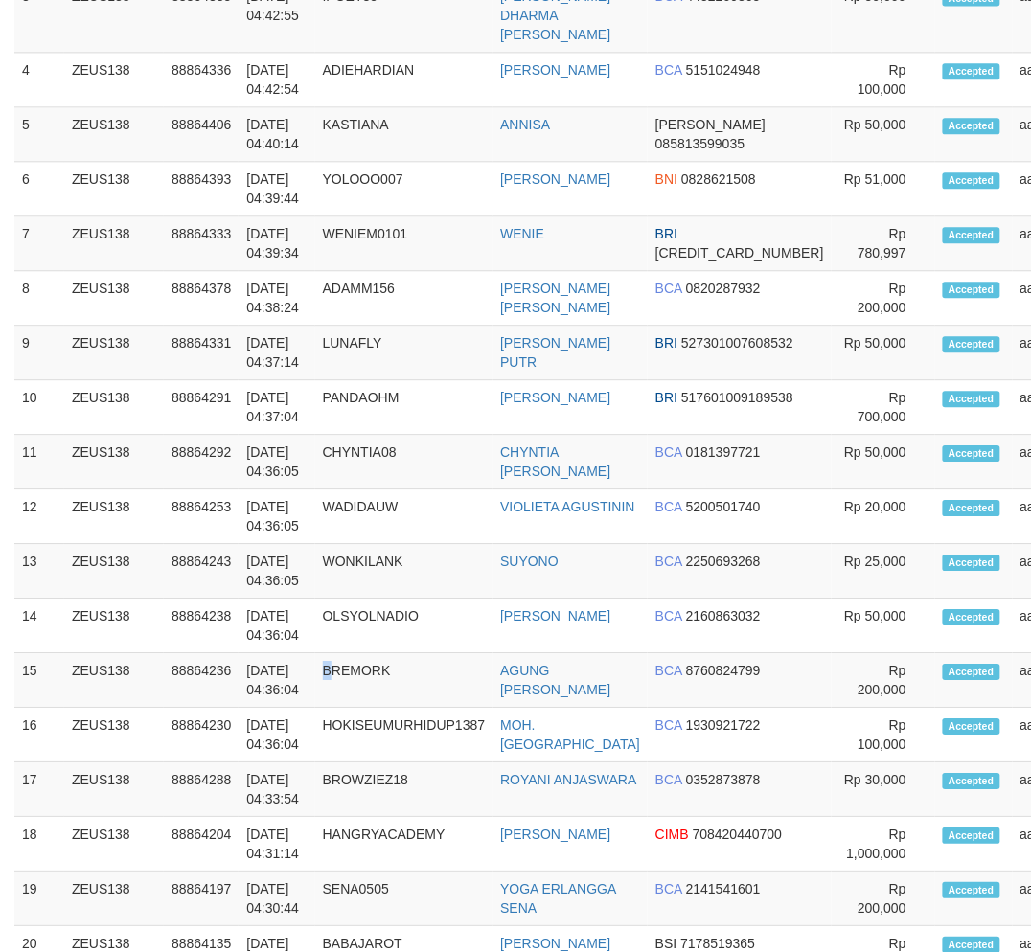
scroll to position [865, 0]
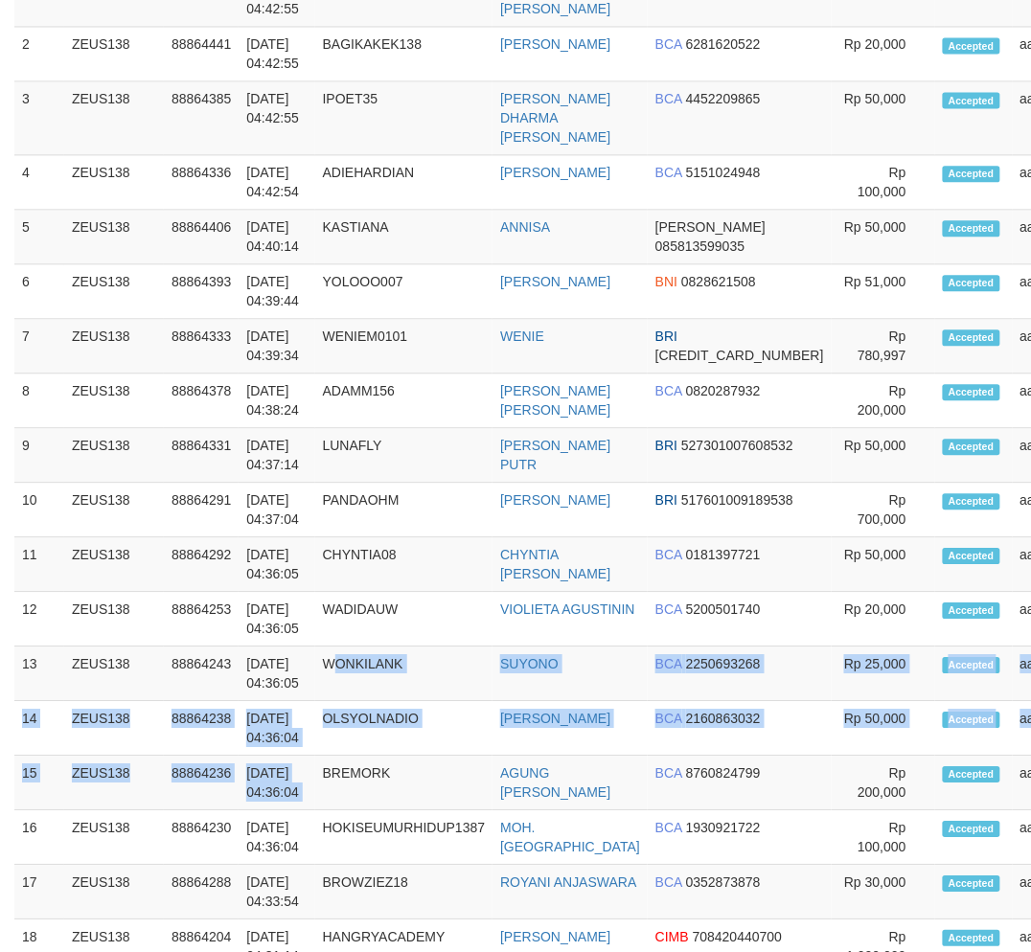
drag, startPoint x: 343, startPoint y: 681, endPoint x: 0, endPoint y: 688, distance: 343.0
click at [341, 678] on tbody "1 ZEUS138 88864449 01/10/2025 04:42:55 TWIZZZ JOSIA WILLIAM SIMA BCA 6733007732" at bounding box center [623, 663] width 1218 height 1385
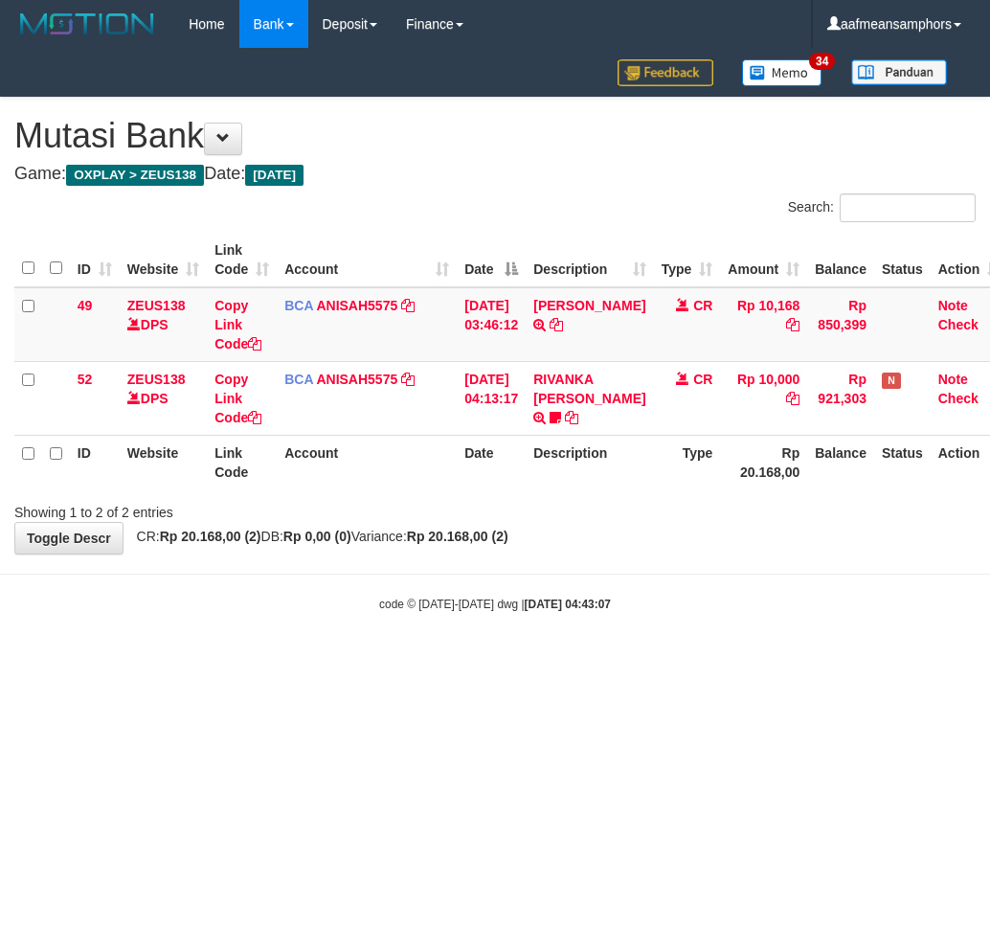
scroll to position [0, 13]
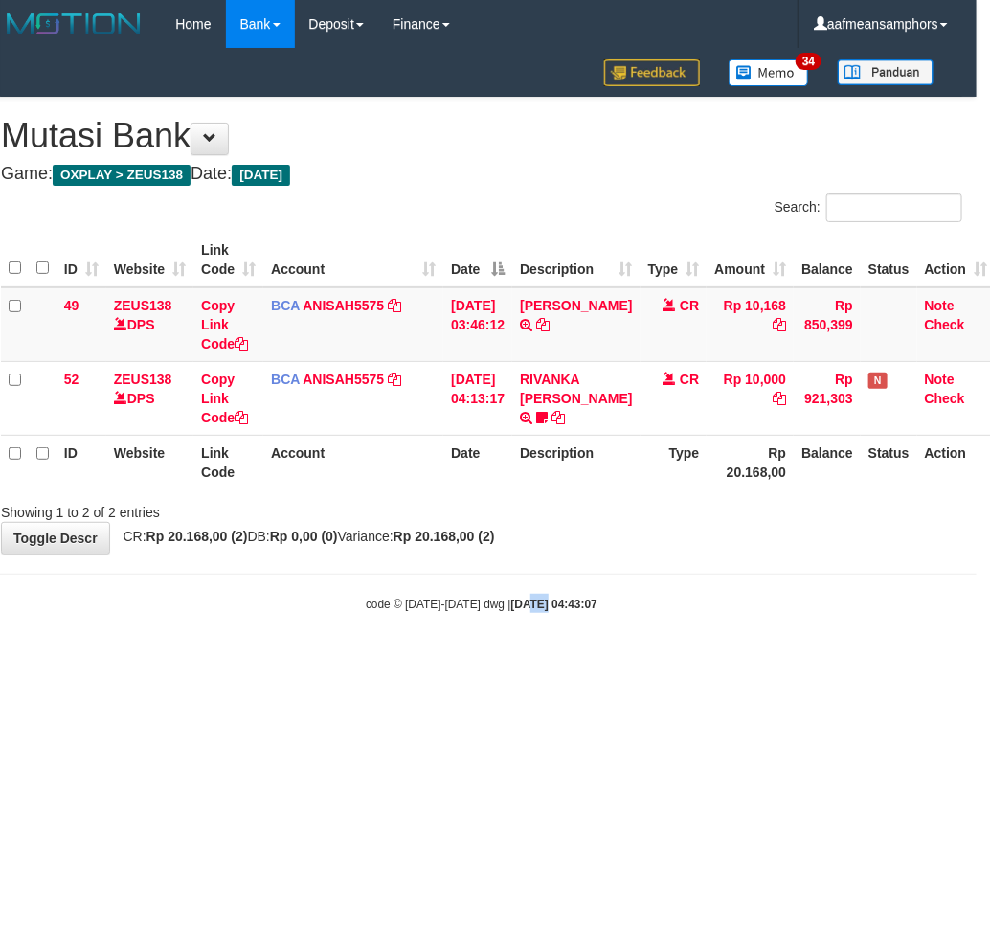
click at [527, 661] on html "Toggle navigation Home Bank Account List Load By Website Group [OXPLAY] ZEUS138…" at bounding box center [482, 330] width 990 height 661
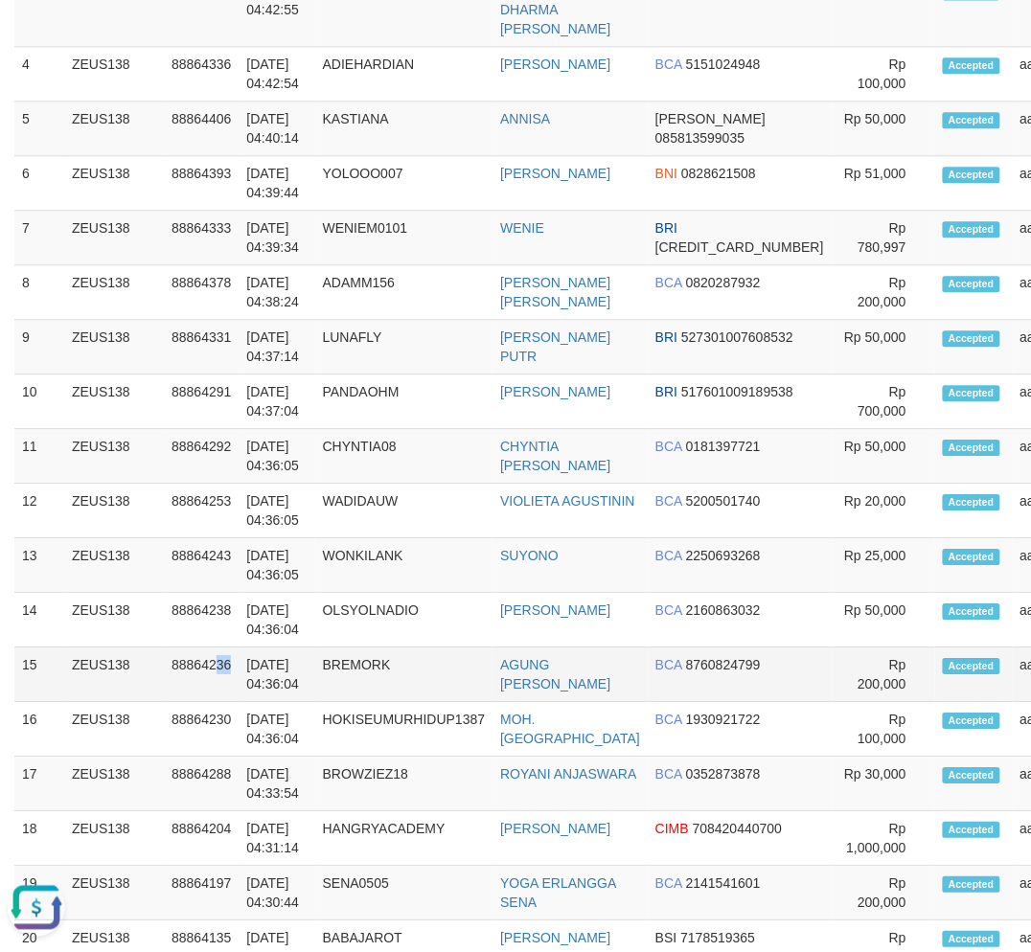
drag, startPoint x: 231, startPoint y: 666, endPoint x: 5, endPoint y: 688, distance: 227.1
click at [230, 666] on td "88864236" at bounding box center [201, 675] width 75 height 55
drag, startPoint x: 367, startPoint y: 709, endPoint x: 102, endPoint y: 691, distance: 265.0
click at [370, 702] on td "BREMORK" at bounding box center [404, 675] width 178 height 55
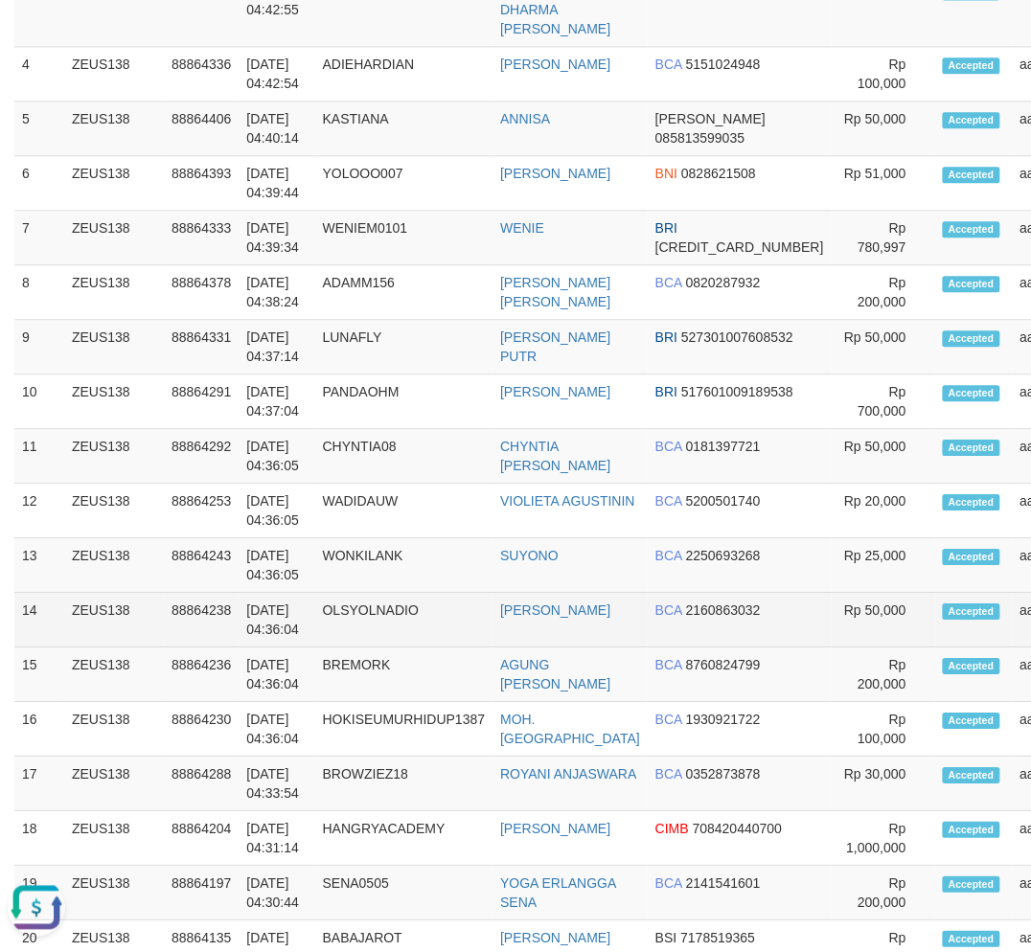
click at [397, 648] on td "OLSYOLNADIO" at bounding box center [404, 620] width 178 height 55
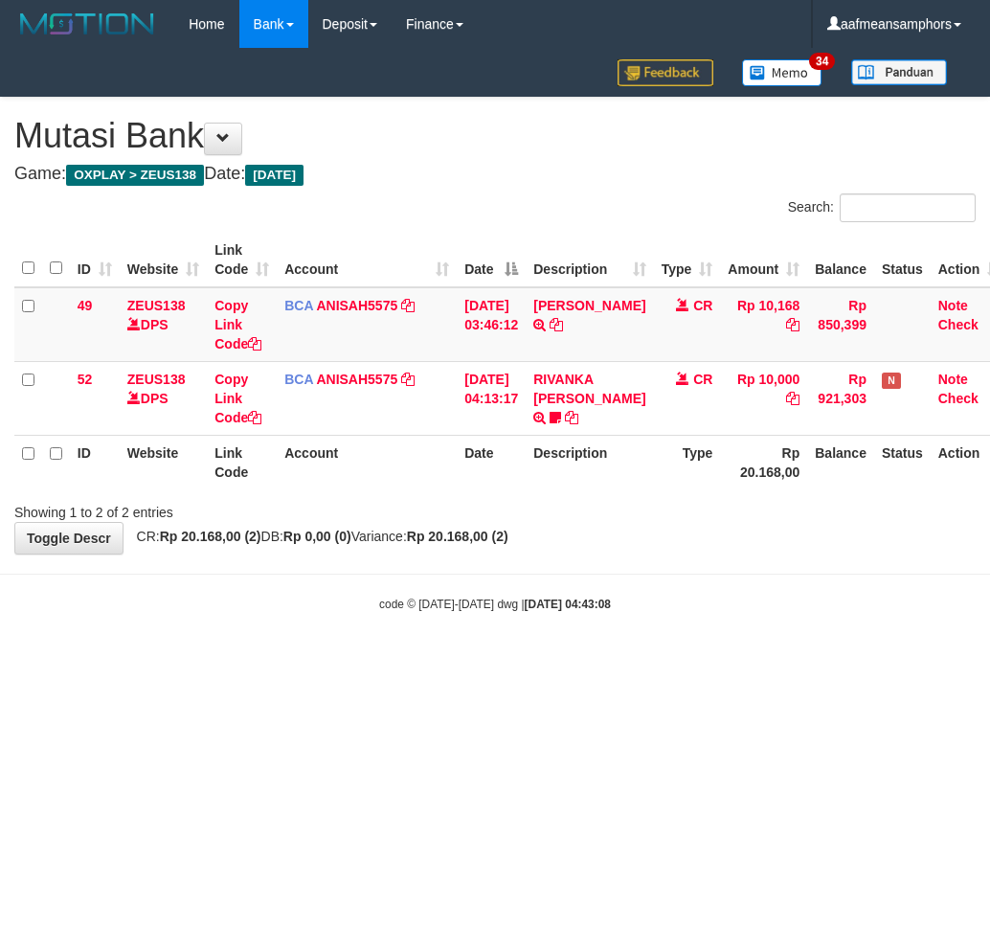
scroll to position [0, 13]
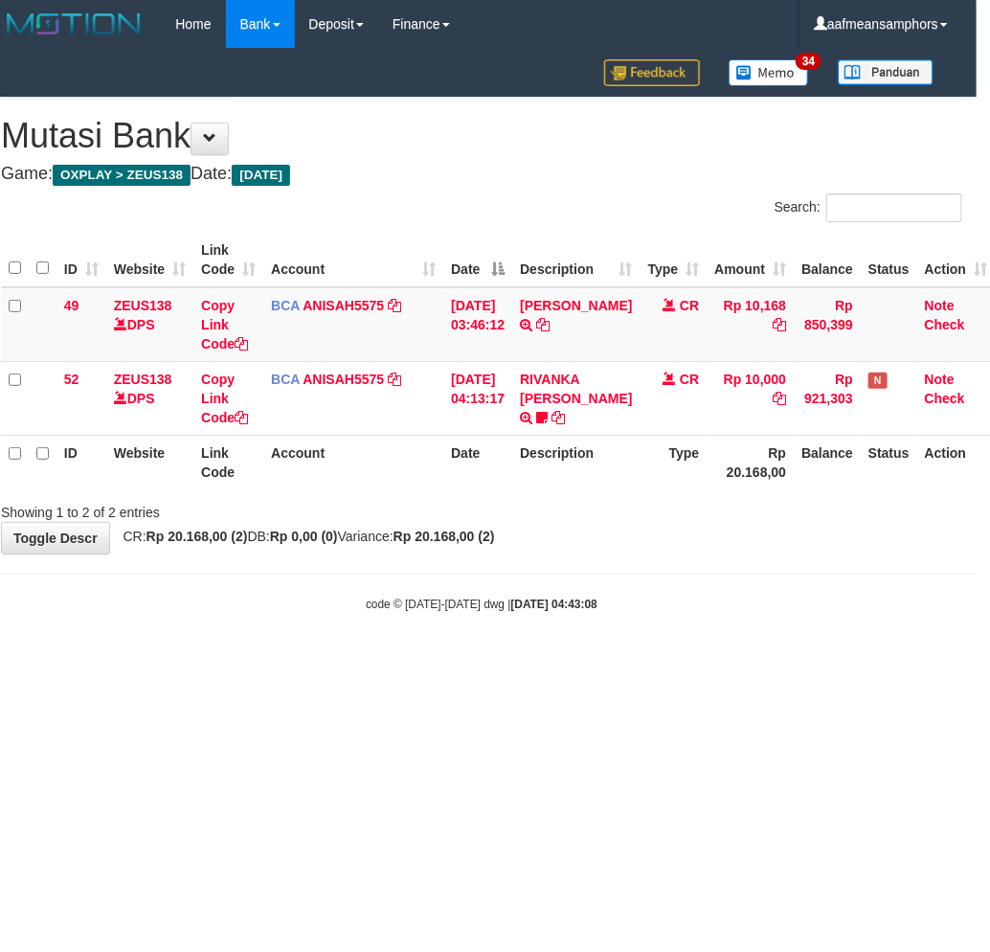
click at [469, 661] on html "Toggle navigation Home Bank Account List Load By Website Group [OXPLAY] ZEUS138…" at bounding box center [482, 330] width 990 height 661
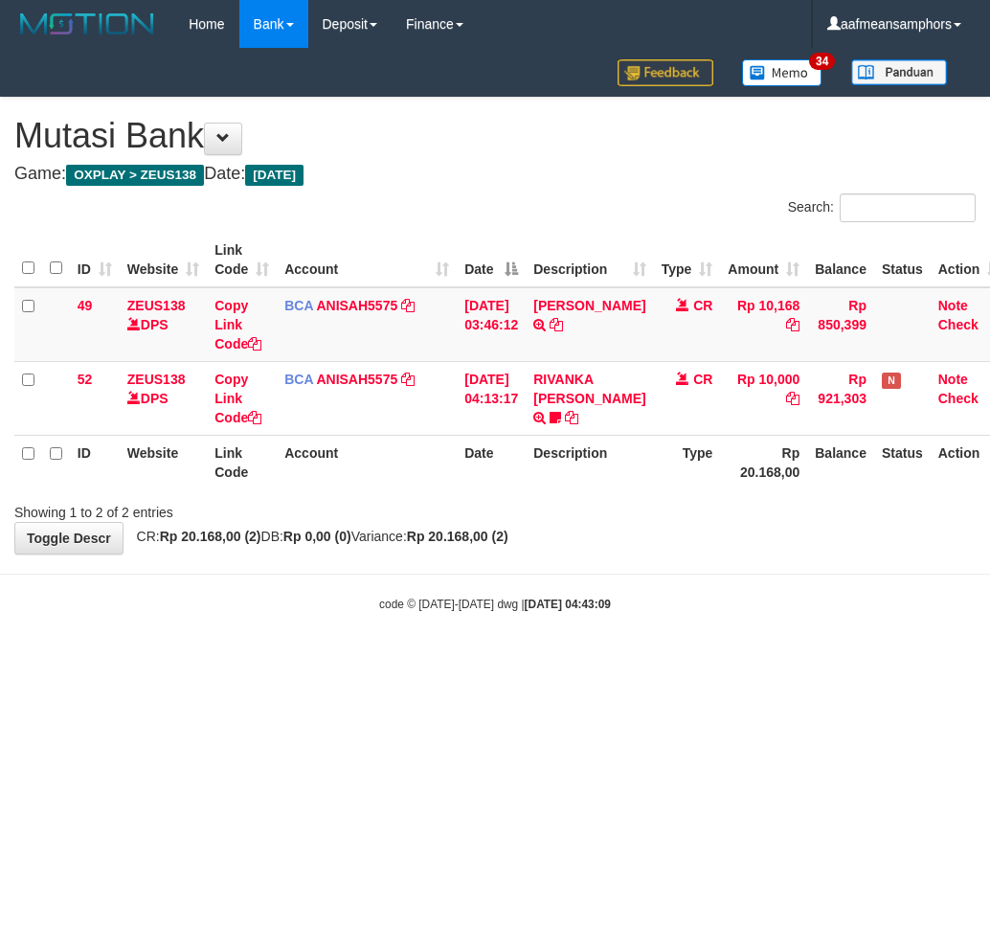
scroll to position [0, 13]
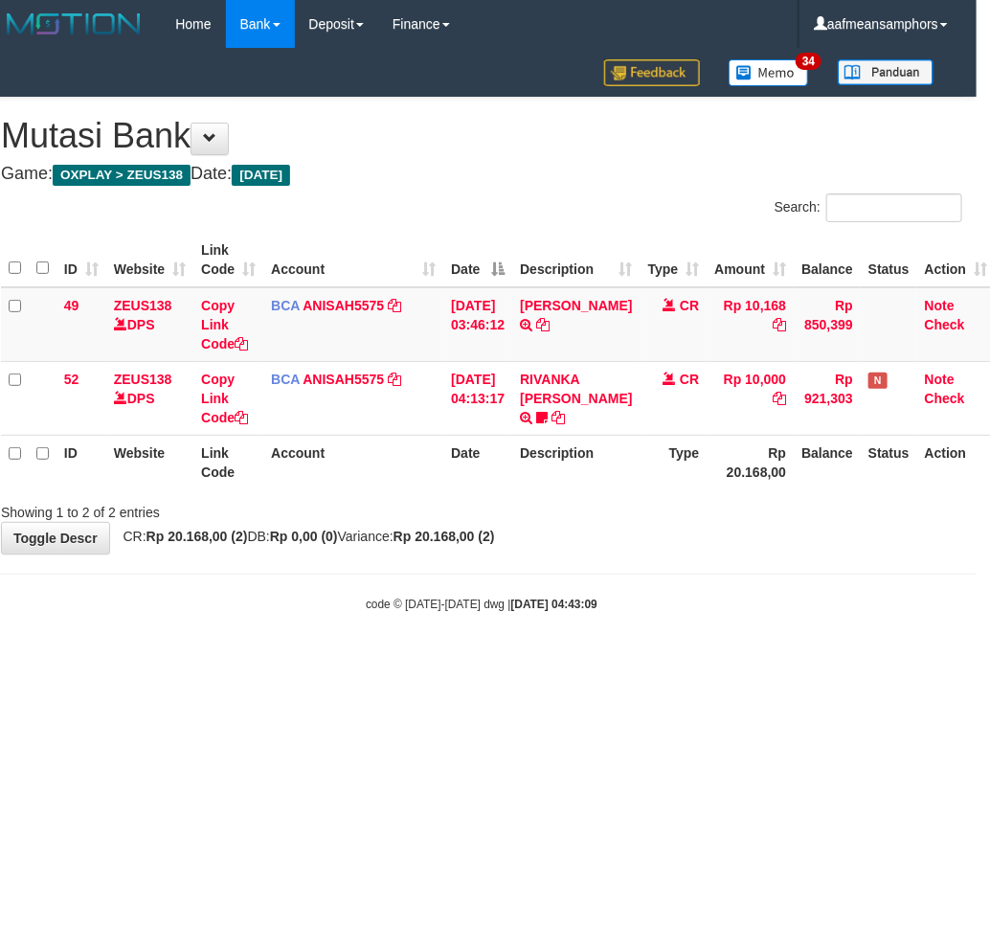
click at [571, 661] on html "Toggle navigation Home Bank Account List Load By Website Group [OXPLAY] ZEUS138…" at bounding box center [482, 330] width 990 height 661
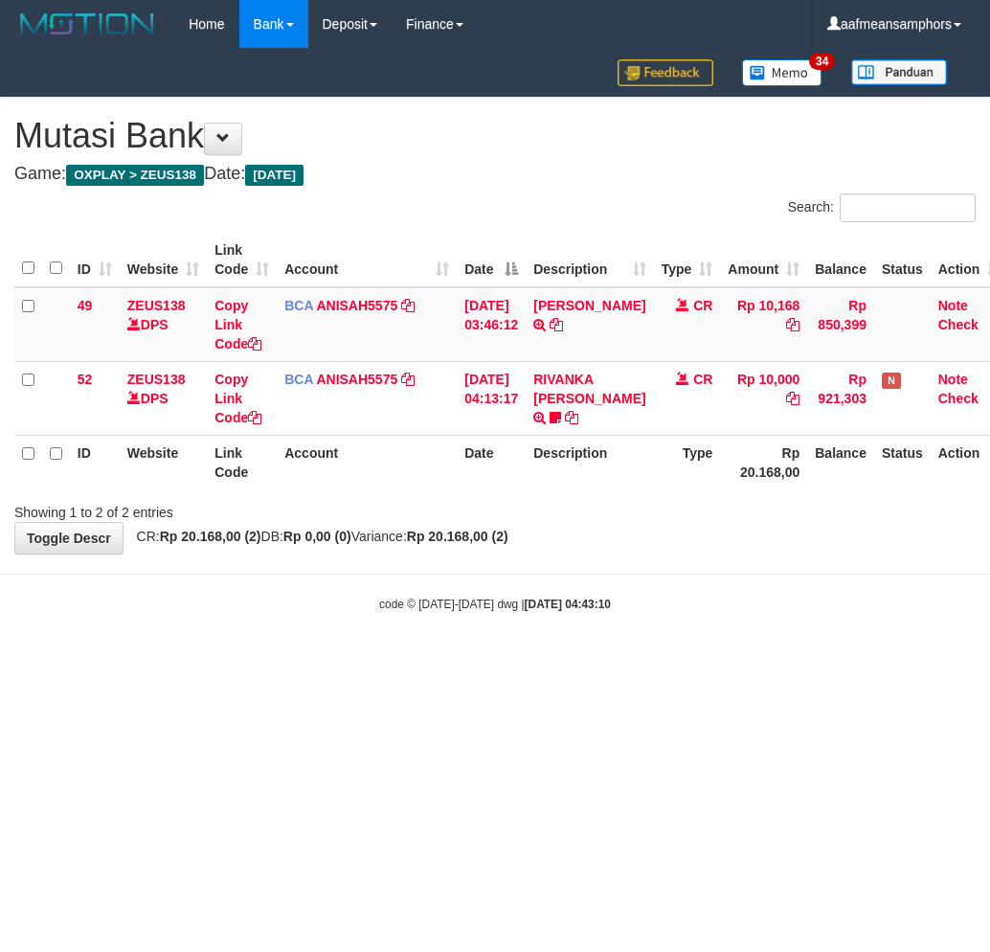
scroll to position [0, 13]
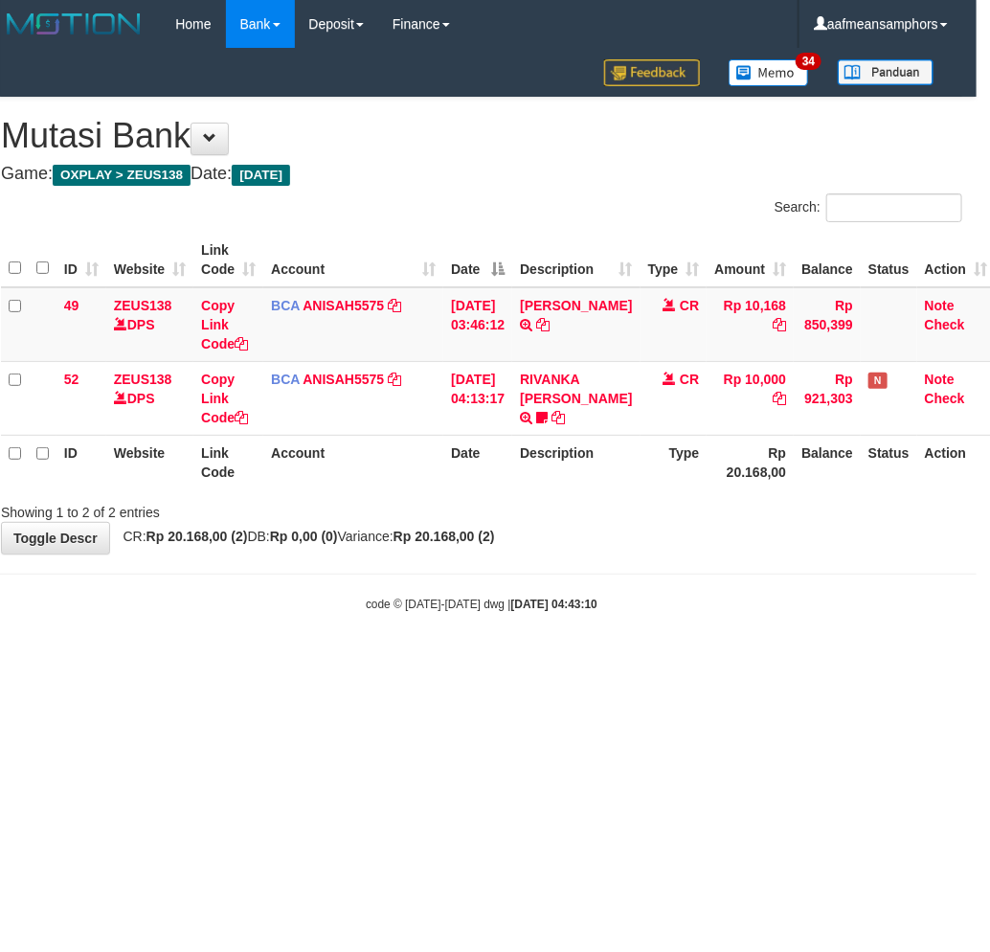
click at [546, 661] on html "Toggle navigation Home Bank Account List Load By Website Group [OXPLAY] ZEUS138…" at bounding box center [482, 330] width 990 height 661
drag, startPoint x: 666, startPoint y: 693, endPoint x: 649, endPoint y: 701, distance: 18.4
click at [647, 661] on html "Toggle navigation Home Bank Account List Load By Website Group [OXPLAY] ZEUS138…" at bounding box center [482, 330] width 990 height 661
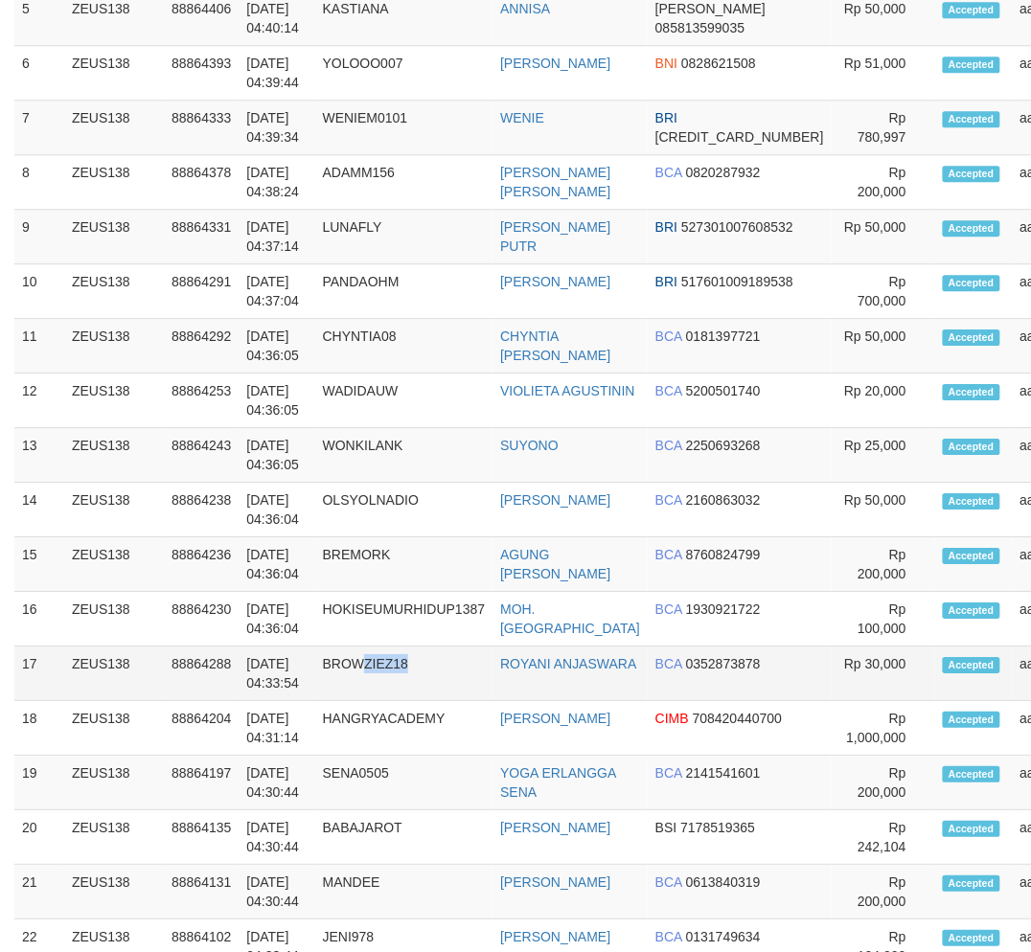
click at [414, 671] on td "BROWZIEZ18" at bounding box center [404, 674] width 178 height 55
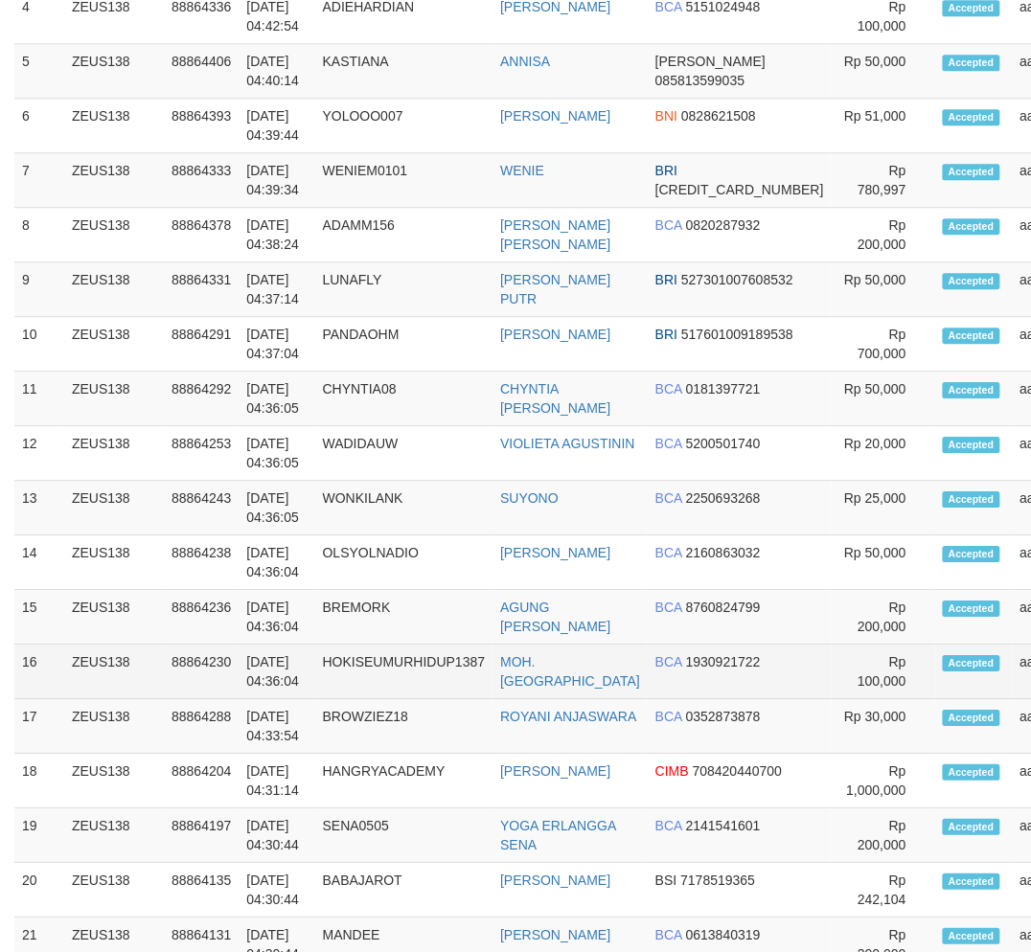
drag, startPoint x: 268, startPoint y: 694, endPoint x: 278, endPoint y: 688, distance: 11.2
click at [276, 690] on td "[DATE] 04:36:04" at bounding box center [277, 672] width 76 height 55
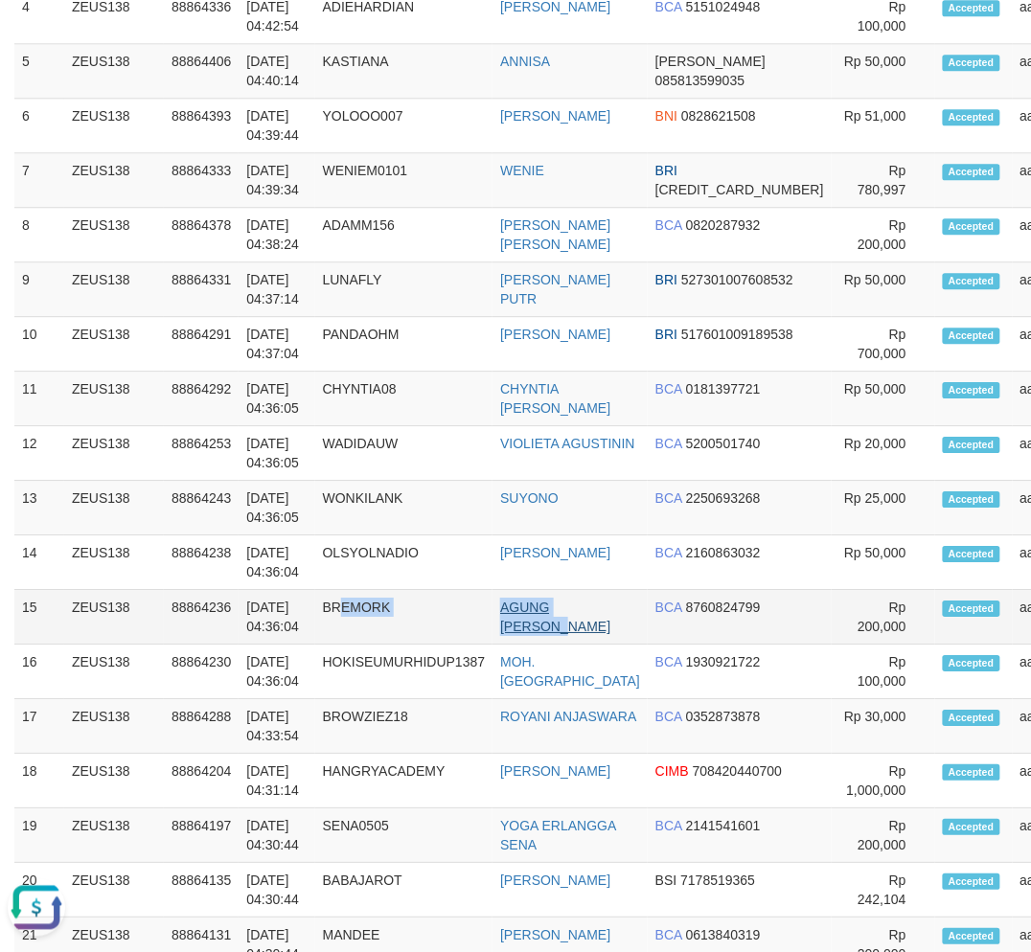
scroll to position [0, 0]
click at [515, 645] on tr "15 ZEUS138 88864236 01/10/2025 04:36:04 BREMORK AGUNG HENRY IRAWAN BCA 87608247…" at bounding box center [623, 617] width 1218 height 55
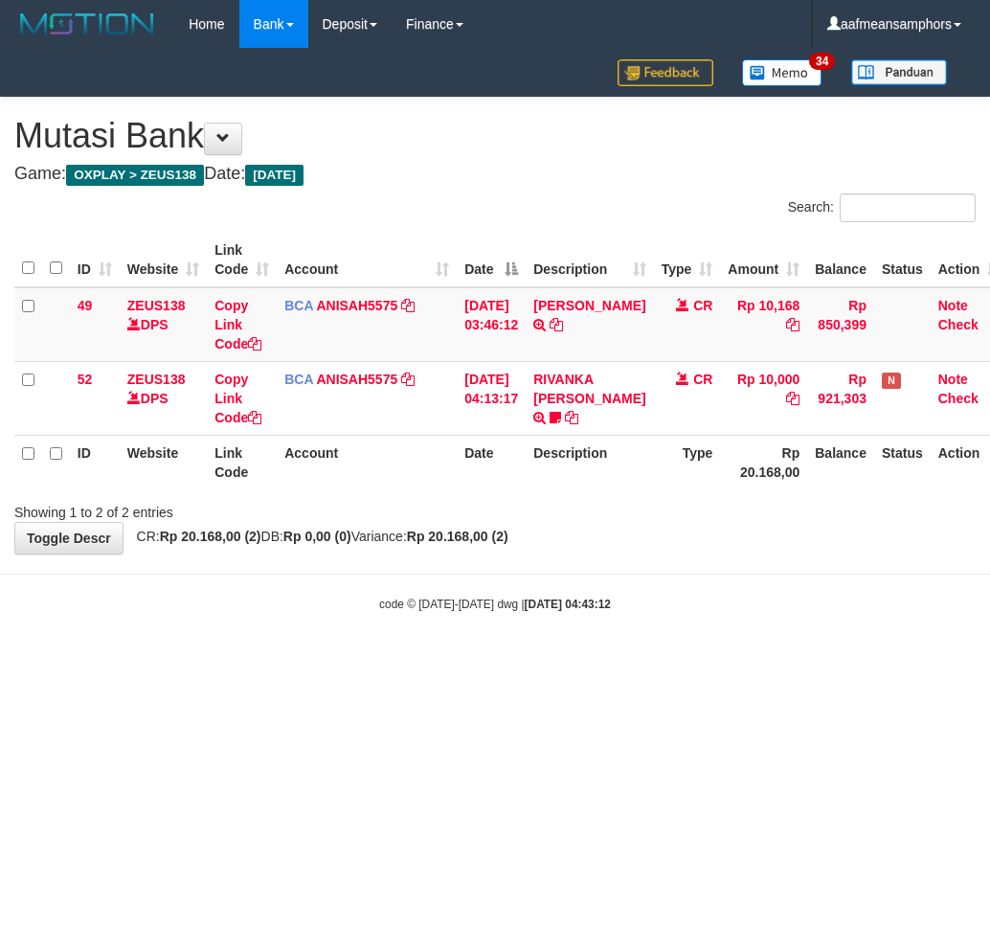
click at [614, 661] on html "Toggle navigation Home Bank Account List Load By Website Group [OXPLAY] ZEUS138…" at bounding box center [495, 330] width 990 height 661
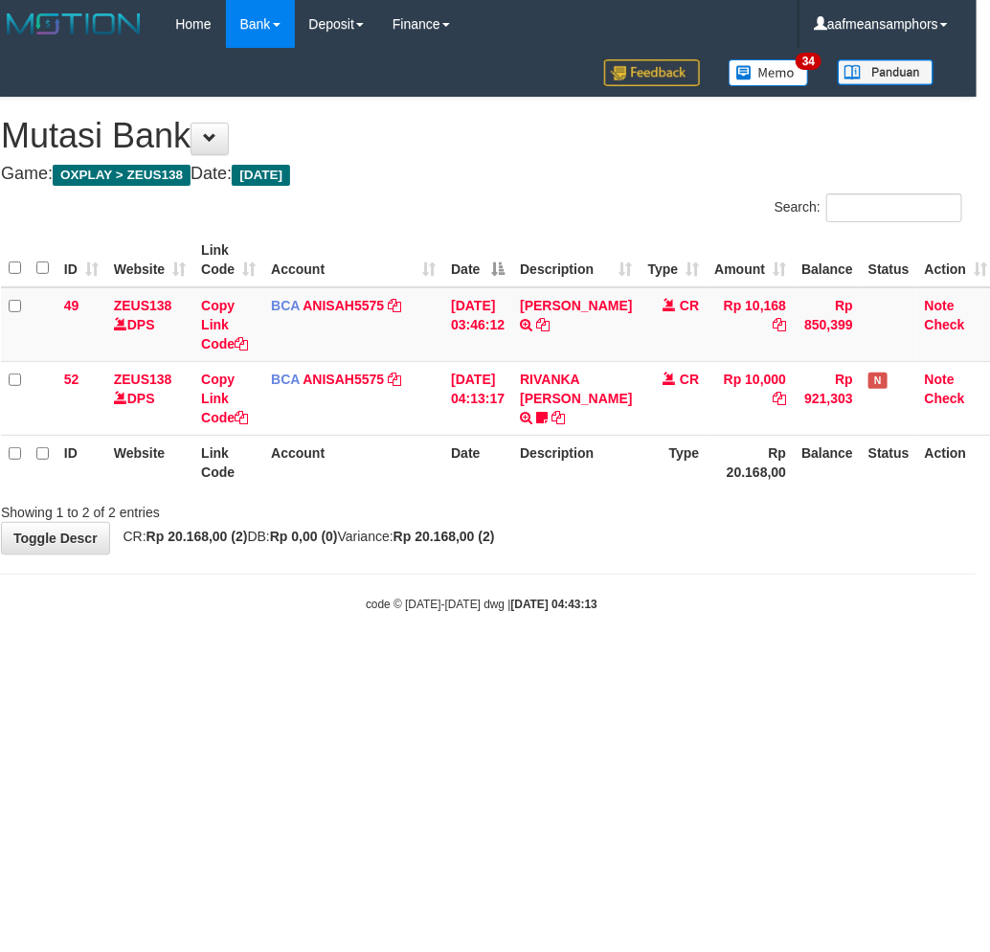
click at [638, 661] on html "Toggle navigation Home Bank Account List Load By Website Group [OXPLAY] ZEUS138…" at bounding box center [482, 330] width 990 height 661
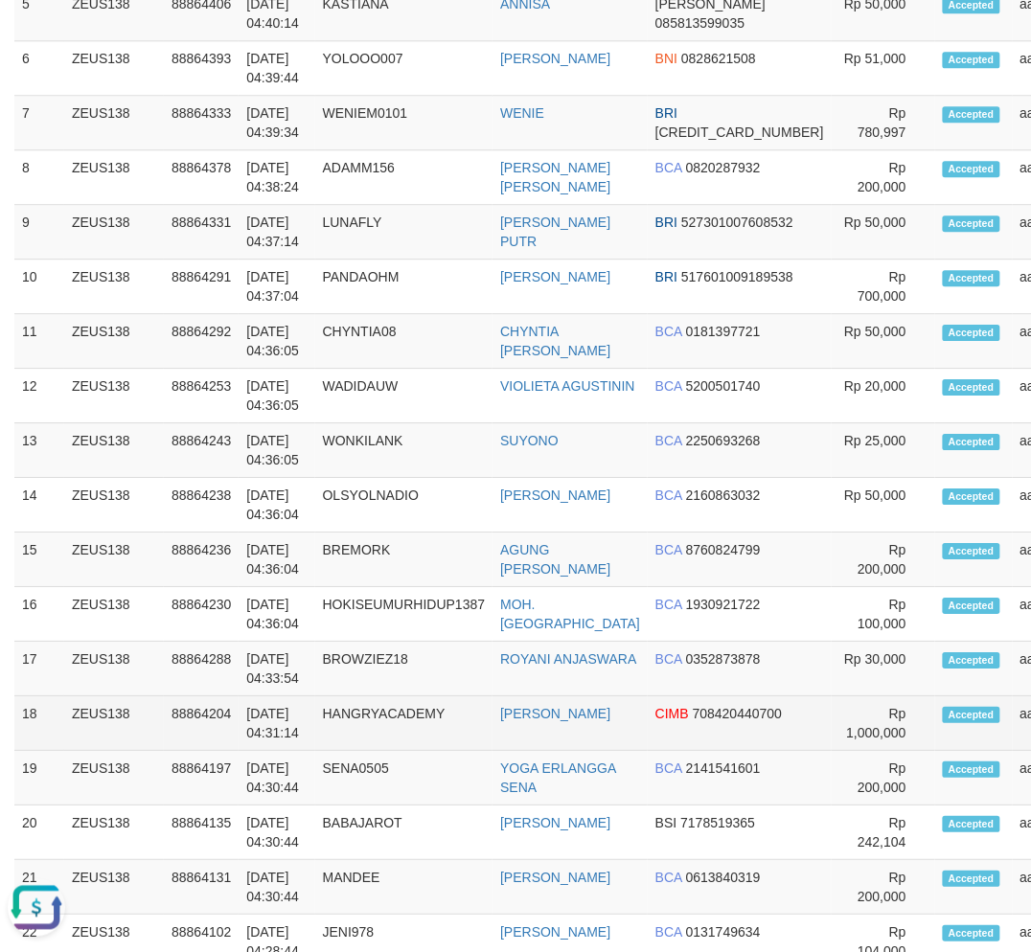
click at [255, 738] on td "01/10/2025 04:31:14" at bounding box center [277, 723] width 76 height 55
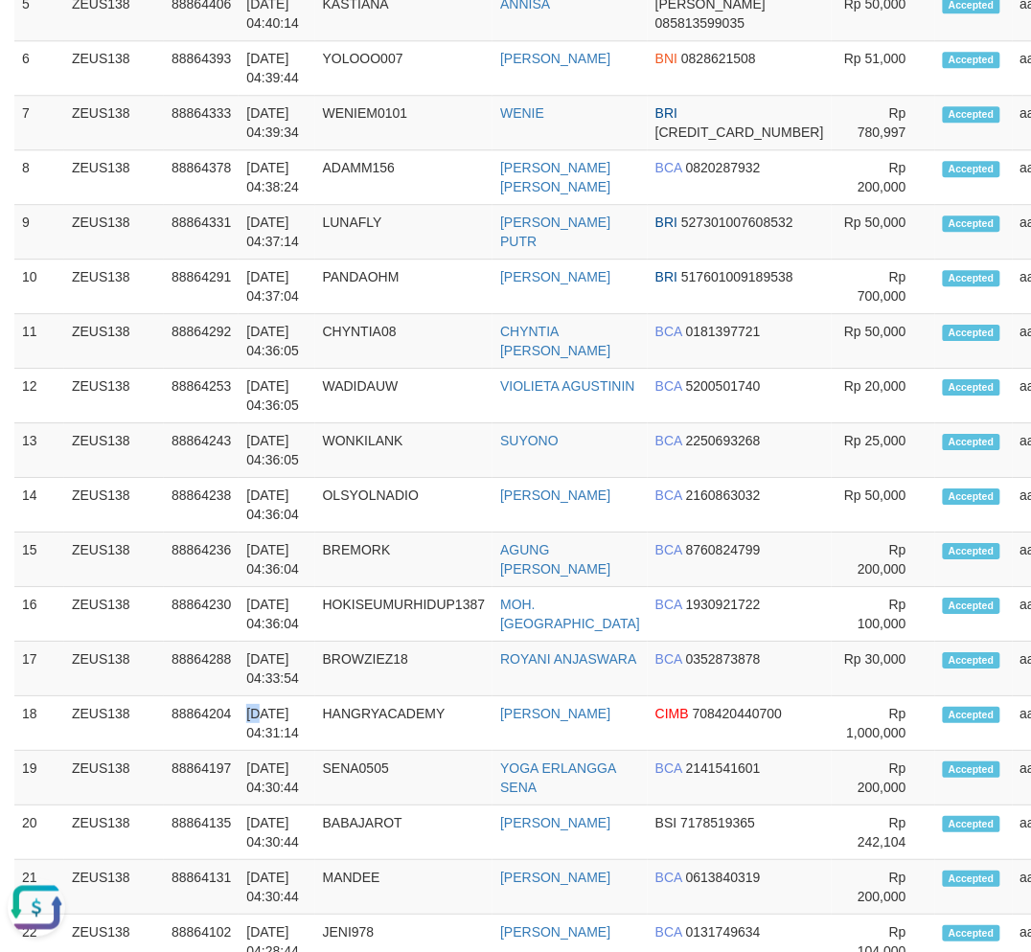
drag, startPoint x: 255, startPoint y: 738, endPoint x: 2, endPoint y: 657, distance: 265.4
click at [256, 732] on td "01/10/2025 04:31:14" at bounding box center [277, 723] width 76 height 55
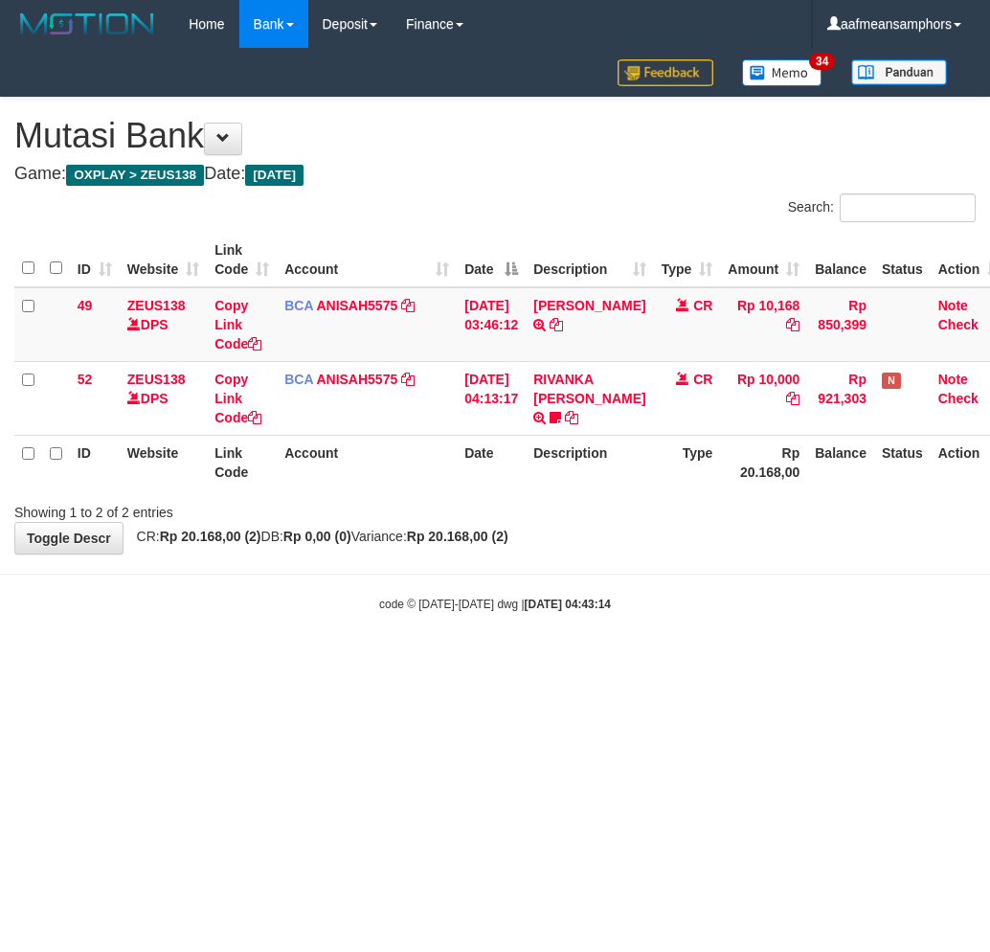
scroll to position [0, 13]
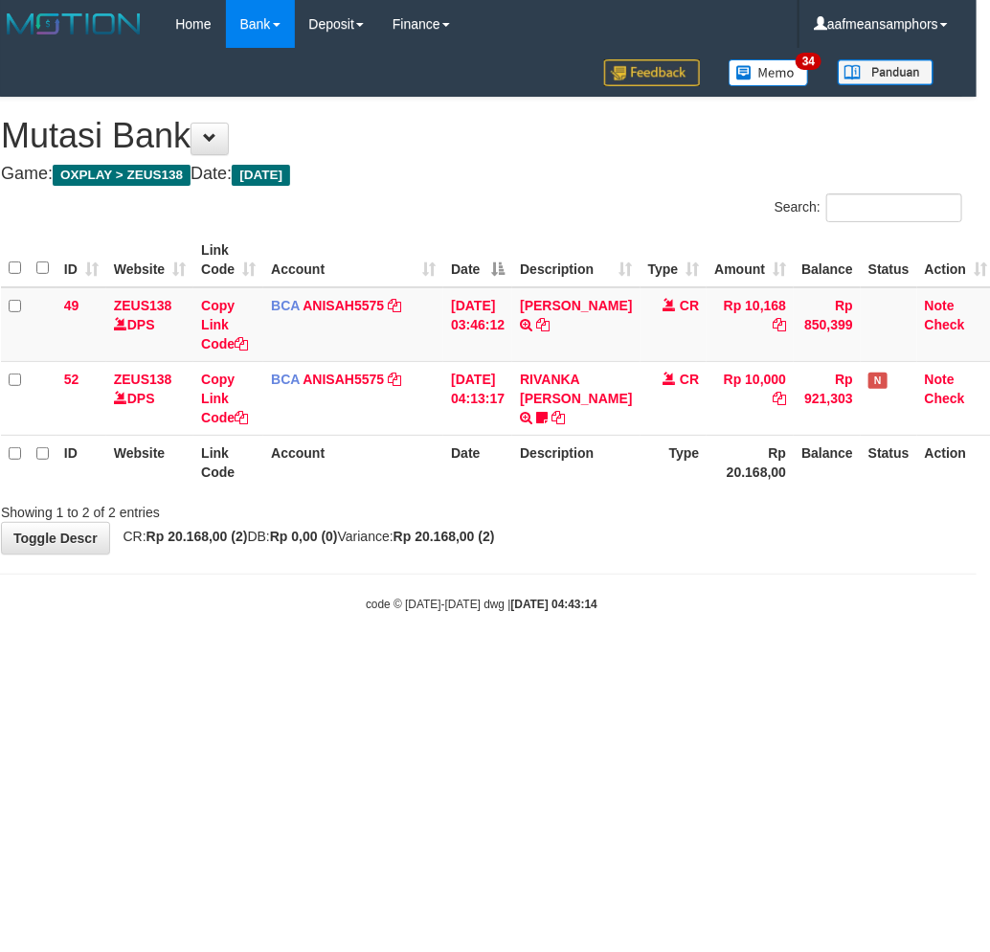
click at [591, 642] on body "Toggle navigation Home Bank Account List Load By Website Group [OXPLAY] ZEUS138…" at bounding box center [482, 330] width 990 height 661
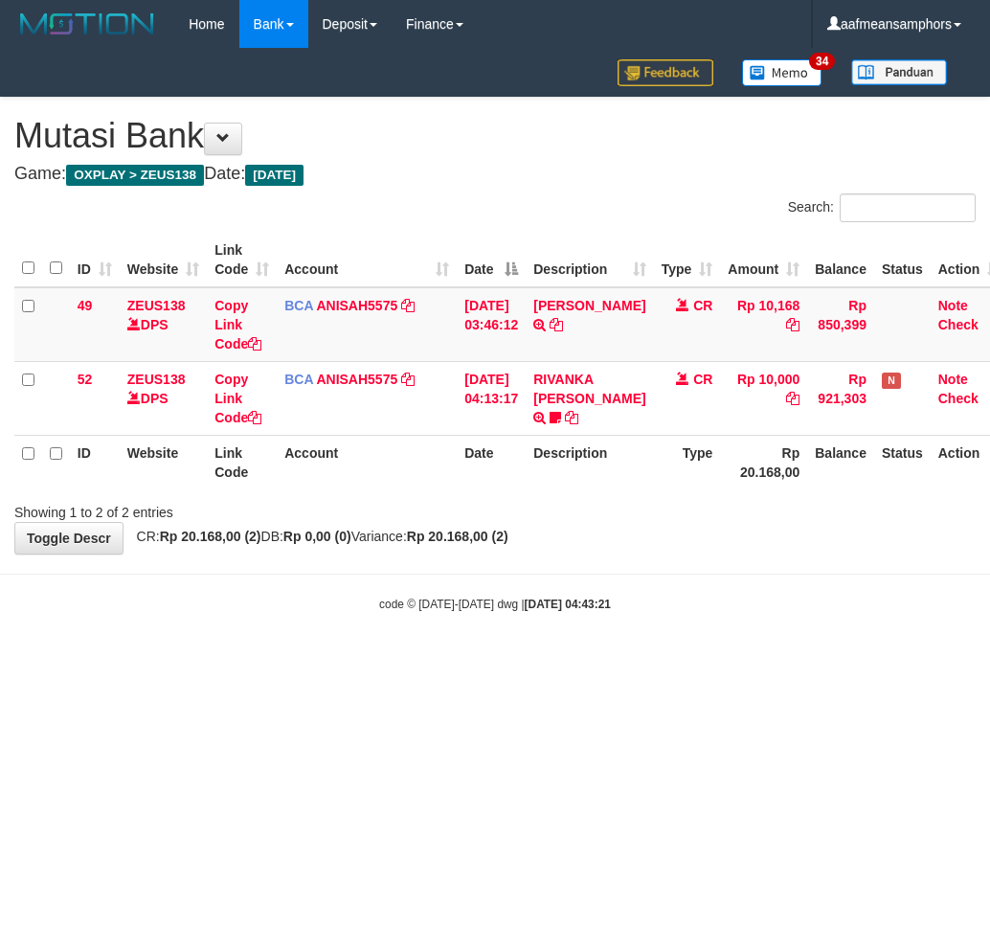
scroll to position [0, 13]
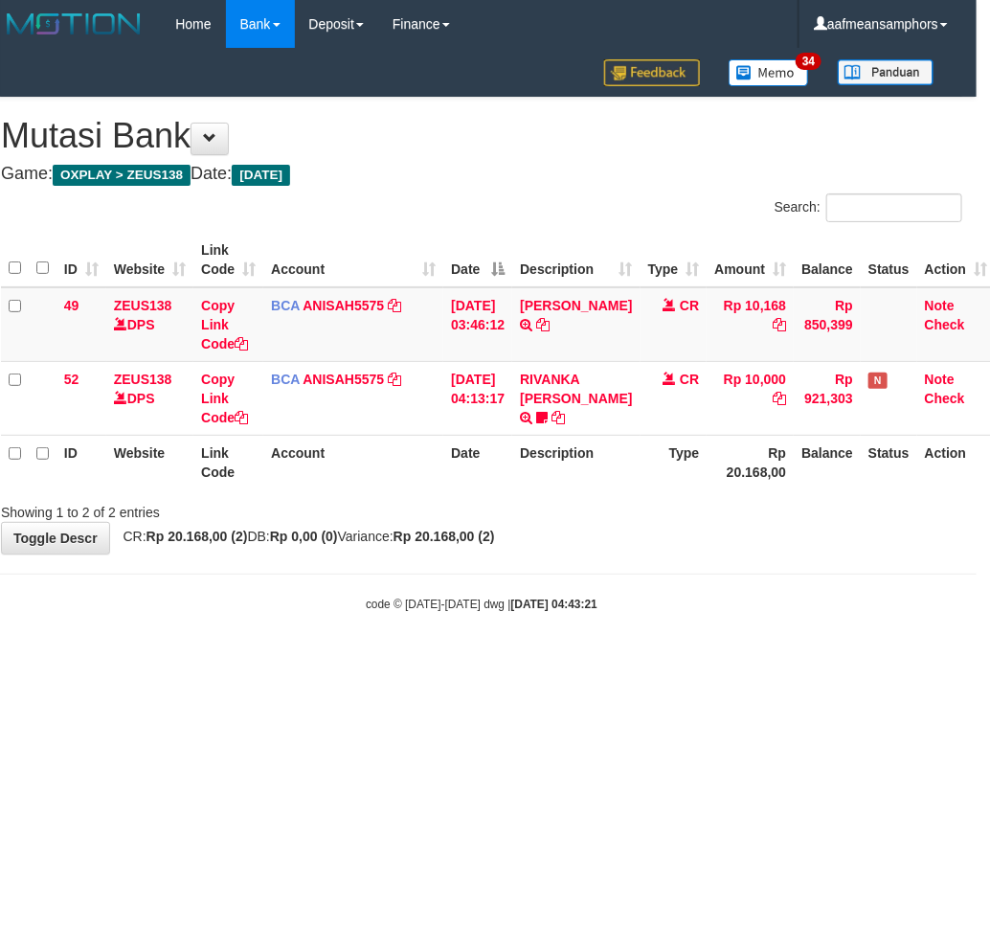
click at [572, 655] on body "Toggle navigation Home Bank Account List Load By Website Group [OXPLAY] ZEUS138…" at bounding box center [482, 330] width 990 height 661
click at [356, 661] on html "Toggle navigation Home Bank Account List Load By Website Group [OXPLAY] ZEUS138…" at bounding box center [482, 330] width 990 height 661
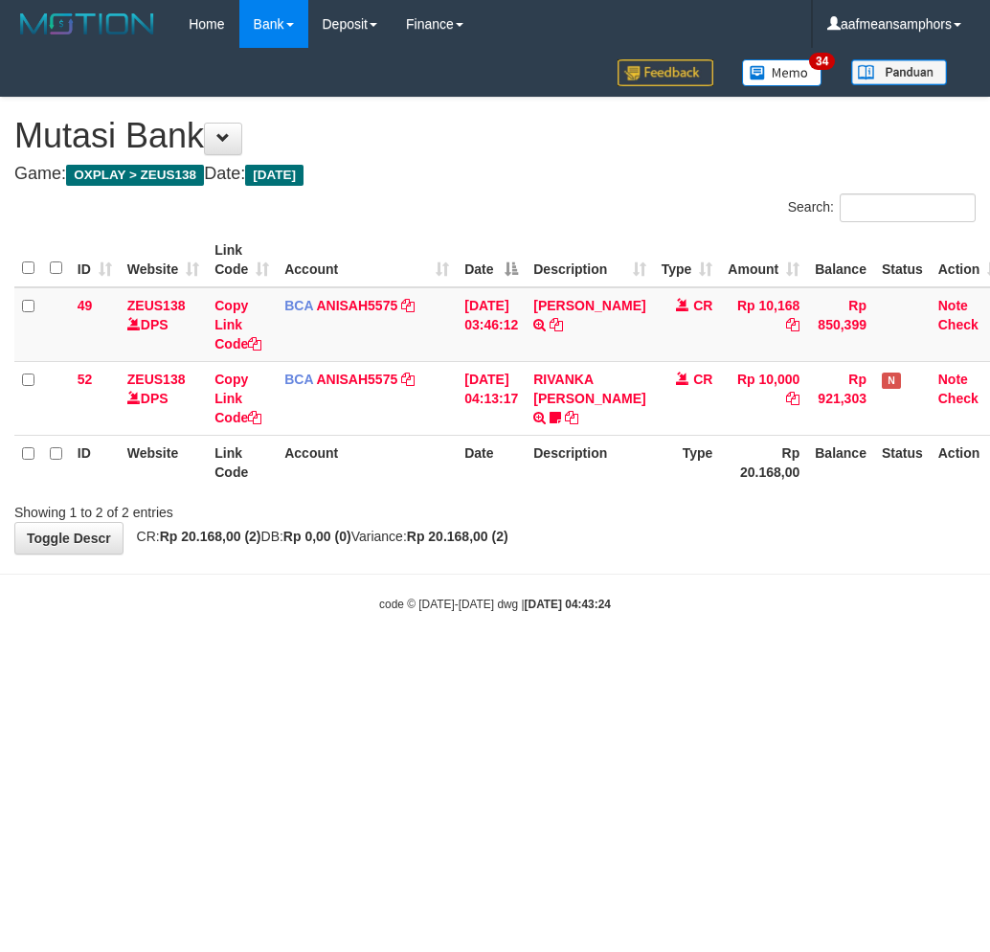
scroll to position [0, 13]
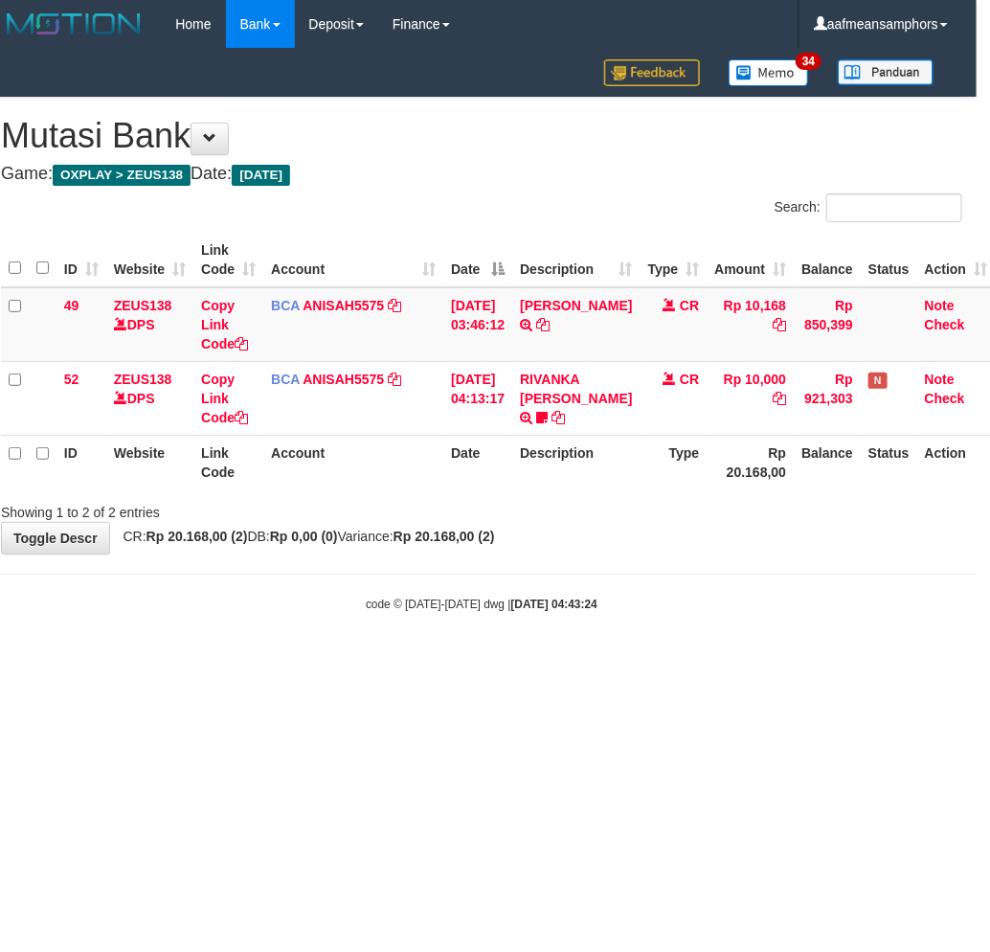
click at [652, 642] on body "Toggle navigation Home Bank Account List Load By Website Group [OXPLAY] ZEUS138…" at bounding box center [482, 330] width 990 height 661
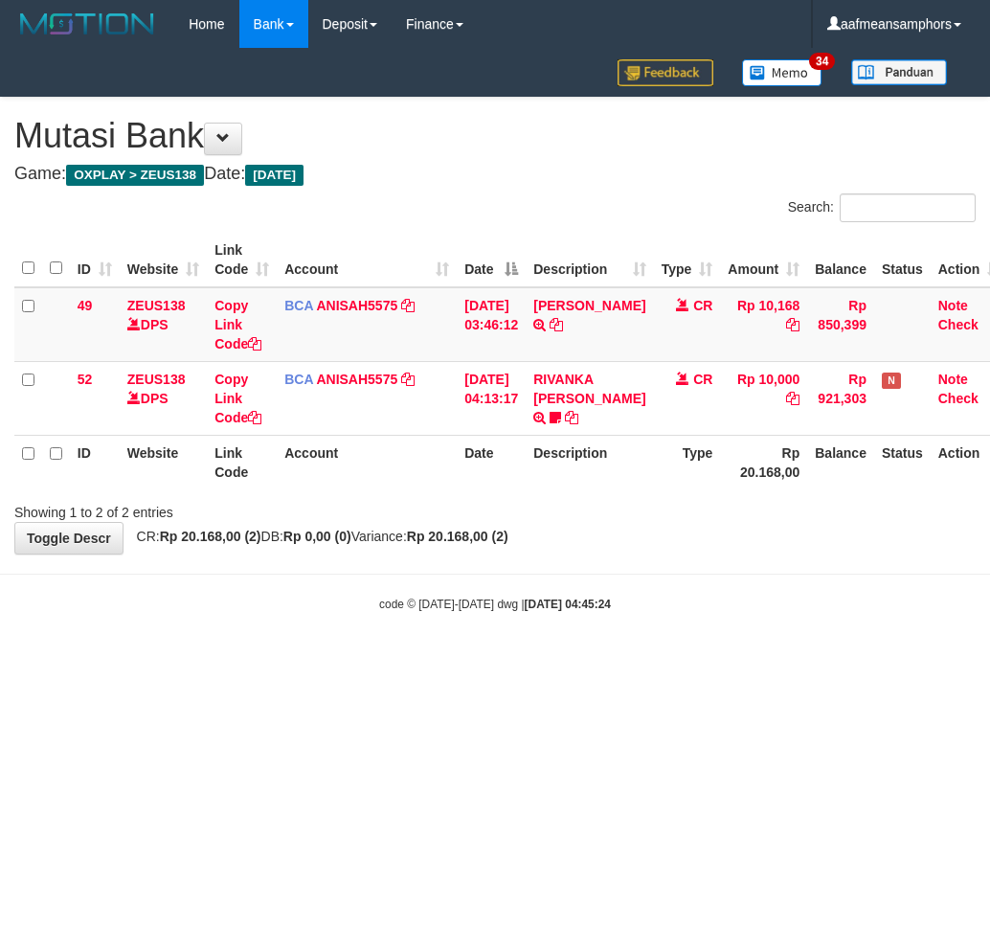
scroll to position [0, 13]
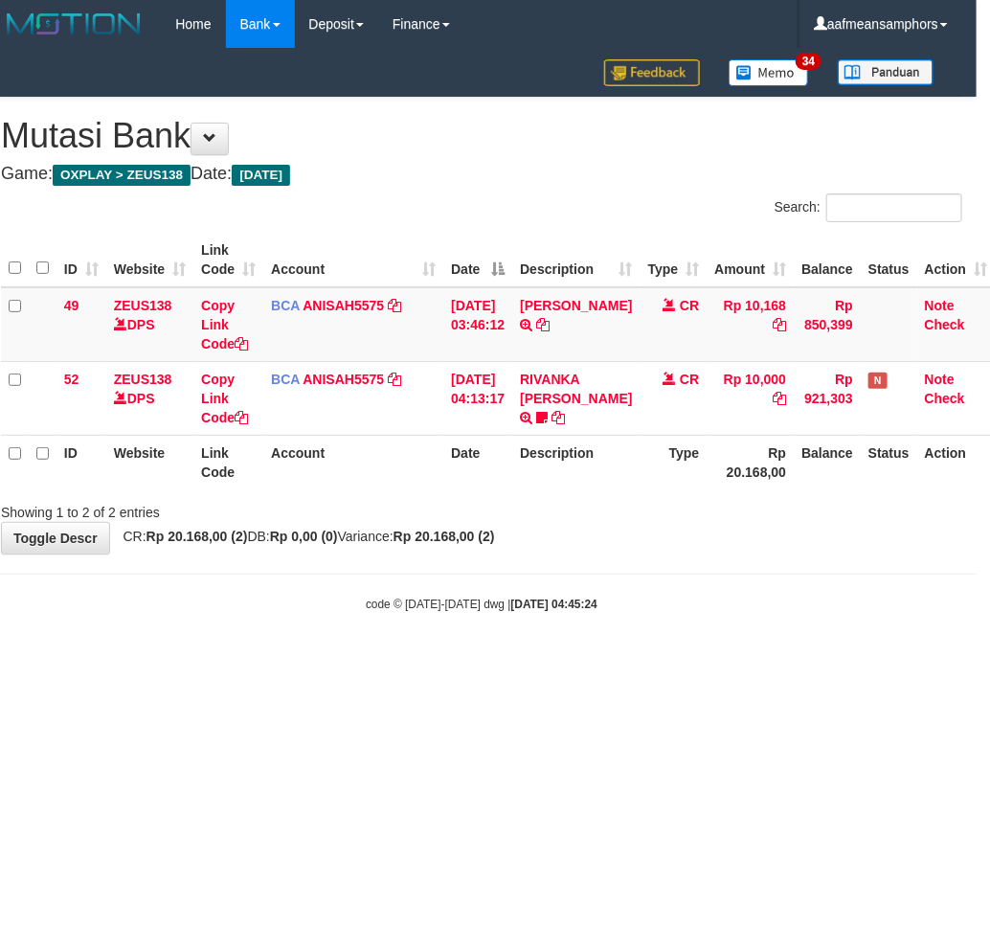
click at [788, 640] on body "Toggle navigation Home Bank Account List Load By Website Group [OXPLAY] ZEUS138…" at bounding box center [482, 330] width 990 height 661
click at [517, 621] on body "Toggle navigation Home Bank Account List Load By Website Group [OXPLAY] ZEUS138…" at bounding box center [482, 330] width 990 height 661
click at [514, 621] on body "Toggle navigation Home Bank Account List Load By Website Group [OXPLAY] ZEUS138…" at bounding box center [482, 330] width 990 height 661
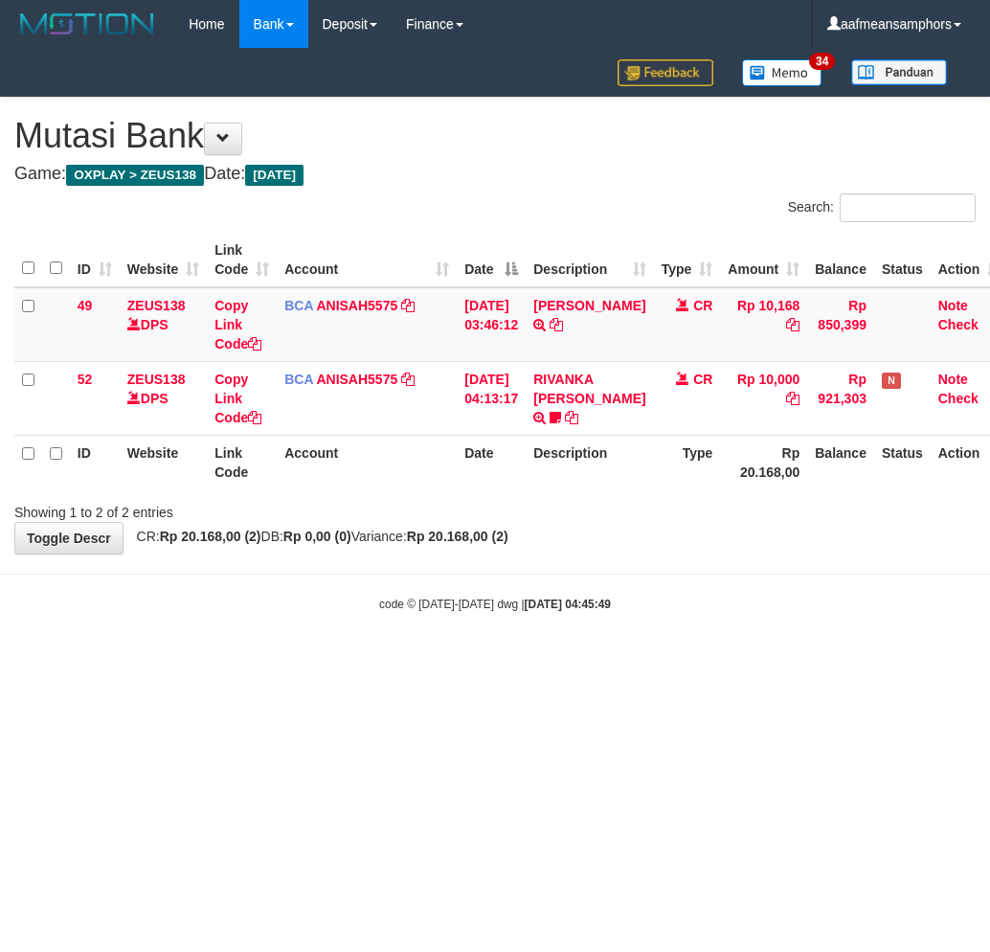
scroll to position [0, 13]
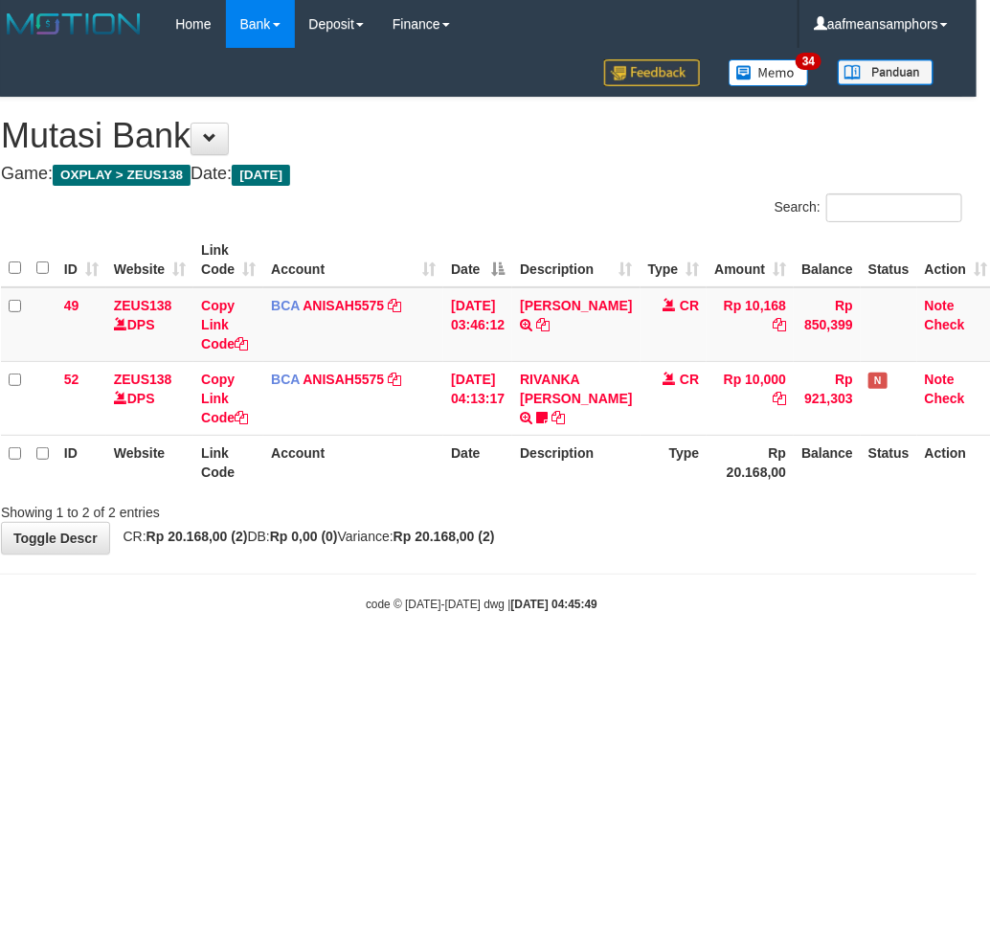
click at [625, 643] on body "Toggle navigation Home Bank Account List Load By Website Group [OXPLAY] ZEUS138…" at bounding box center [482, 330] width 990 height 661
drag, startPoint x: 520, startPoint y: 653, endPoint x: 541, endPoint y: 654, distance: 21.1
click at [520, 654] on body "Toggle navigation Home Bank Account List Load By Website Group [OXPLAY] ZEUS138…" at bounding box center [482, 330] width 990 height 661
click at [522, 638] on body "Toggle navigation Home Bank Account List Load By Website Group [OXPLAY] ZEUS138…" at bounding box center [482, 330] width 990 height 661
drag, startPoint x: 742, startPoint y: 633, endPoint x: 718, endPoint y: 615, distance: 30.1
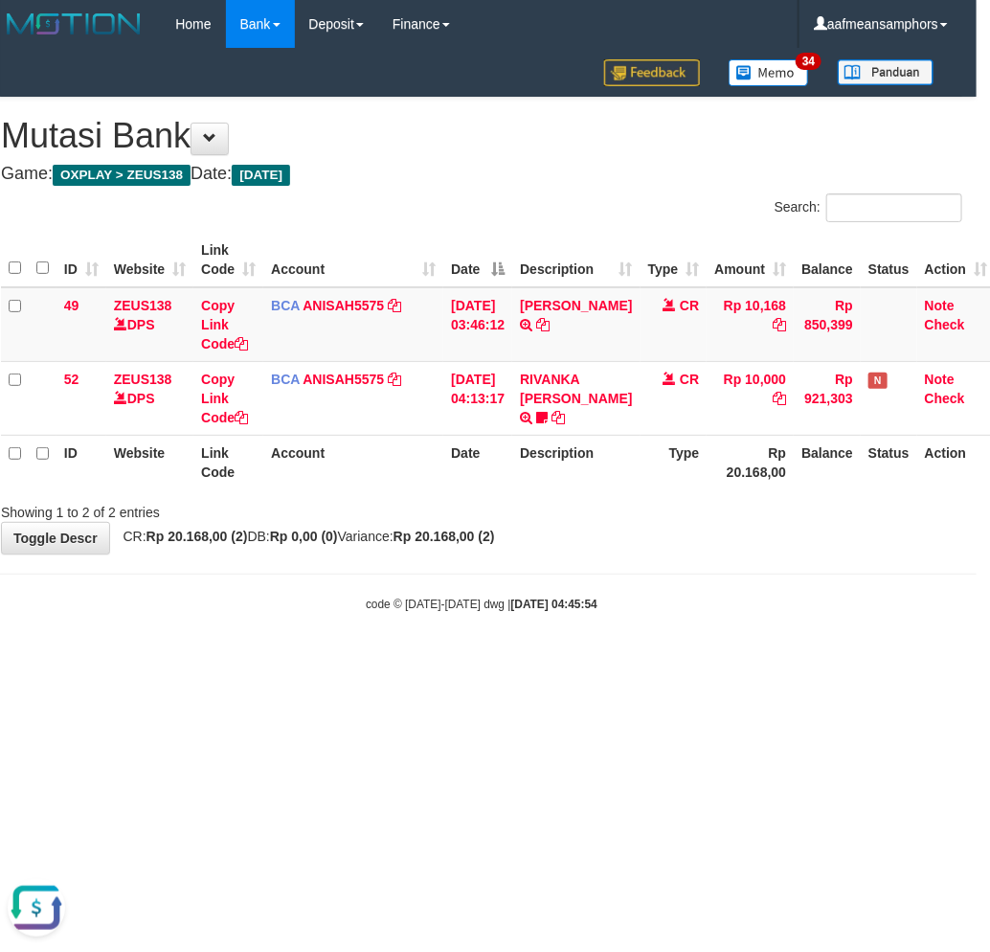
click at [722, 619] on body "Toggle navigation Home Bank Account List Load By Website Group [OXPLAY] ZEUS138…" at bounding box center [482, 330] width 990 height 661
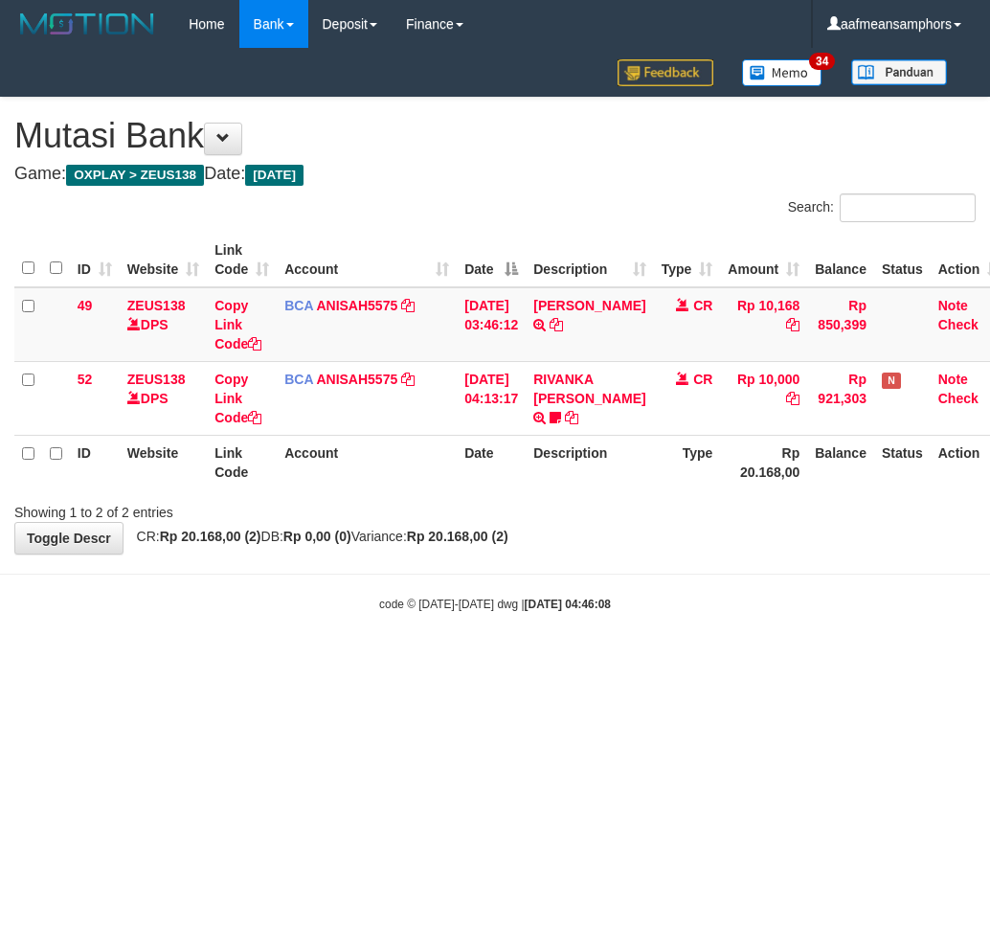
scroll to position [0, 13]
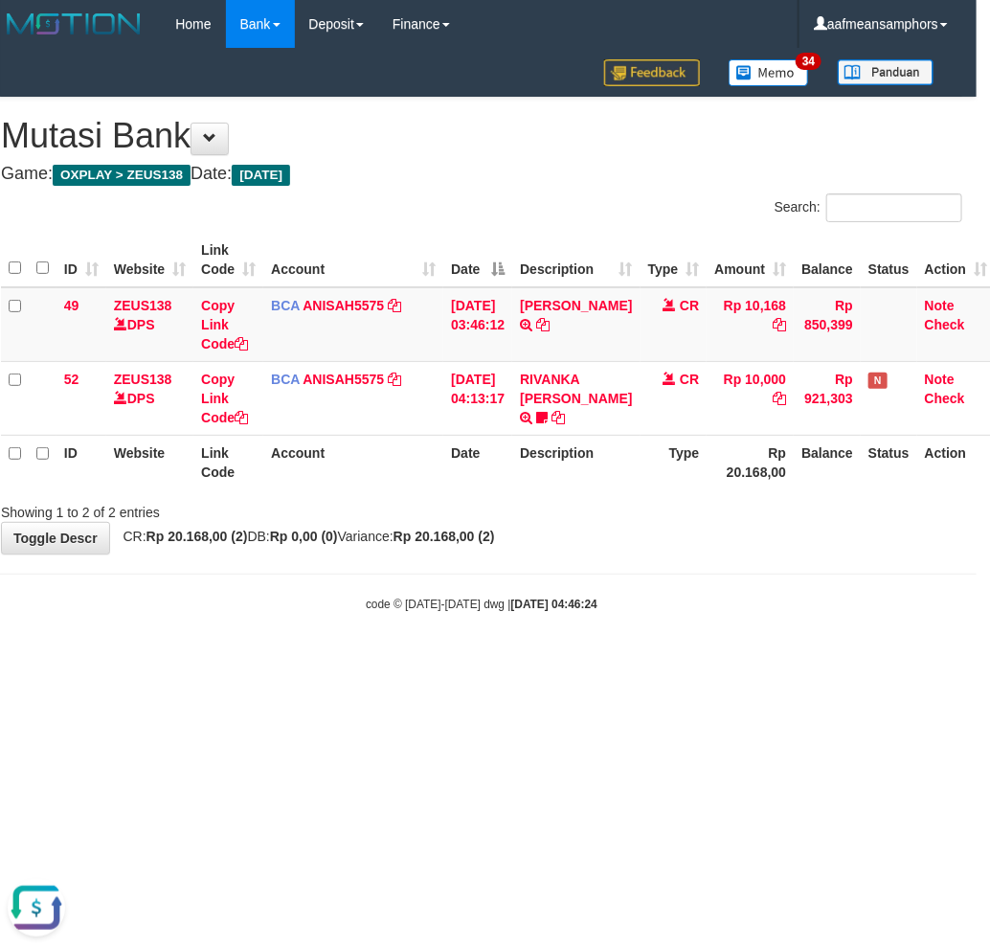
click at [682, 661] on html "Toggle navigation Home Bank Account List Load By Website Group [OXPLAY] ZEUS138…" at bounding box center [482, 330] width 990 height 661
click at [674, 661] on html "Toggle navigation Home Bank Account List Load By Website Group [OXPLAY] ZEUS138…" at bounding box center [482, 330] width 990 height 661
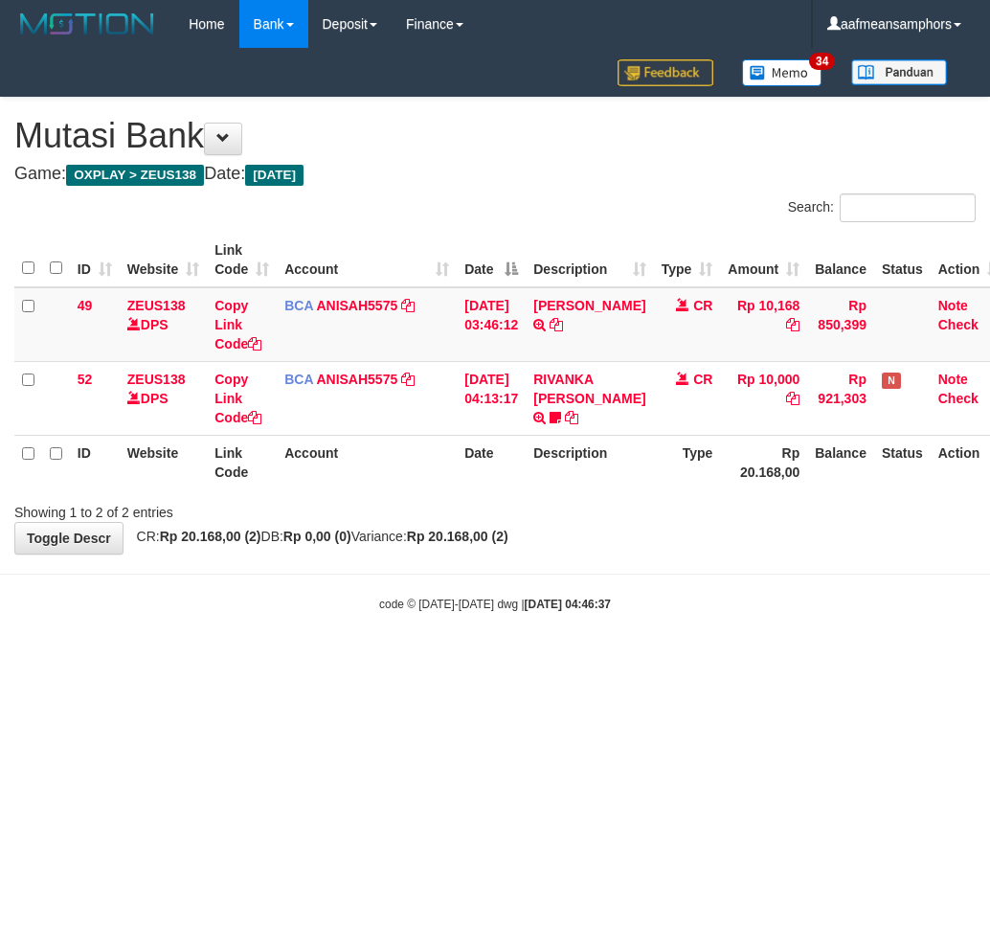
scroll to position [0, 13]
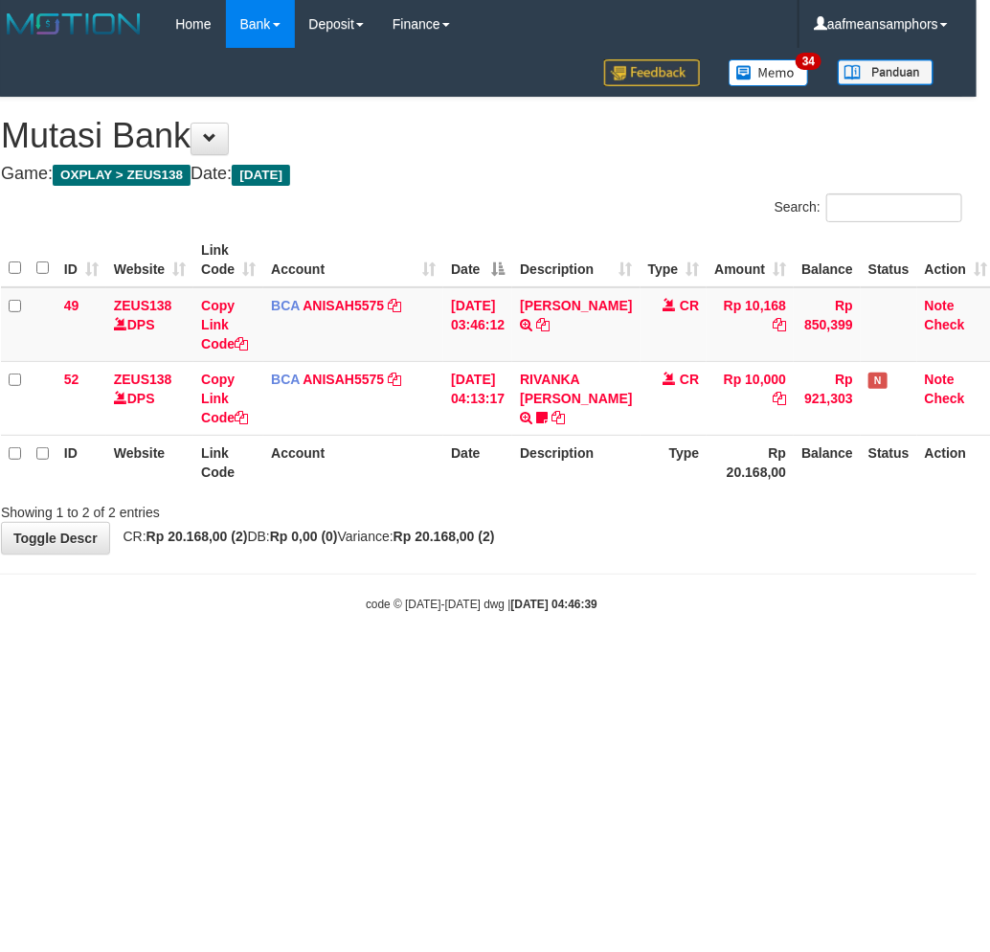
drag, startPoint x: 0, startPoint y: 0, endPoint x: 644, endPoint y: 732, distance: 974.7
click at [630, 661] on html "Toggle navigation Home Bank Account List Load By Website Group [OXPLAY] ZEUS138…" at bounding box center [482, 330] width 990 height 661
click at [648, 661] on html "Toggle navigation Home Bank Account List Load By Website Group [OXPLAY] ZEUS138…" at bounding box center [482, 330] width 990 height 661
click at [644, 661] on html "Toggle navigation Home Bank Account List Load By Website Group [OXPLAY] ZEUS138…" at bounding box center [482, 330] width 990 height 661
click at [598, 661] on html "Toggle navigation Home Bank Account List Load By Website Group [OXPLAY] ZEUS138…" at bounding box center [482, 330] width 990 height 661
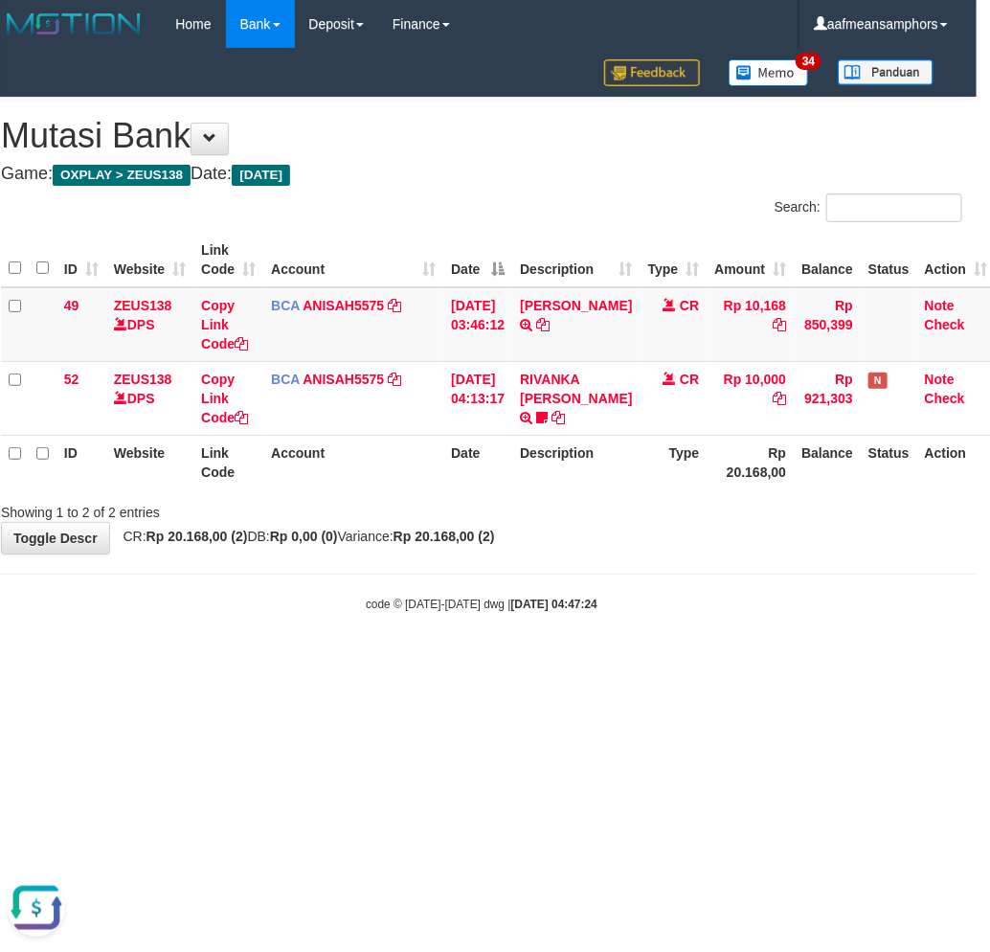
click at [595, 661] on html "Toggle navigation Home Bank Account List Load By Website Group [OXPLAY] ZEUS138…" at bounding box center [482, 330] width 990 height 661
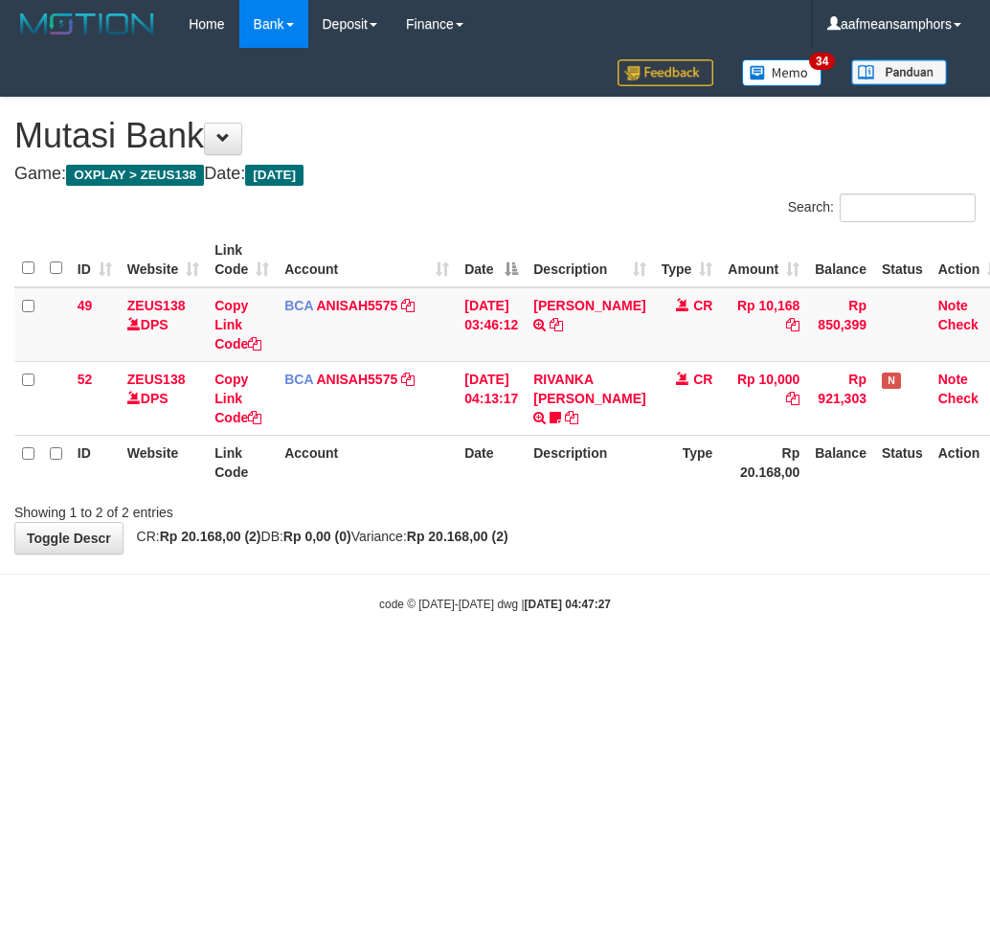
scroll to position [0, 13]
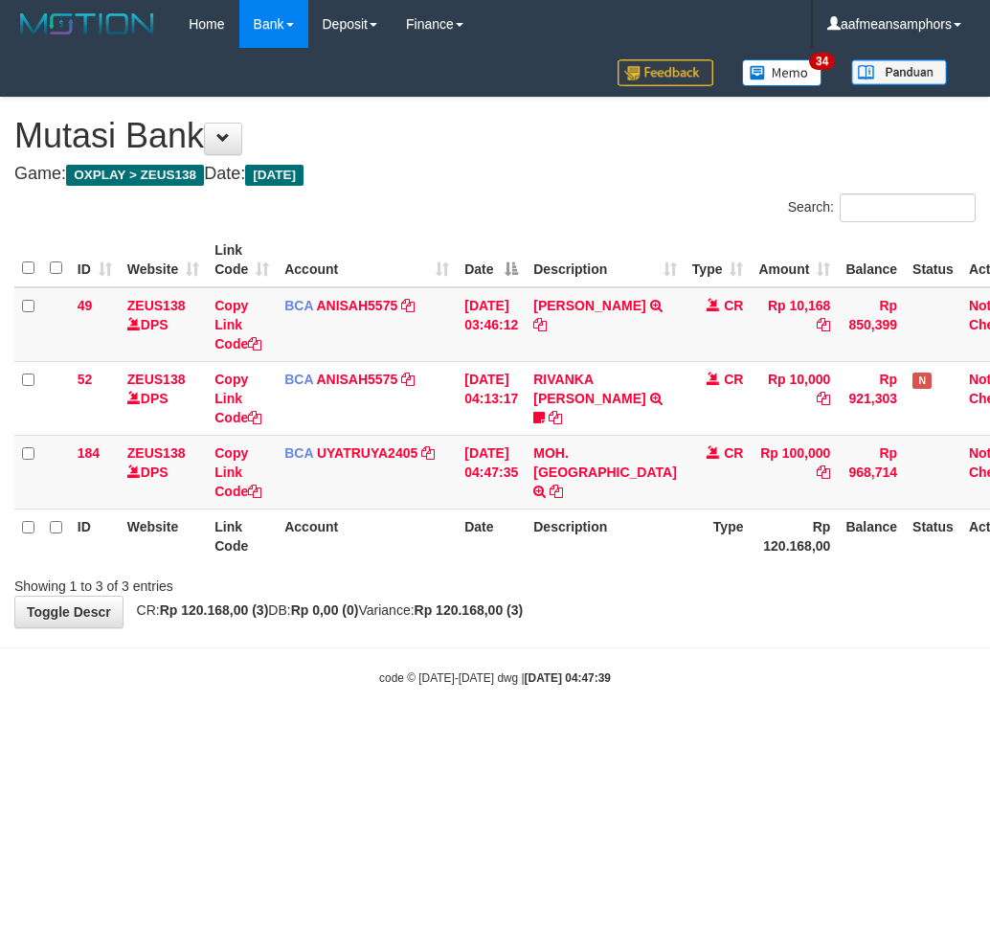
scroll to position [0, 13]
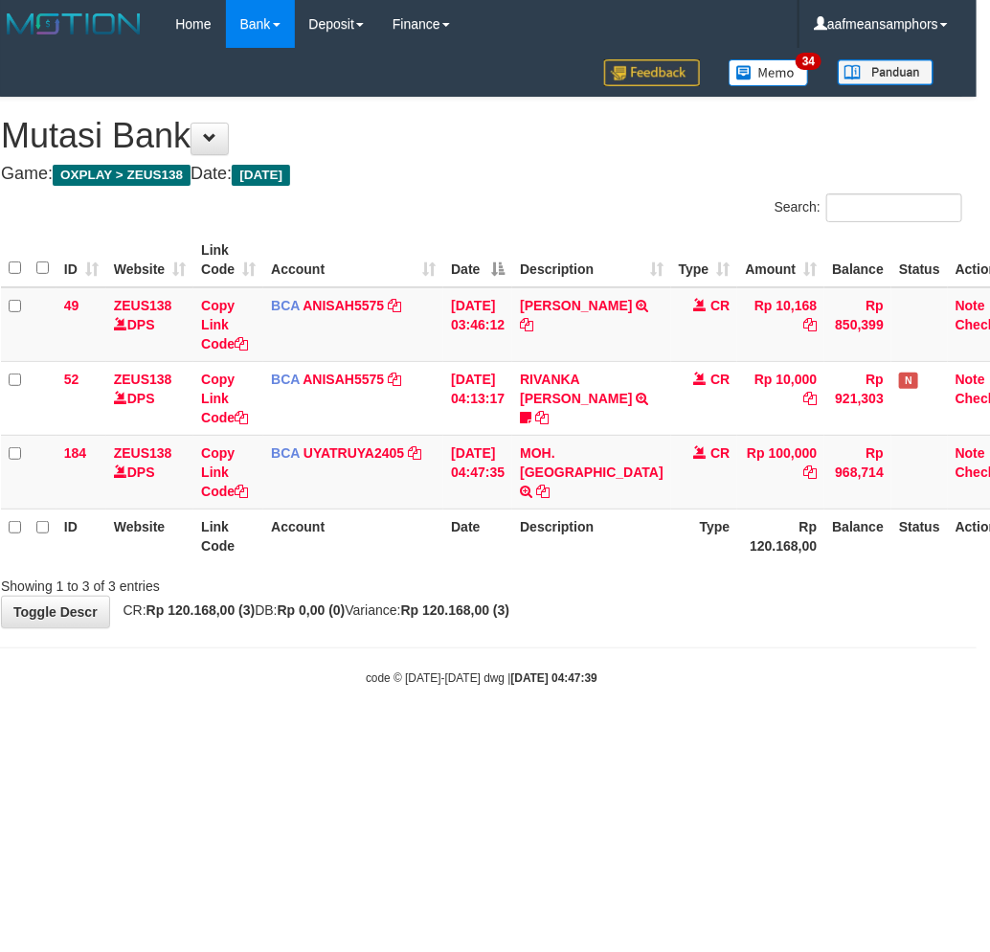
click at [719, 705] on body "Toggle navigation Home Bank Account List Load By Website Group [OXPLAY] ZEUS138…" at bounding box center [482, 367] width 990 height 735
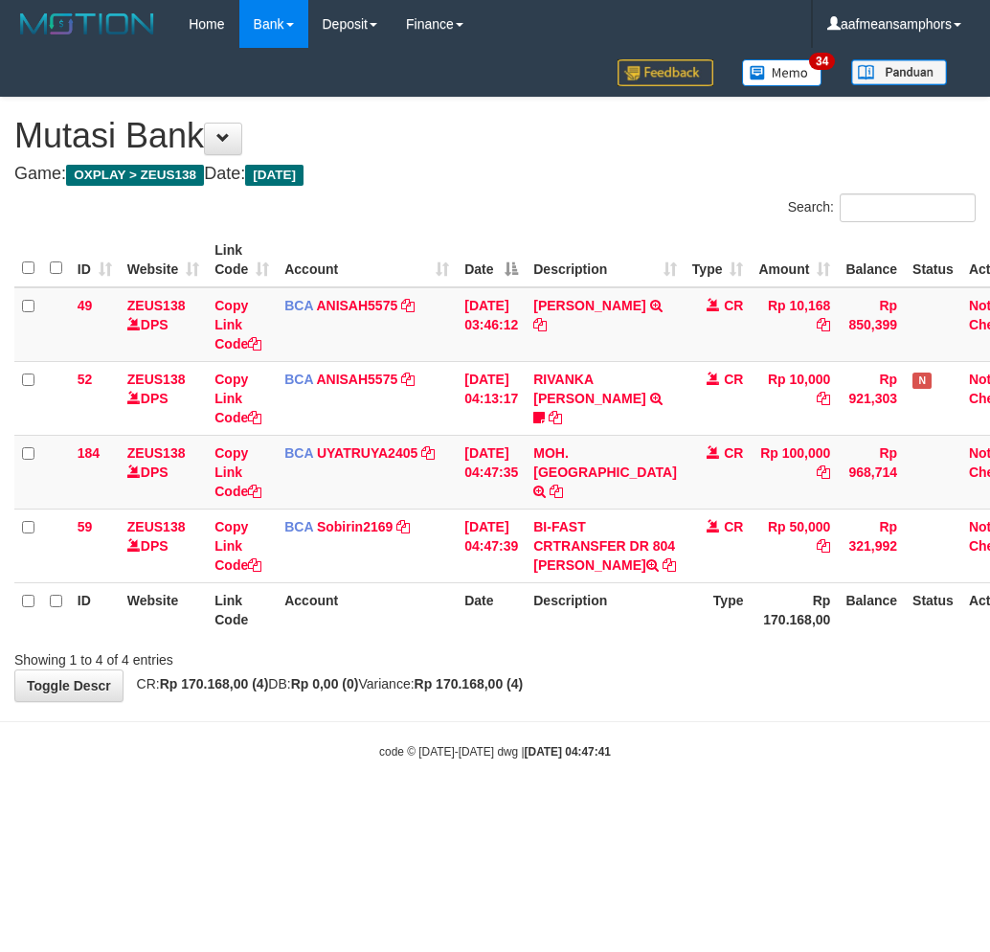
scroll to position [0, 13]
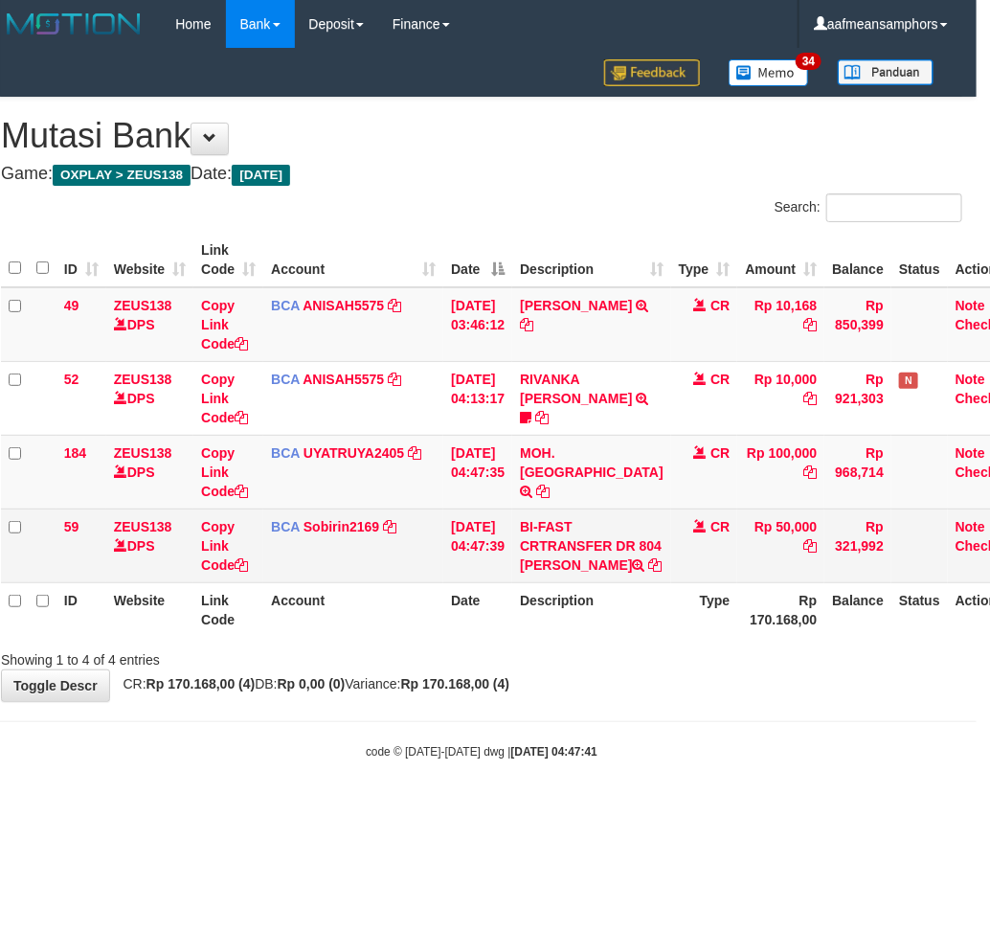
click at [553, 580] on td "BI-FAST CRTRANSFER DR 804 YULIANTO" at bounding box center [591, 546] width 159 height 74
copy td "YULIANTO"
click at [214, 544] on link "Copy Link Code" at bounding box center [224, 546] width 47 height 54
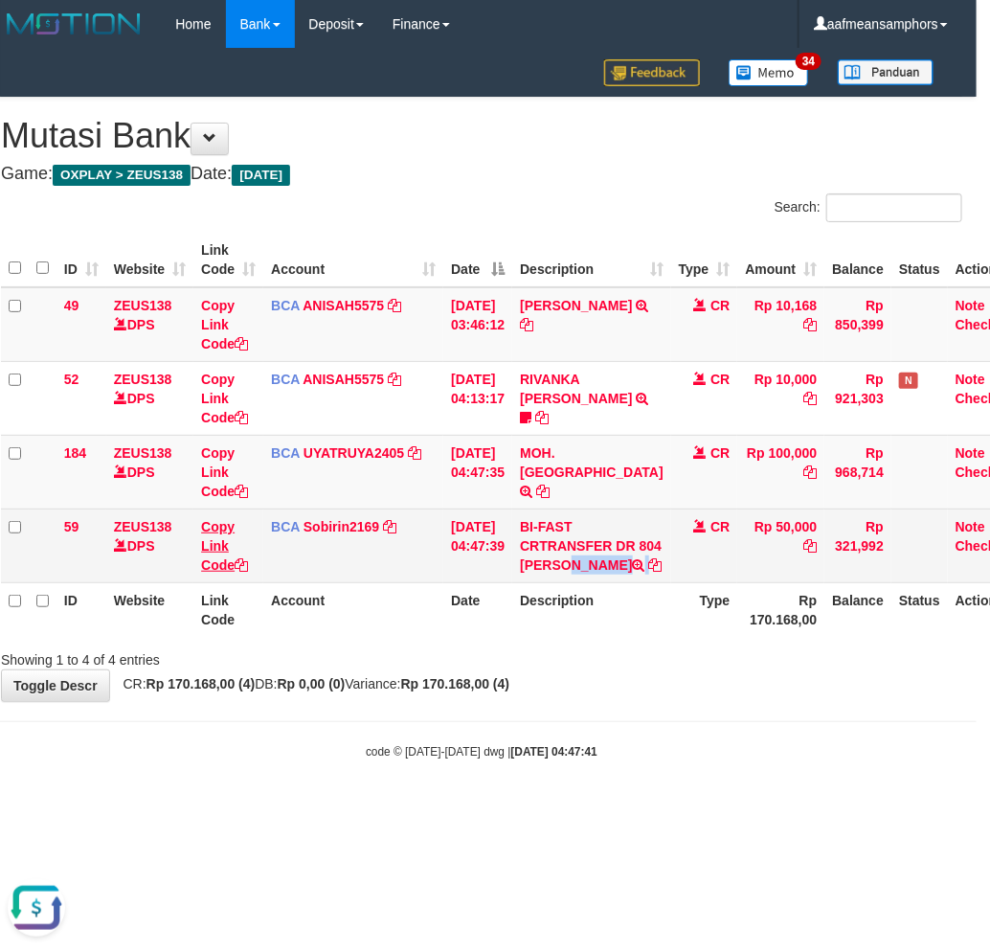
copy td "YULIANTO"
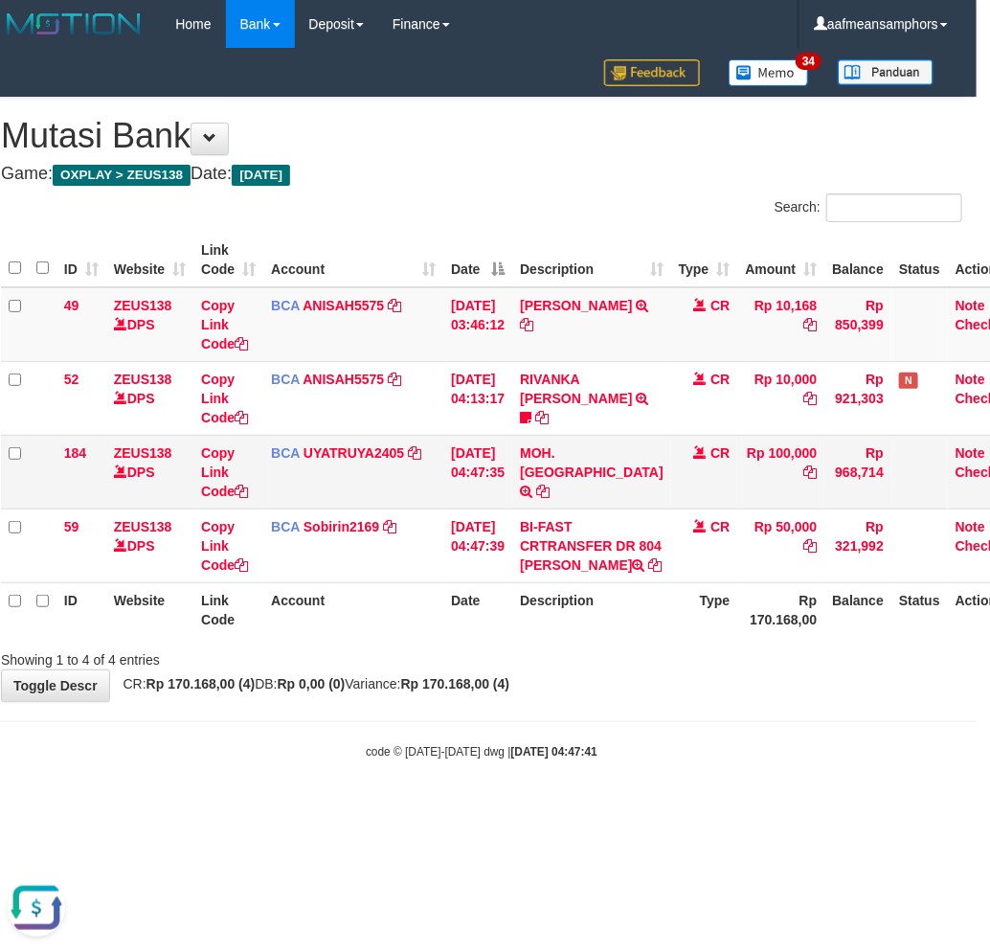
scroll to position [262, 0]
click at [683, 808] on html "Toggle navigation Home Bank Account List Load By Website Group [OXPLAY] ZEUS138…" at bounding box center [482, 404] width 990 height 808
drag, startPoint x: 682, startPoint y: 860, endPoint x: 672, endPoint y: 867, distance: 11.7
click at [673, 808] on html "Toggle navigation Home Bank Account List Load By Website Group [OXPLAY] ZEUS138…" at bounding box center [482, 404] width 990 height 808
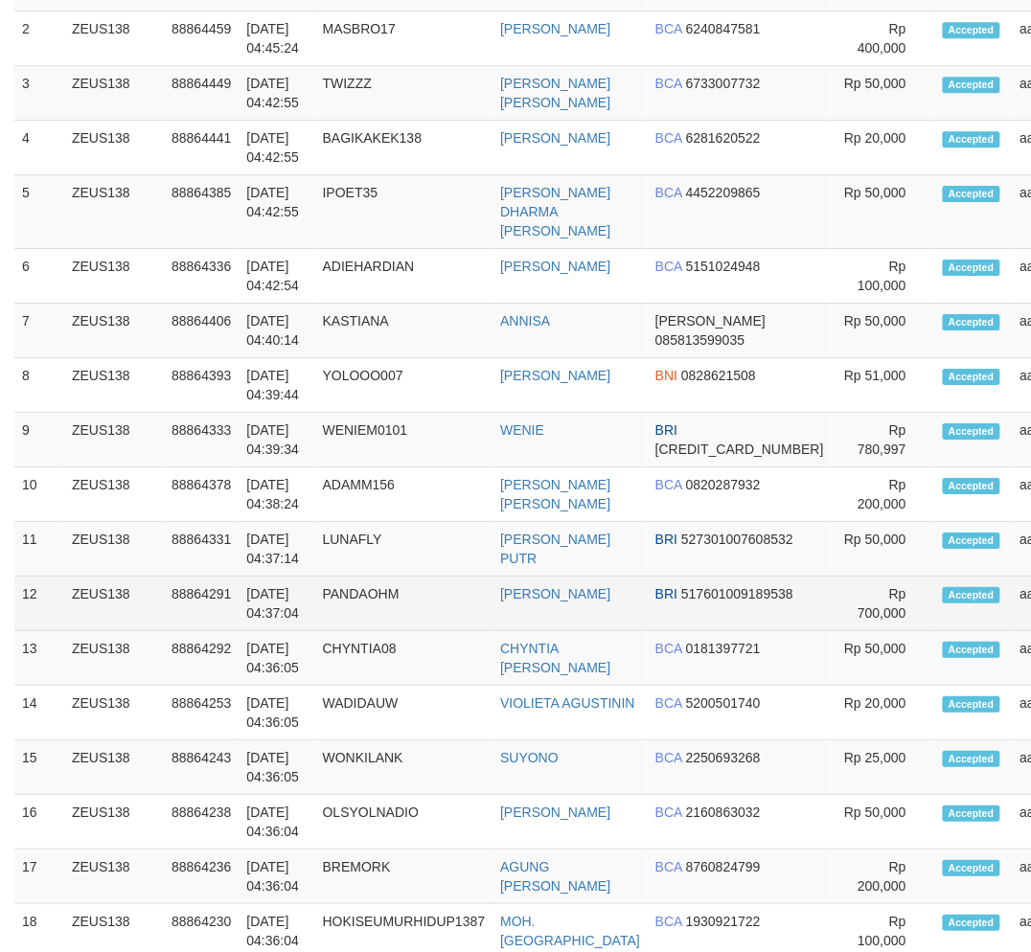
drag, startPoint x: 313, startPoint y: 651, endPoint x: 346, endPoint y: 640, distance: 34.5
click at [328, 648] on tbody "1 ZEUS138 88864354 01/10/2025 04:47:14 INGOT225 HANDI SAPITRA BRI 2177010034715…" at bounding box center [623, 648] width 1218 height 1385
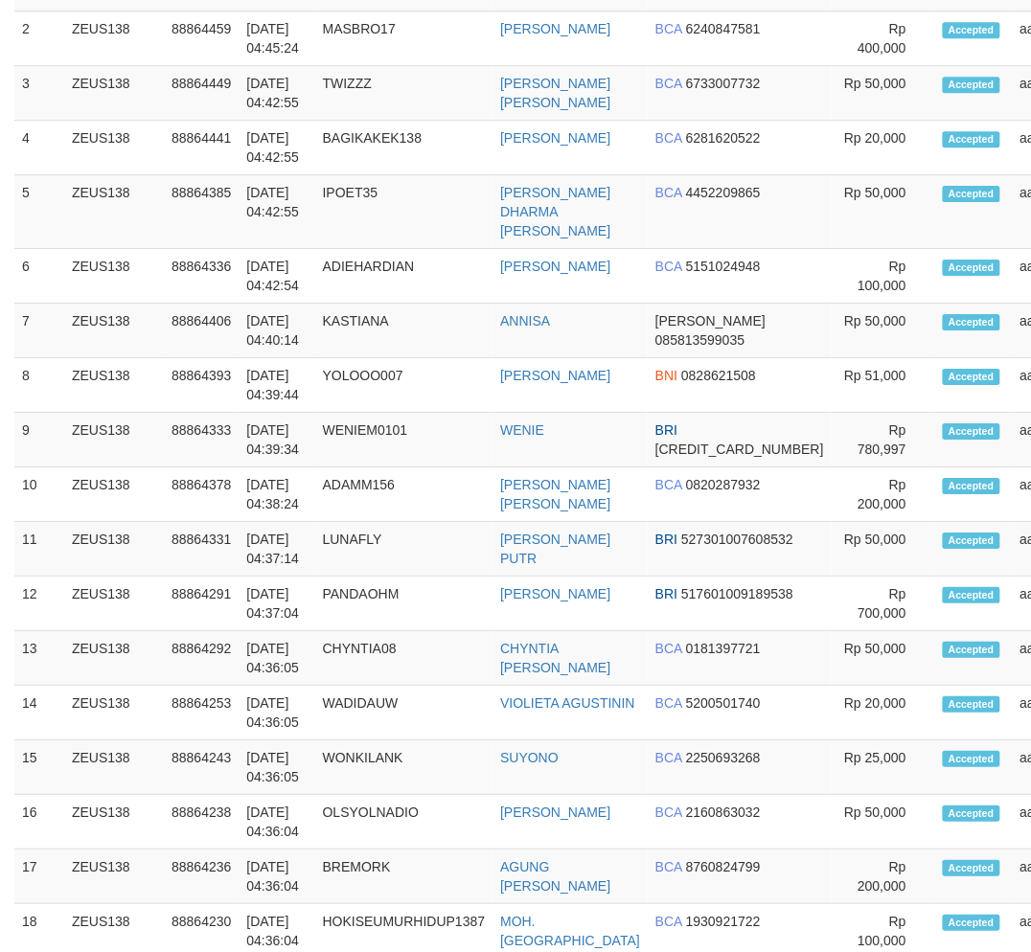
scroll to position [301, 0]
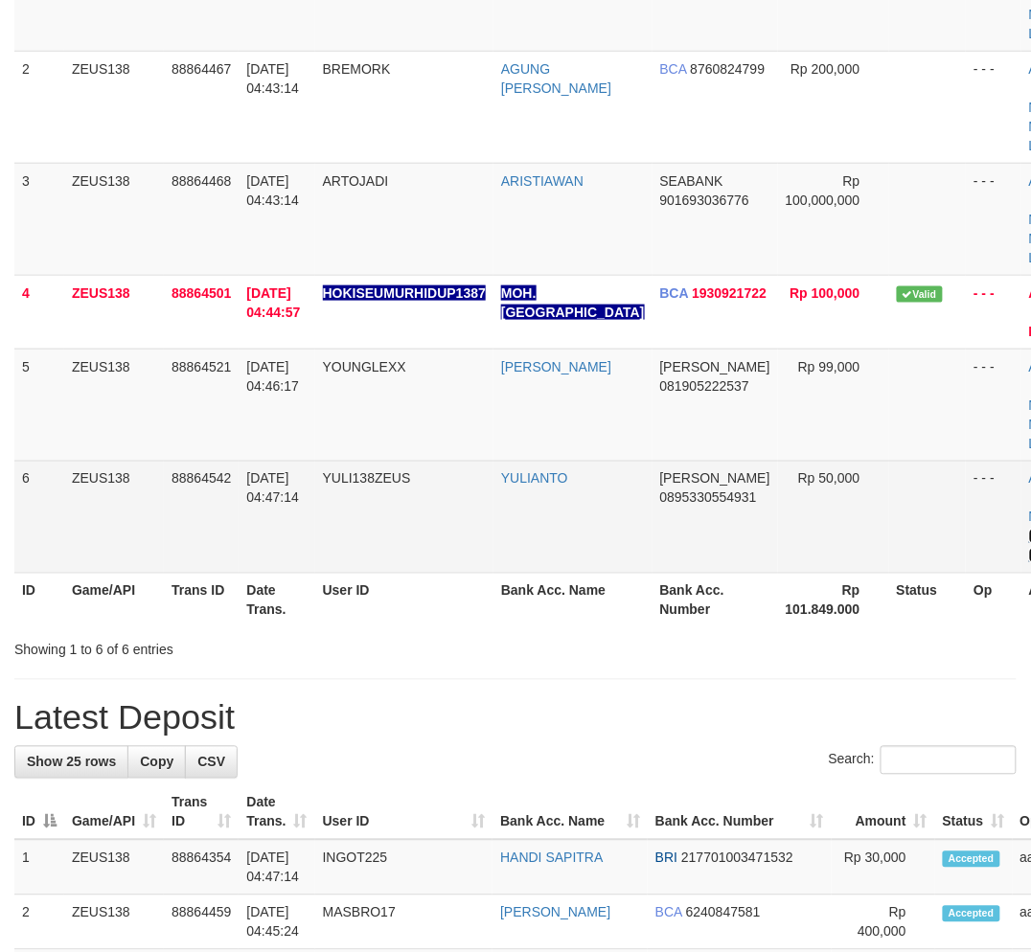
click at [1029, 529] on link "Manual Link" at bounding box center [1051, 546] width 44 height 34
click at [1029, 531] on link "Manual Link" at bounding box center [1051, 546] width 44 height 34
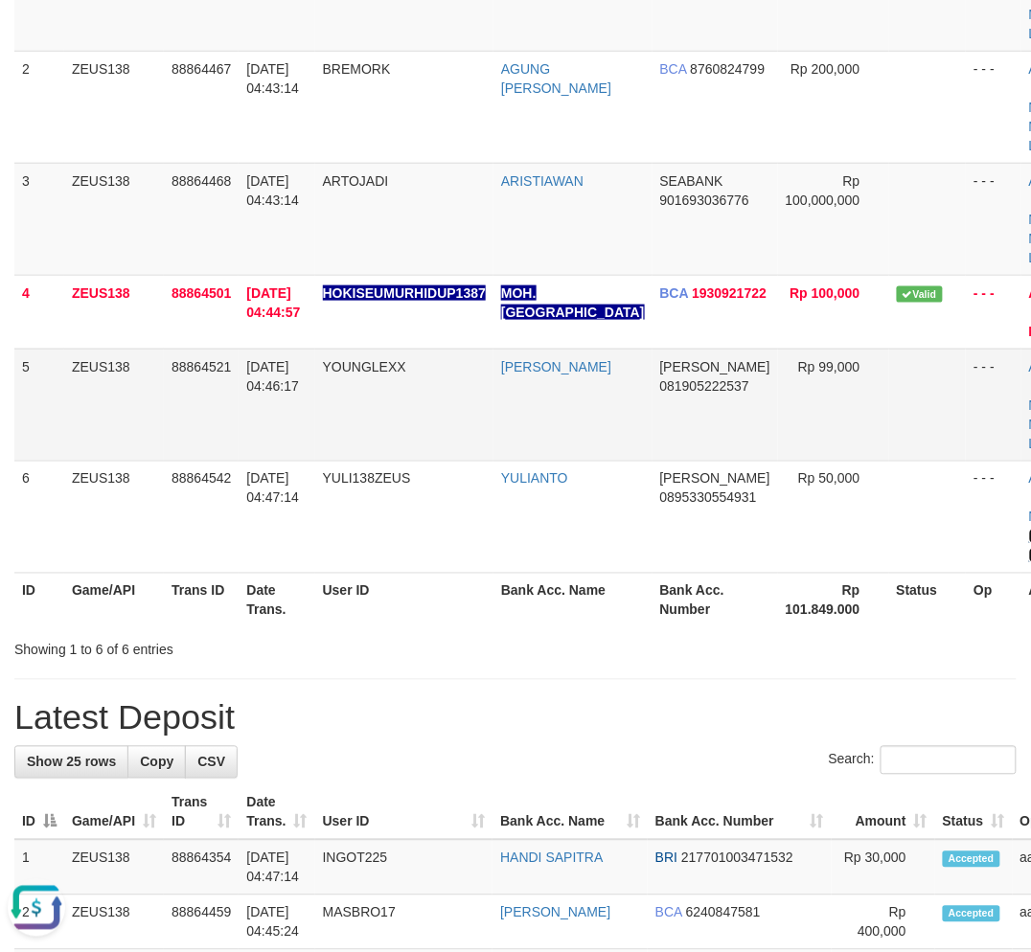
click at [1029, 529] on link "Manual Link" at bounding box center [1051, 546] width 44 height 34
drag, startPoint x: 667, startPoint y: 669, endPoint x: 602, endPoint y: 666, distance: 65.2
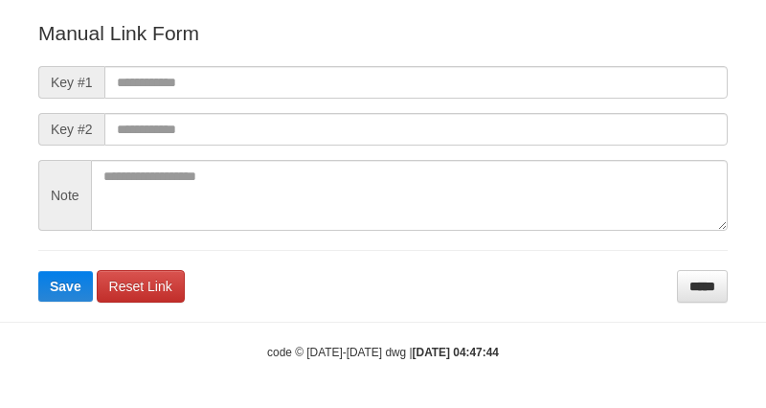
scroll to position [213, 0]
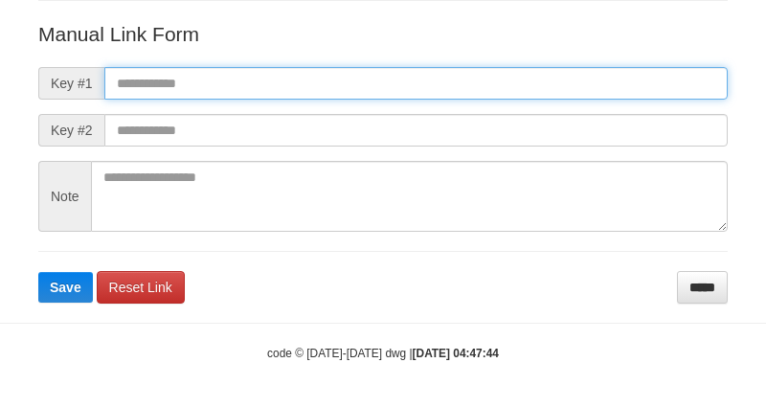
paste input "**********"
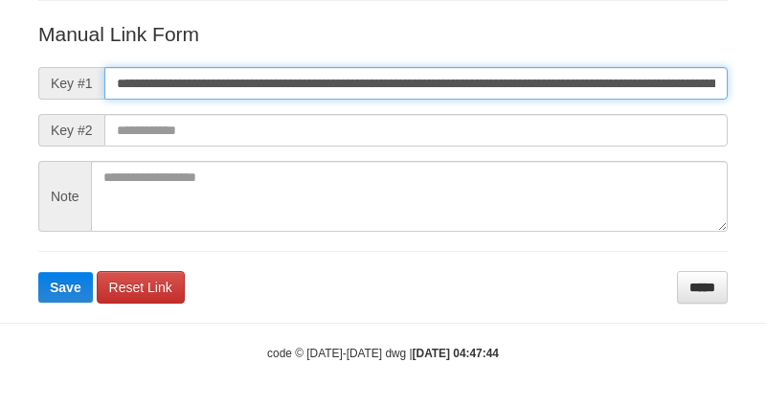
click at [520, 83] on input "**********" at bounding box center [416, 83] width 624 height 33
type input "**********"
click at [38, 272] on button "Save" at bounding box center [65, 287] width 55 height 31
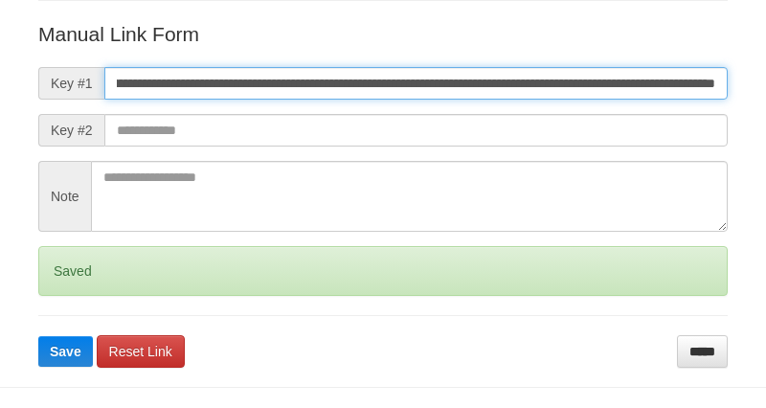
click at [38, 336] on button "Save" at bounding box center [65, 351] width 55 height 31
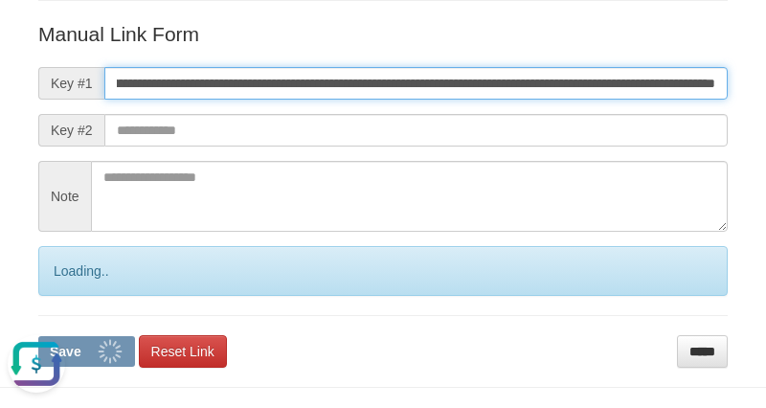
click at [38, 336] on button "Save" at bounding box center [86, 351] width 97 height 31
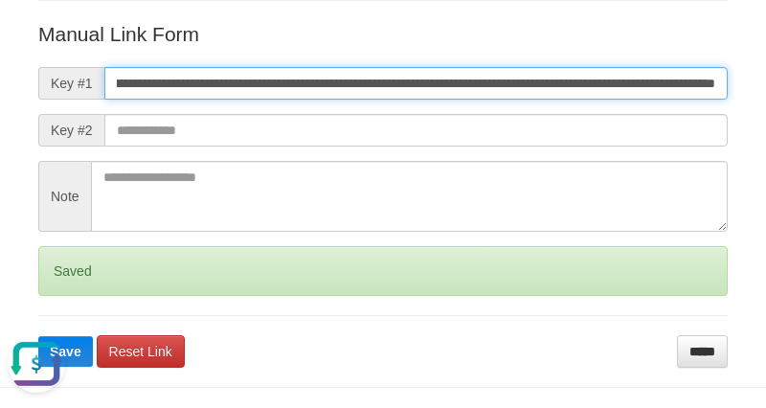
click at [38, 336] on button "Save" at bounding box center [65, 351] width 55 height 31
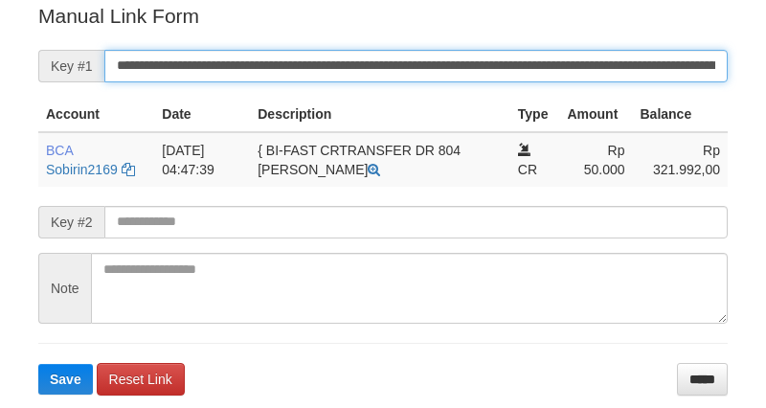
click at [387, 59] on input "**********" at bounding box center [416, 66] width 624 height 33
click at [38, 364] on button "Save" at bounding box center [65, 379] width 55 height 31
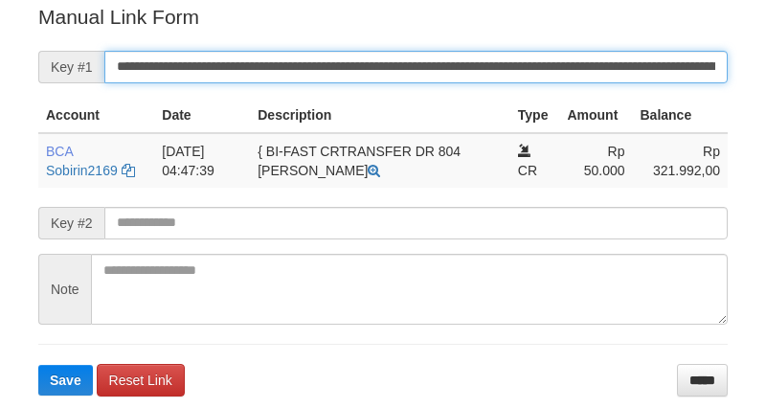
click at [387, 59] on input "**********" at bounding box center [416, 67] width 624 height 33
click at [38, 365] on button "Save" at bounding box center [65, 380] width 55 height 31
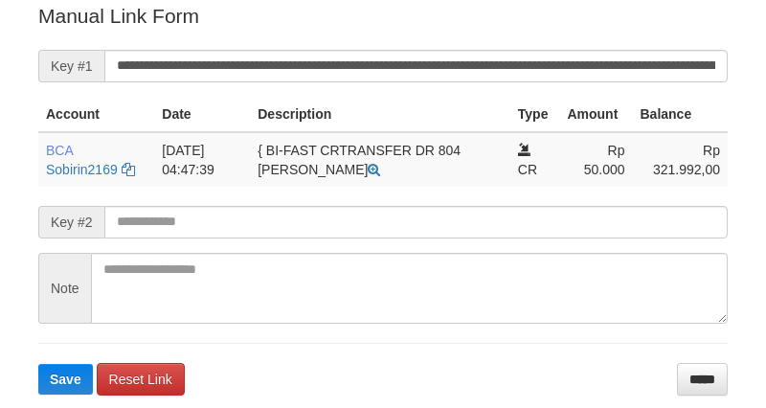
click at [38, 364] on button "Save" at bounding box center [65, 379] width 55 height 31
click at [405, 67] on input "**********" at bounding box center [416, 66] width 624 height 33
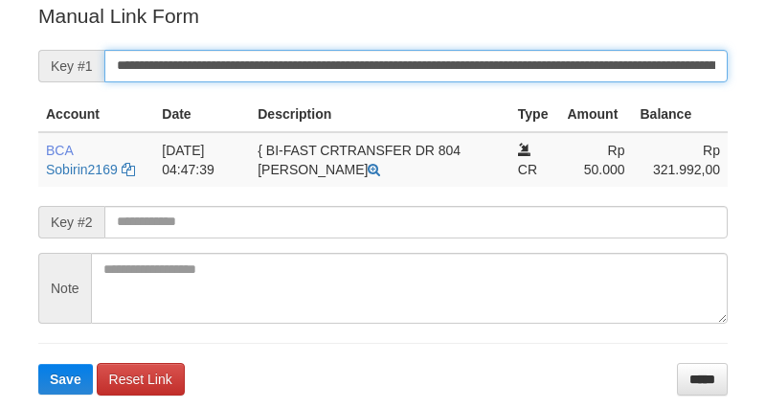
click at [38, 364] on button "Save" at bounding box center [65, 379] width 55 height 31
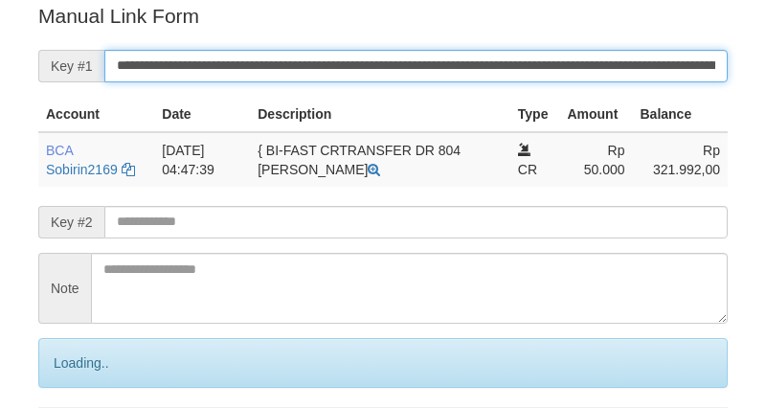
click at [406, 64] on input "**********" at bounding box center [416, 66] width 624 height 33
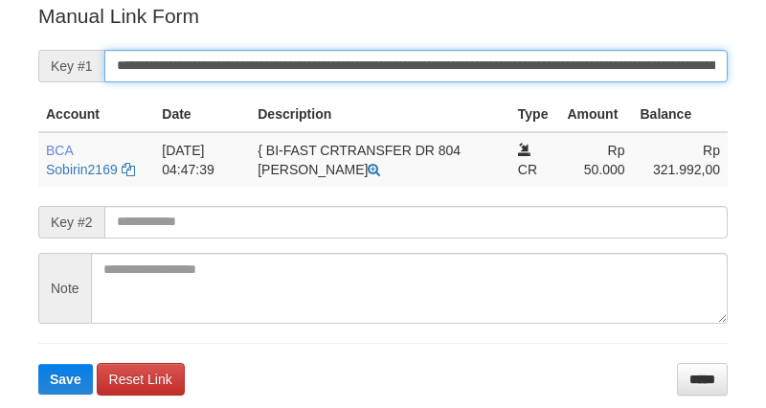
click at [38, 364] on button "Save" at bounding box center [65, 379] width 55 height 31
click at [403, 59] on input "**********" at bounding box center [416, 66] width 624 height 33
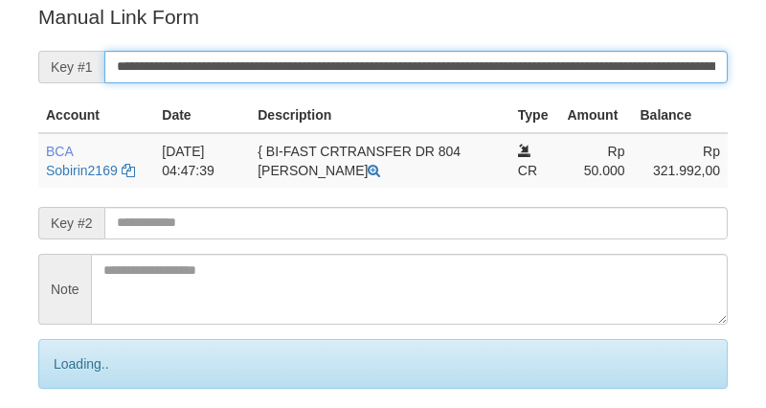
click at [403, 56] on input "**********" at bounding box center [416, 67] width 624 height 33
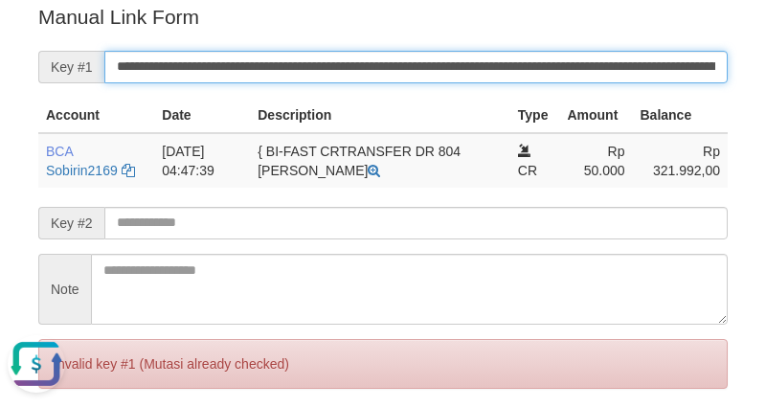
scroll to position [0, 0]
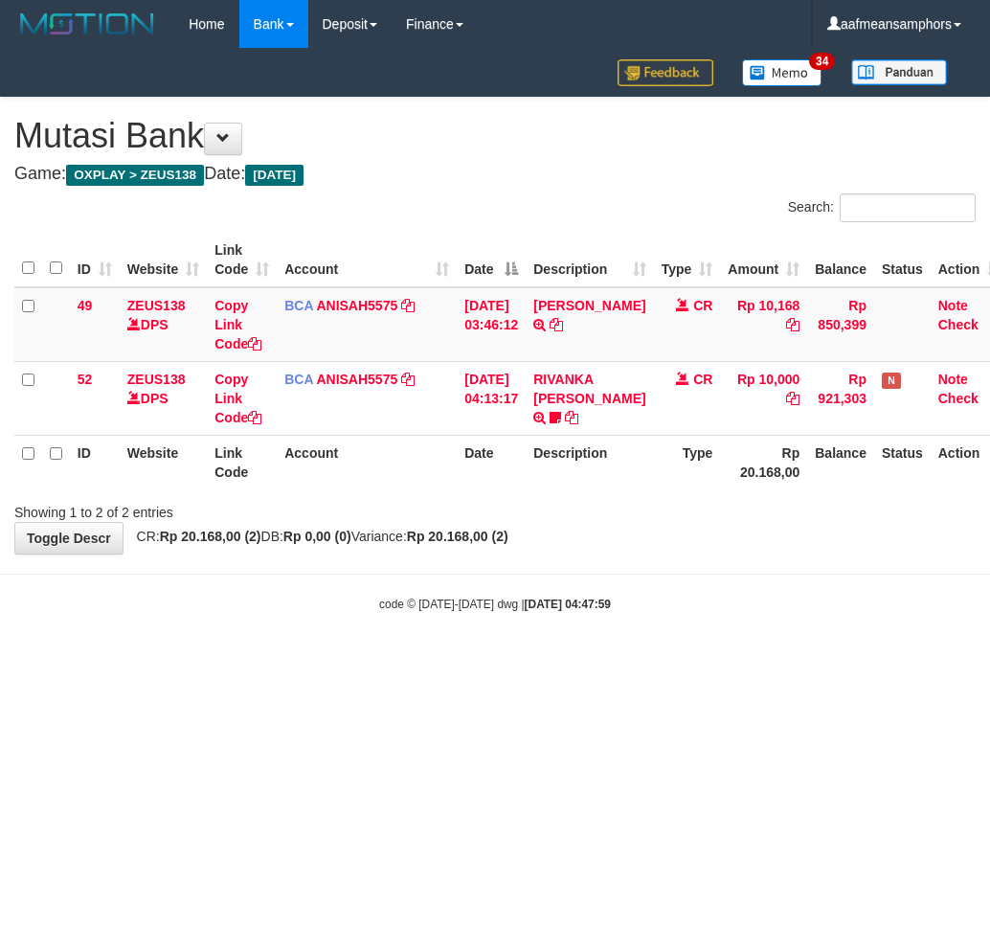
scroll to position [0, 13]
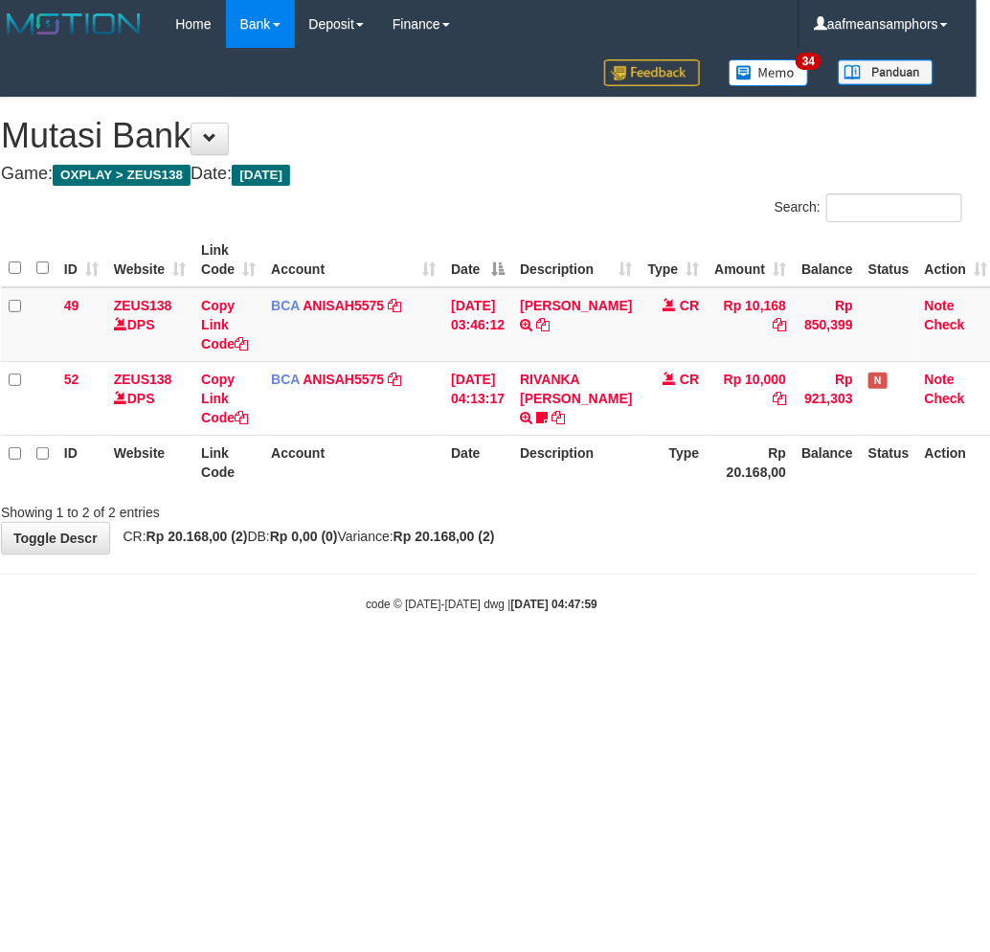
click at [570, 661] on html "Toggle navigation Home Bank Account List Load By Website Group [OXPLAY] ZEUS138…" at bounding box center [482, 330] width 990 height 661
click at [368, 661] on html "Toggle navigation Home Bank Account List Load By Website Group [OXPLAY] ZEUS138…" at bounding box center [482, 330] width 990 height 661
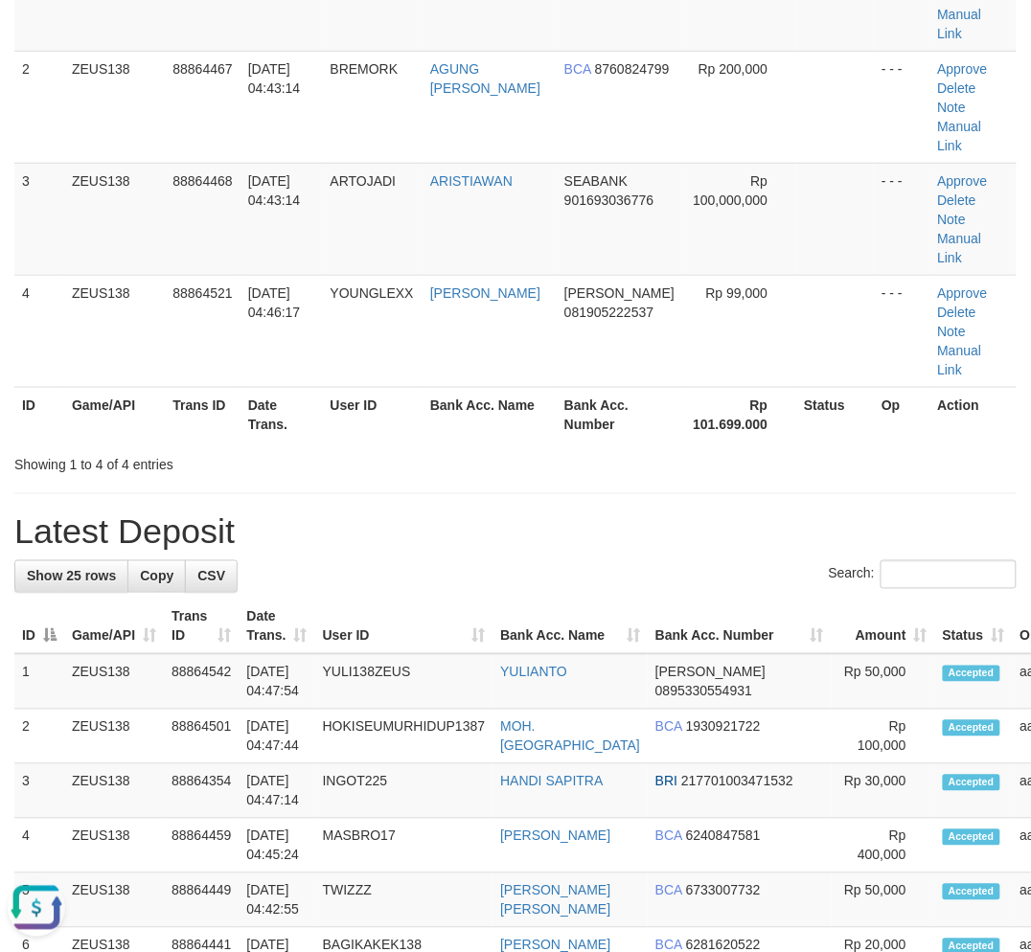
click at [956, 433] on div "**********" at bounding box center [515, 958] width 1031 height 2418
drag, startPoint x: 954, startPoint y: 431, endPoint x: 709, endPoint y: 443, distance: 245.5
click at [950, 429] on div "**********" at bounding box center [515, 958] width 1031 height 2418
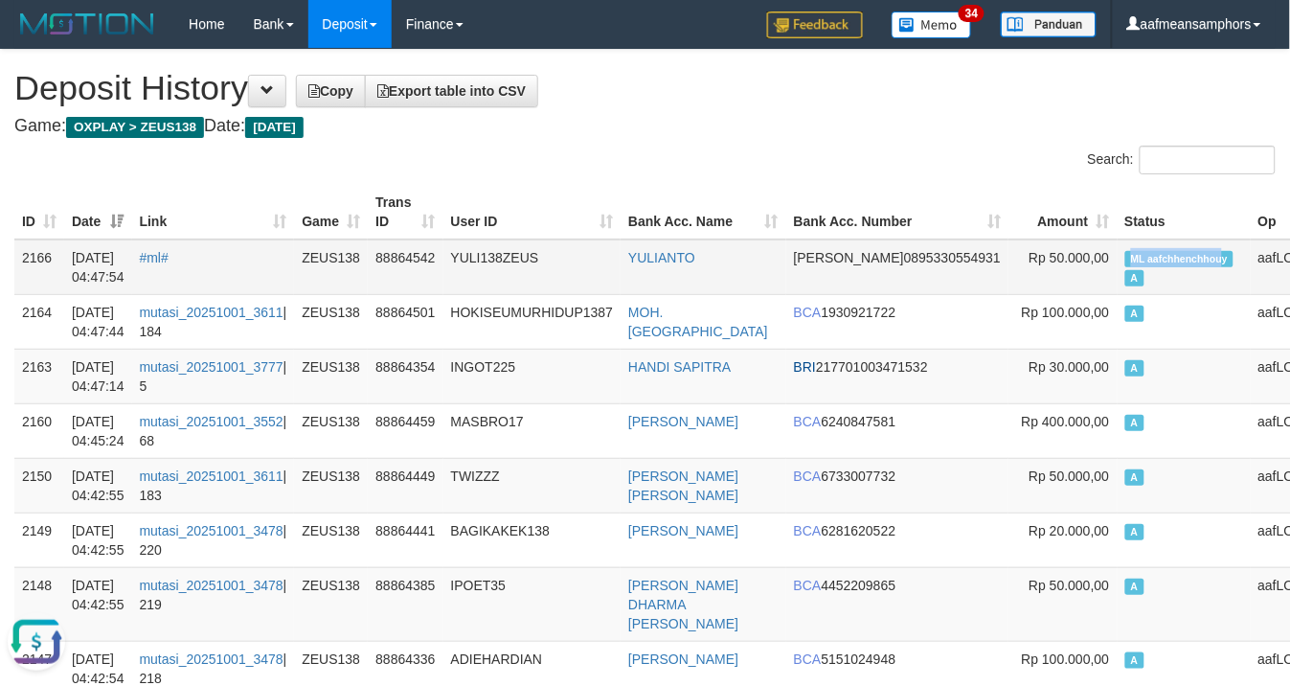
copy span "ML aafchhenchhou"
drag, startPoint x: 1087, startPoint y: 256, endPoint x: 1104, endPoint y: 260, distance: 17.7
click at [1118, 260] on td "ML aafchhenchhouy A" at bounding box center [1184, 267] width 133 height 56
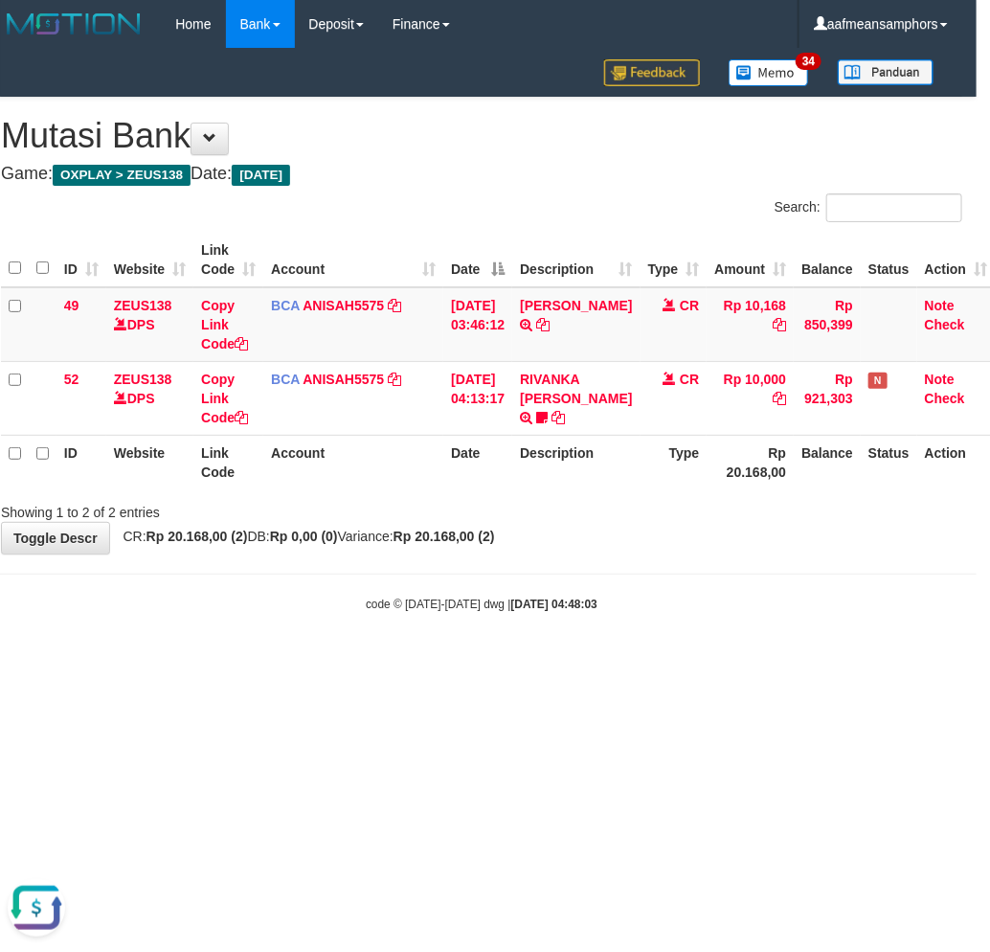
click at [475, 558] on body "Toggle navigation Home Bank Account List Load By Website Group [OXPLAY] ZEUS138…" at bounding box center [482, 330] width 990 height 661
click at [472, 558] on body "Toggle navigation Home Bank Account List Load By Website Group [OXPLAY] ZEUS138…" at bounding box center [482, 330] width 990 height 661
click at [303, 661] on html "Toggle navigation Home Bank Account List Load By Website Group [OXPLAY] ZEUS138…" at bounding box center [482, 330] width 990 height 661
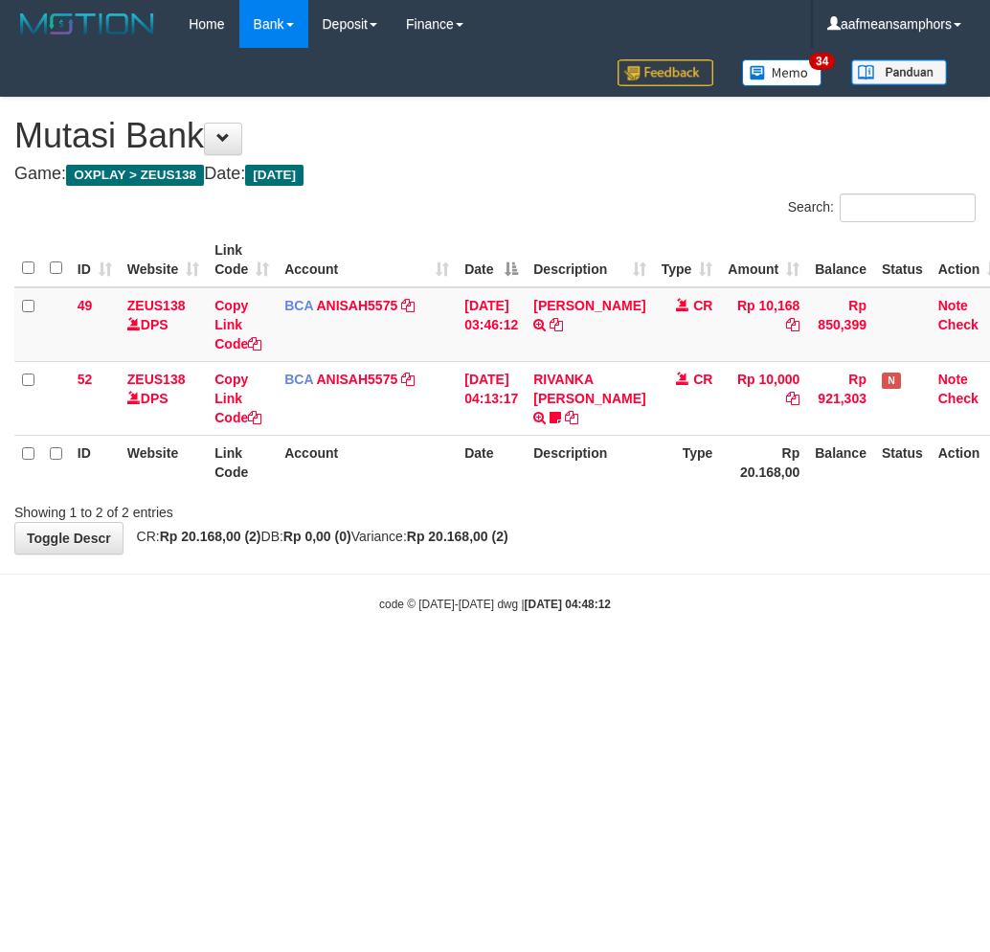
scroll to position [0, 13]
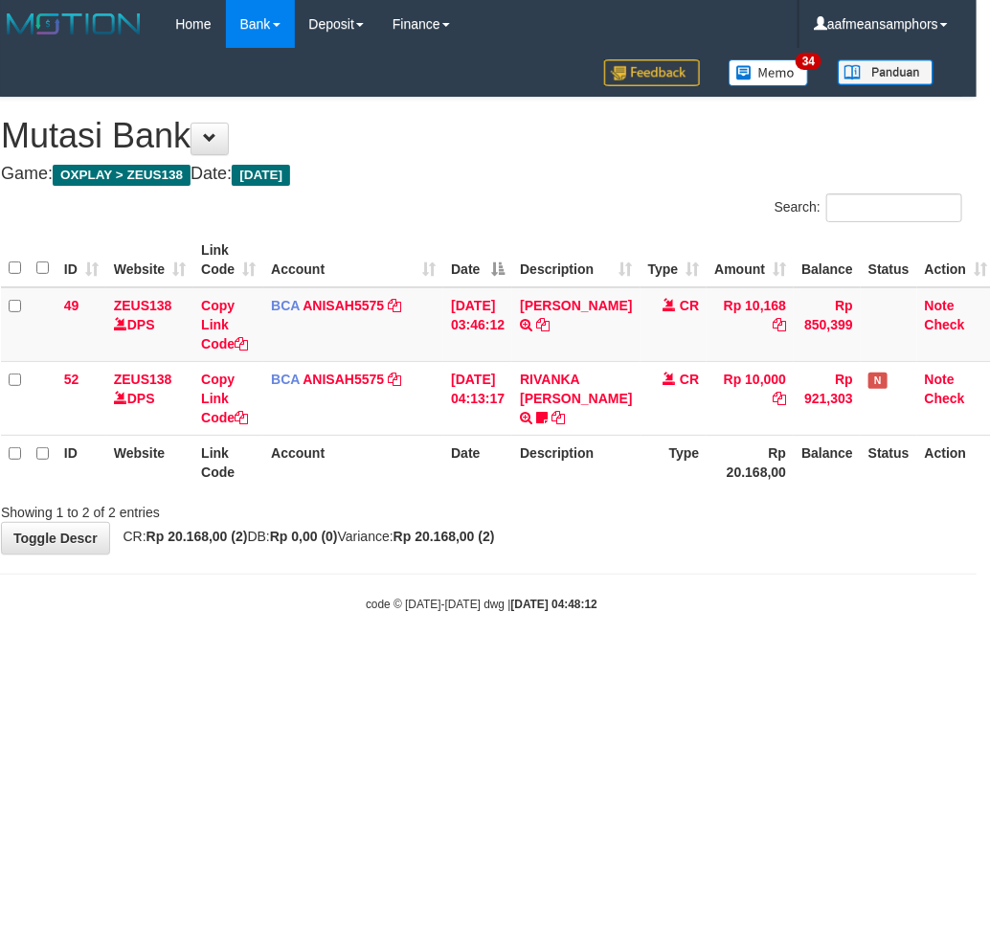
click at [563, 661] on html "Toggle navigation Home Bank Account List Load By Website Group [OXPLAY] ZEUS138…" at bounding box center [482, 330] width 990 height 661
drag, startPoint x: 0, startPoint y: 0, endPoint x: 566, endPoint y: 739, distance: 930.6
click at [566, 661] on html "Toggle navigation Home Bank Account List Load By Website Group [OXPLAY] ZEUS138…" at bounding box center [482, 330] width 990 height 661
click at [778, 661] on html "Toggle navigation Home Bank Account List Load By Website Group [OXPLAY] ZEUS138…" at bounding box center [482, 330] width 990 height 661
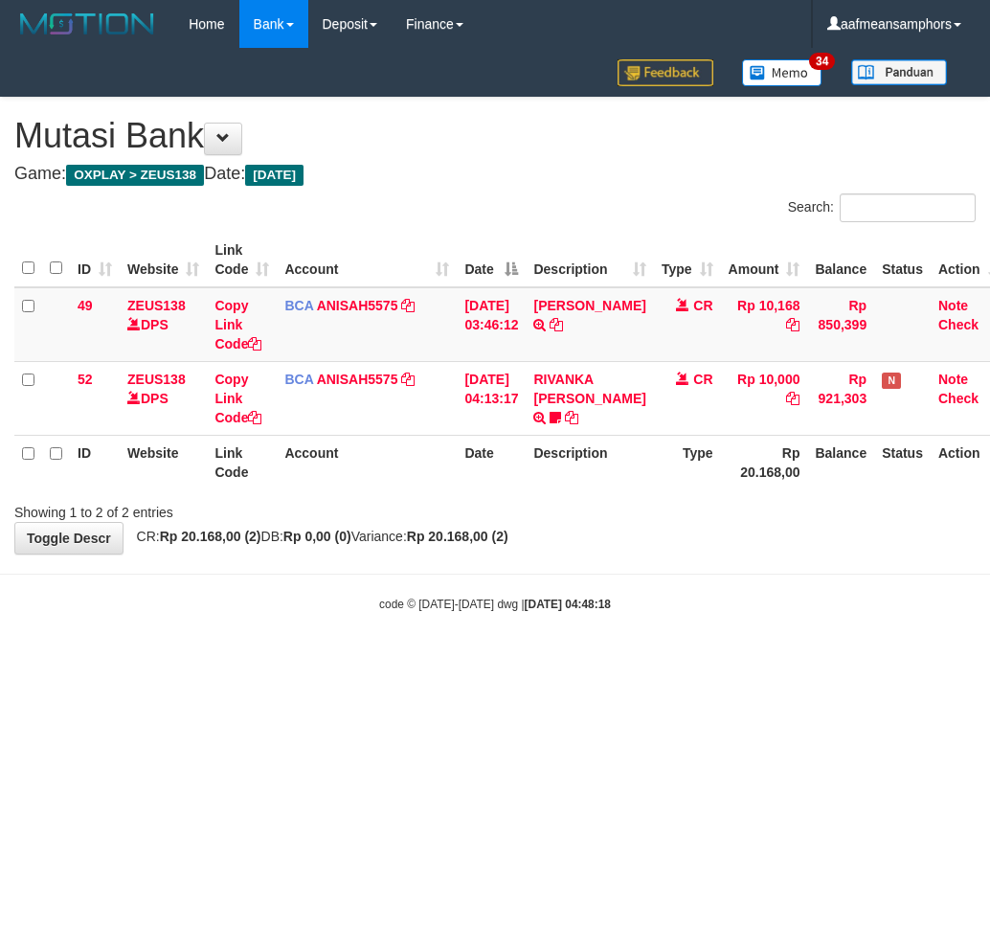
click at [747, 656] on body "Toggle navigation Home Bank Account List Load By Website Group [OXPLAY] ZEUS138…" at bounding box center [495, 330] width 990 height 661
